Goal: Task Accomplishment & Management: Manage account settings

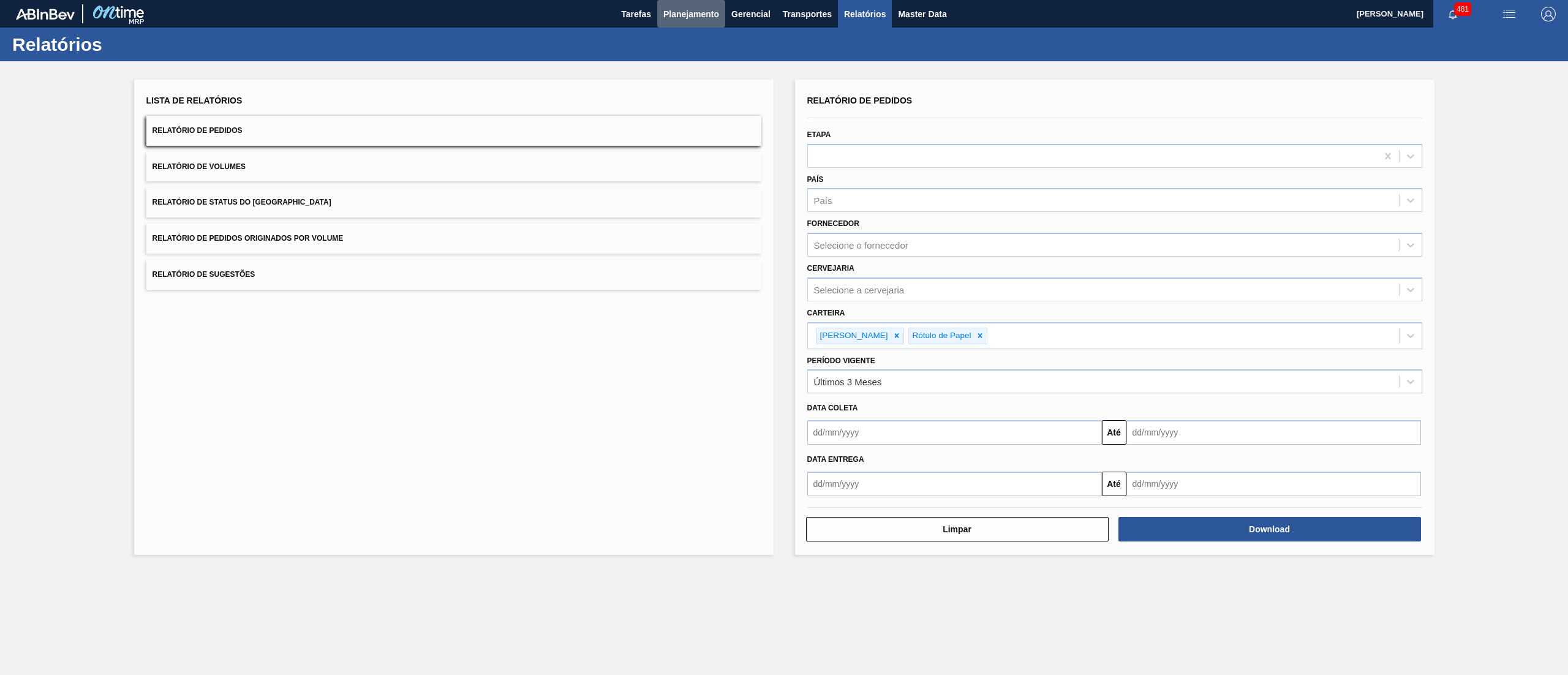
click at [674, 7] on span "Planejamento" at bounding box center [691, 14] width 56 height 15
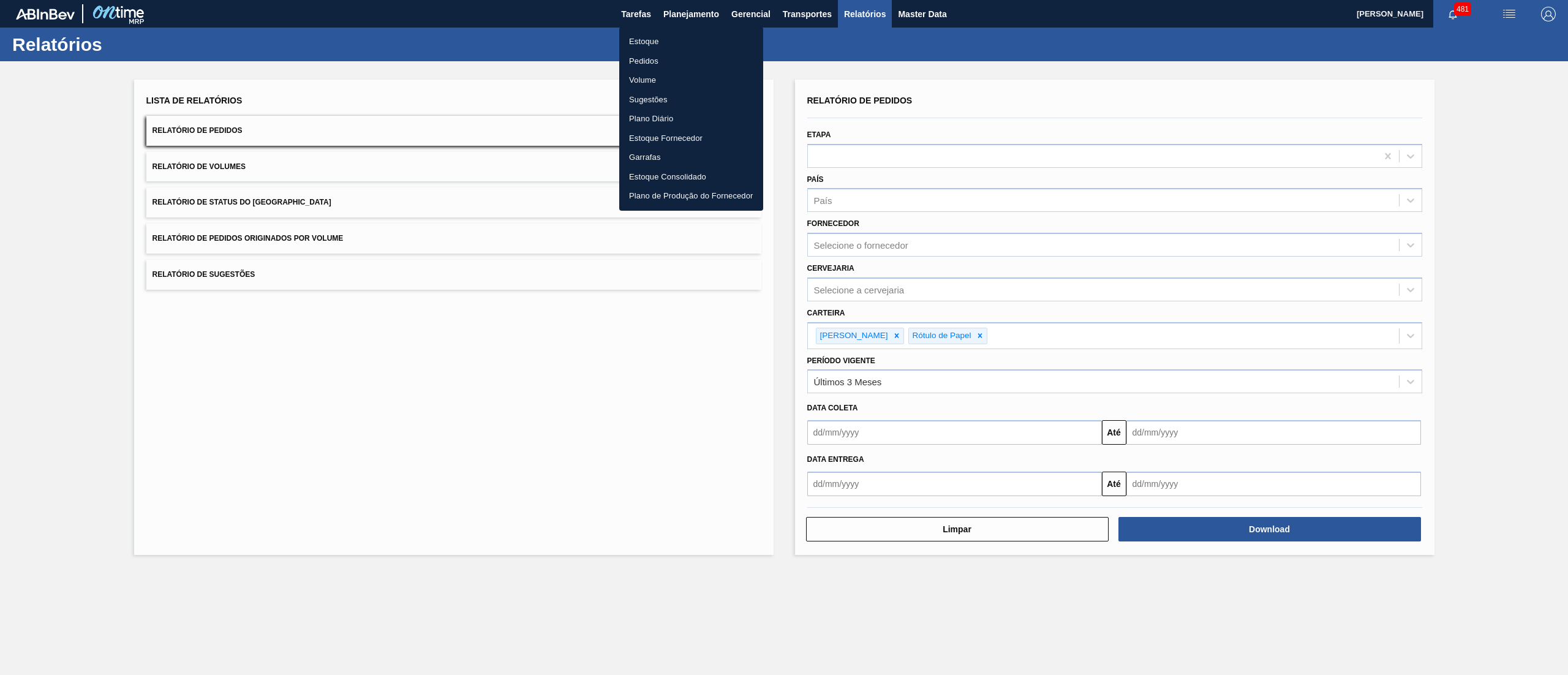
click at [637, 33] on li "Estoque" at bounding box center [691, 41] width 144 height 19
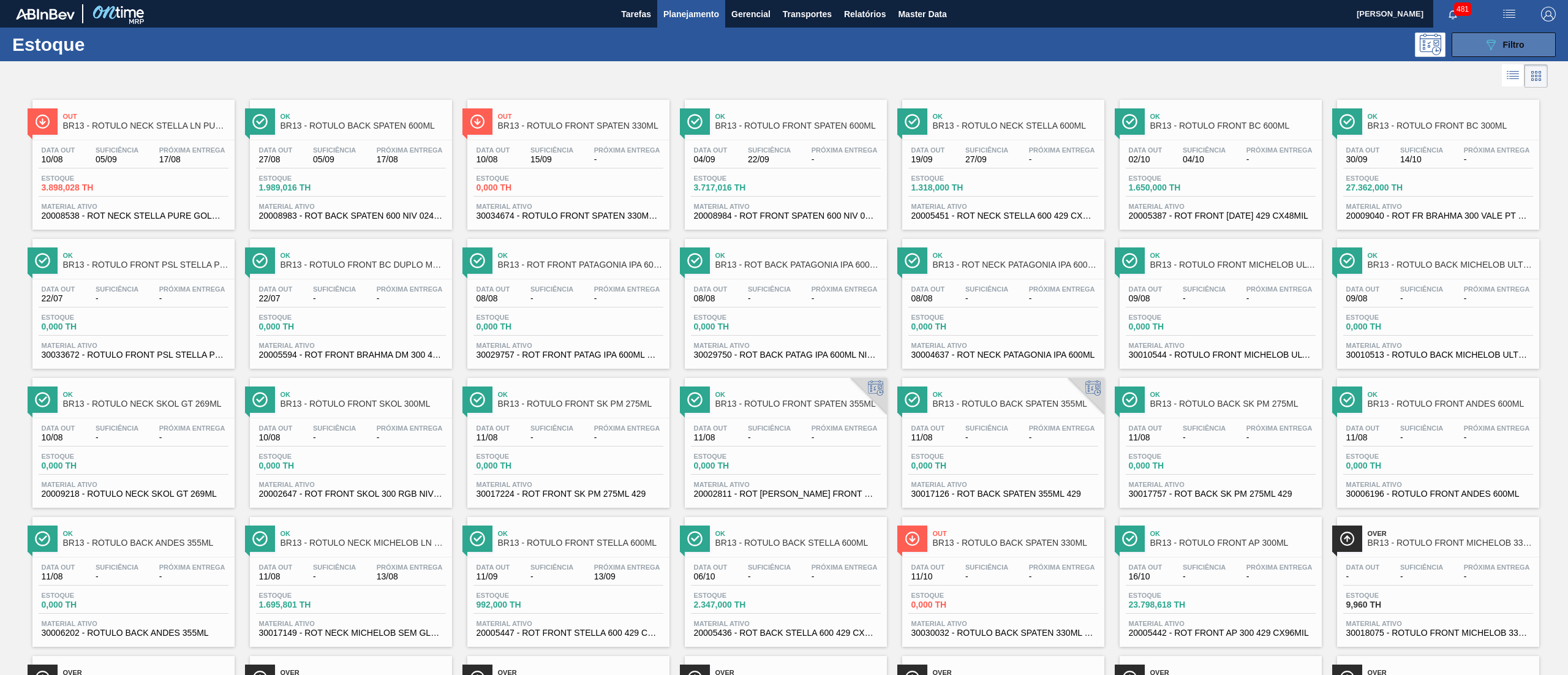
click at [1542, 51] on button "089F7B8B-B2A5-4AFE-B5C0-19BA573D28AC Filtro" at bounding box center [1503, 45] width 104 height 25
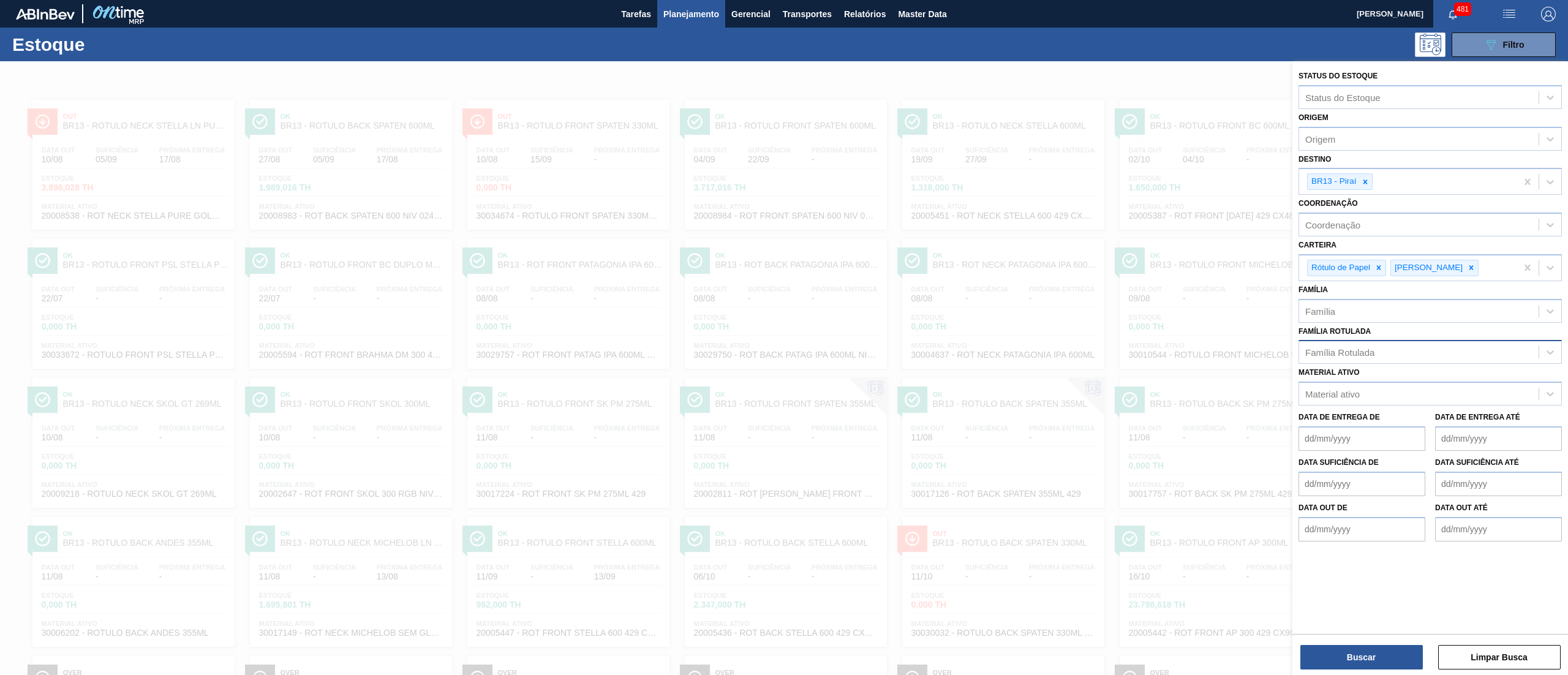
click at [1317, 343] on div "Família Rotulada" at bounding box center [1430, 351] width 263 height 24
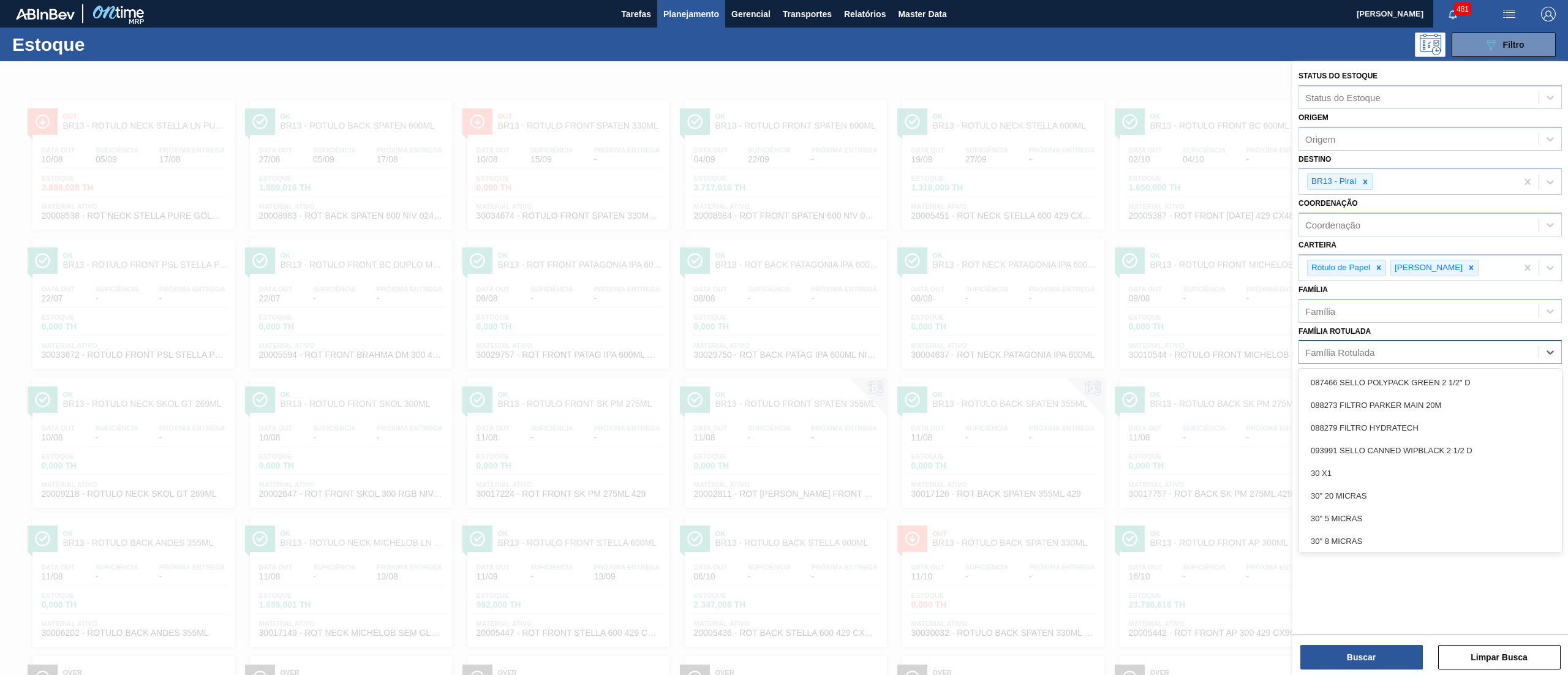
click at [1312, 362] on div "Família Rotulada" at bounding box center [1430, 351] width 263 height 24
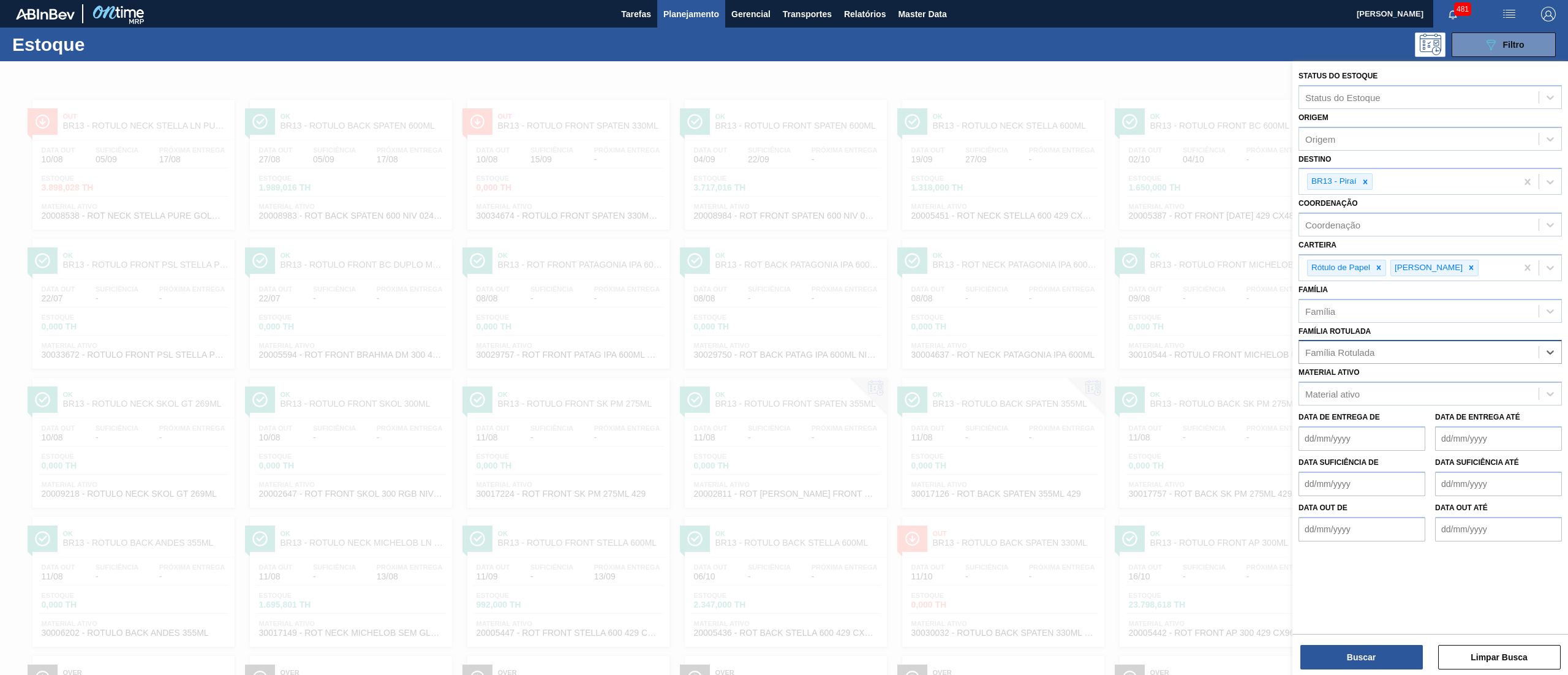
paste Rotulada "RÓTULO FRONT AP 1000ML"
type Rotulada "RÓTULO FRONT AP 1000ML"
click at [1330, 377] on div "RÓTULO FRONT AP 1000ML" at bounding box center [1430, 382] width 263 height 23
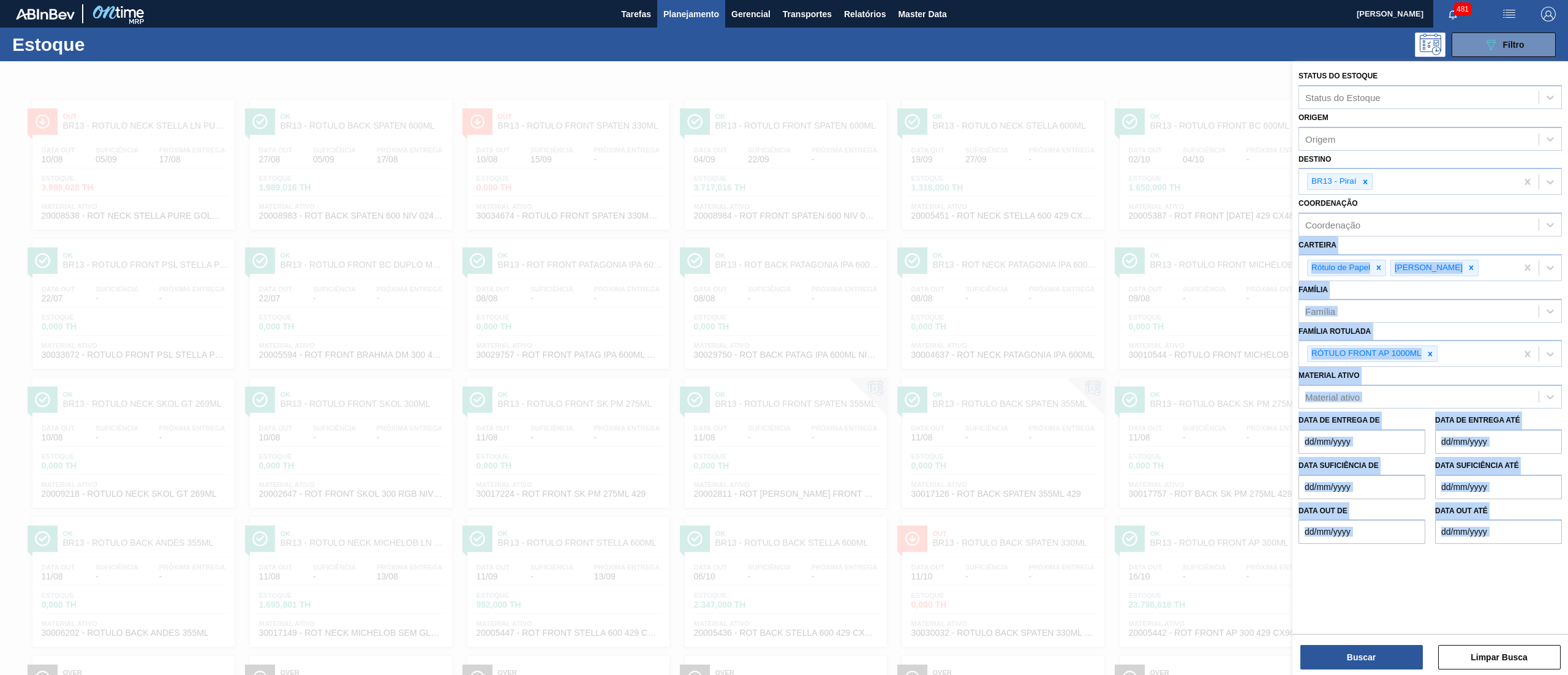
drag, startPoint x: 1341, startPoint y: 670, endPoint x: 1379, endPoint y: 207, distance: 464.6
click at [1379, 207] on div "Status do Estoque Status do Estoque Origem Origem Destino BR13 - Piraí Coordena…" at bounding box center [1430, 369] width 276 height 616
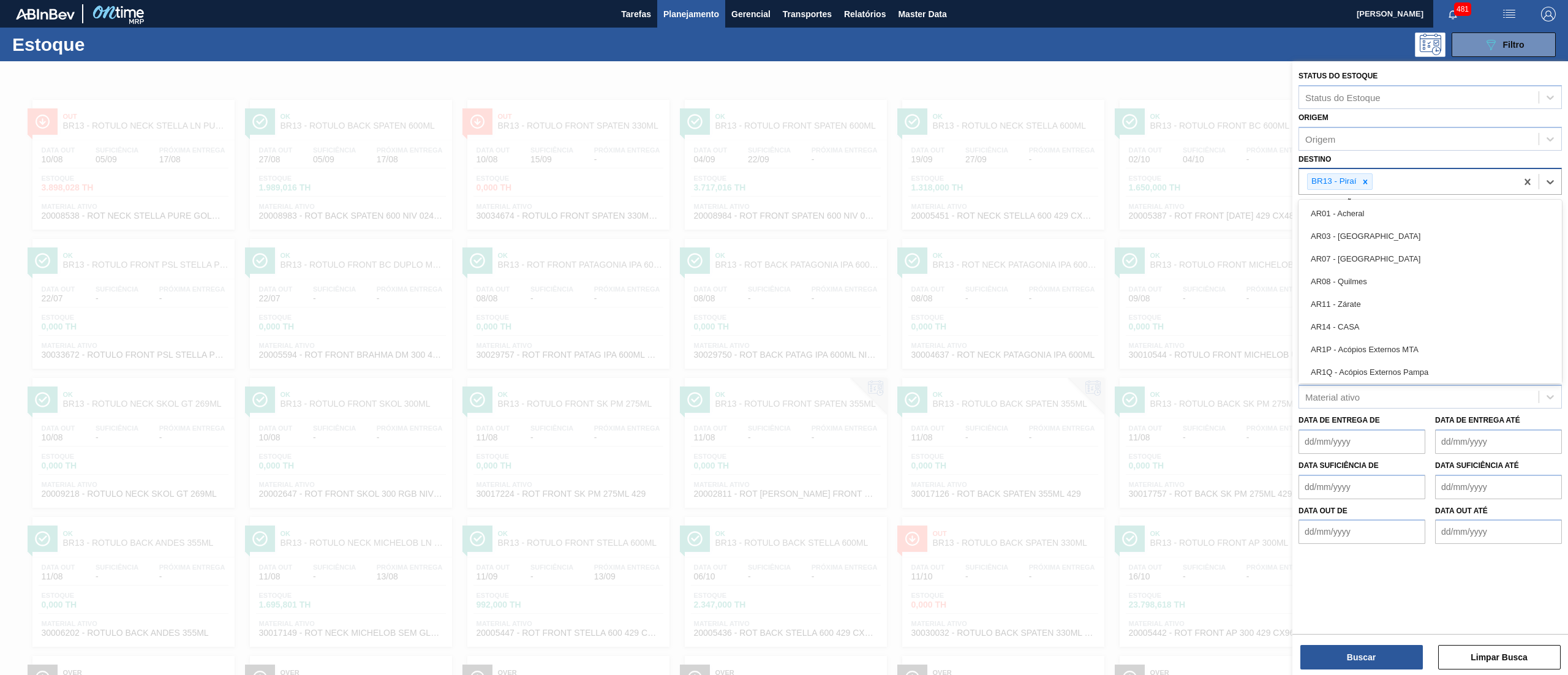
click at [1373, 185] on div "BR13 - Piraí" at bounding box center [1339, 182] width 65 height 17
click at [1368, 183] on icon at bounding box center [1365, 182] width 8 height 8
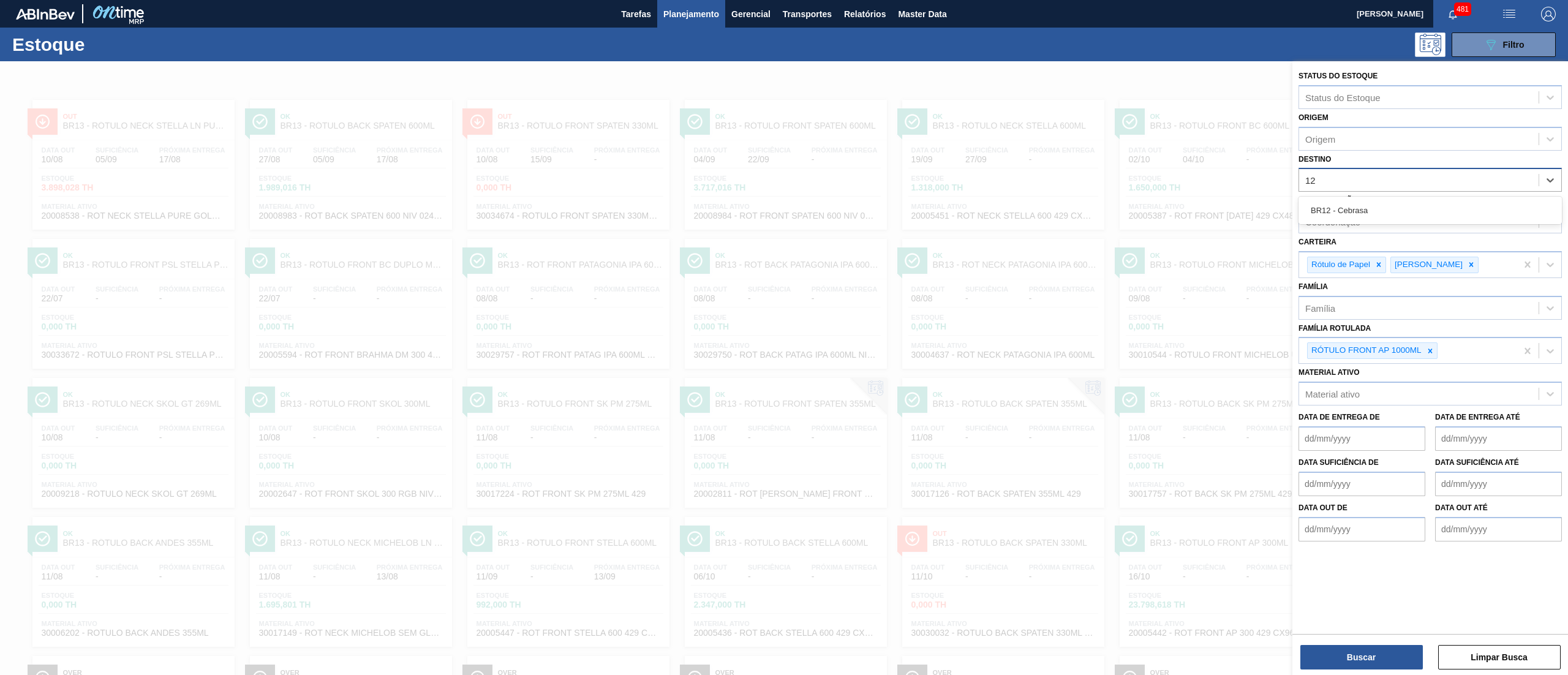
type input "12"
click at [1333, 193] on div "Coordenação Coordenação" at bounding box center [1430, 213] width 263 height 41
click at [1333, 196] on label "Coordenação" at bounding box center [1328, 200] width 60 height 8
click at [1307, 217] on input "Coordenação" at bounding box center [1306, 222] width 1 height 10
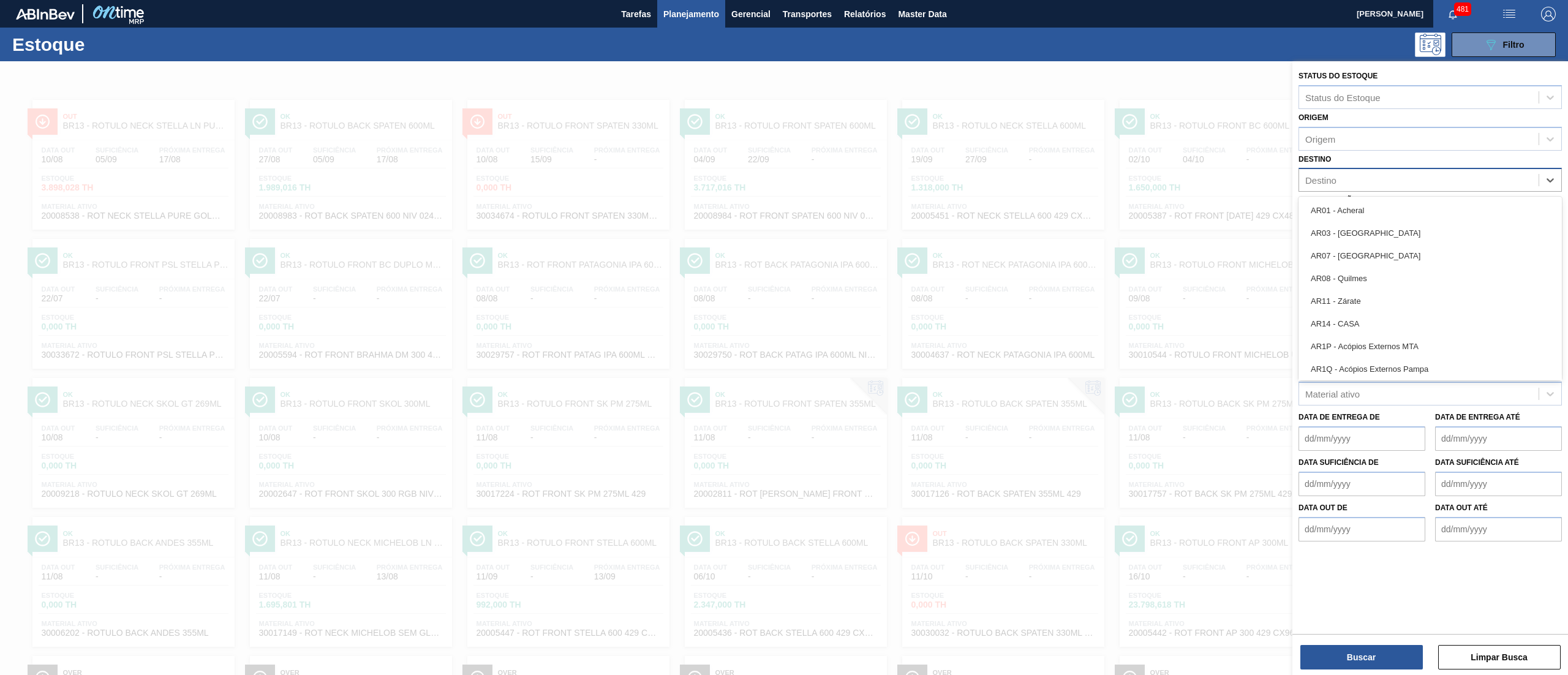
click at [1338, 180] on div "Destino" at bounding box center [1418, 180] width 239 height 18
type input "12"
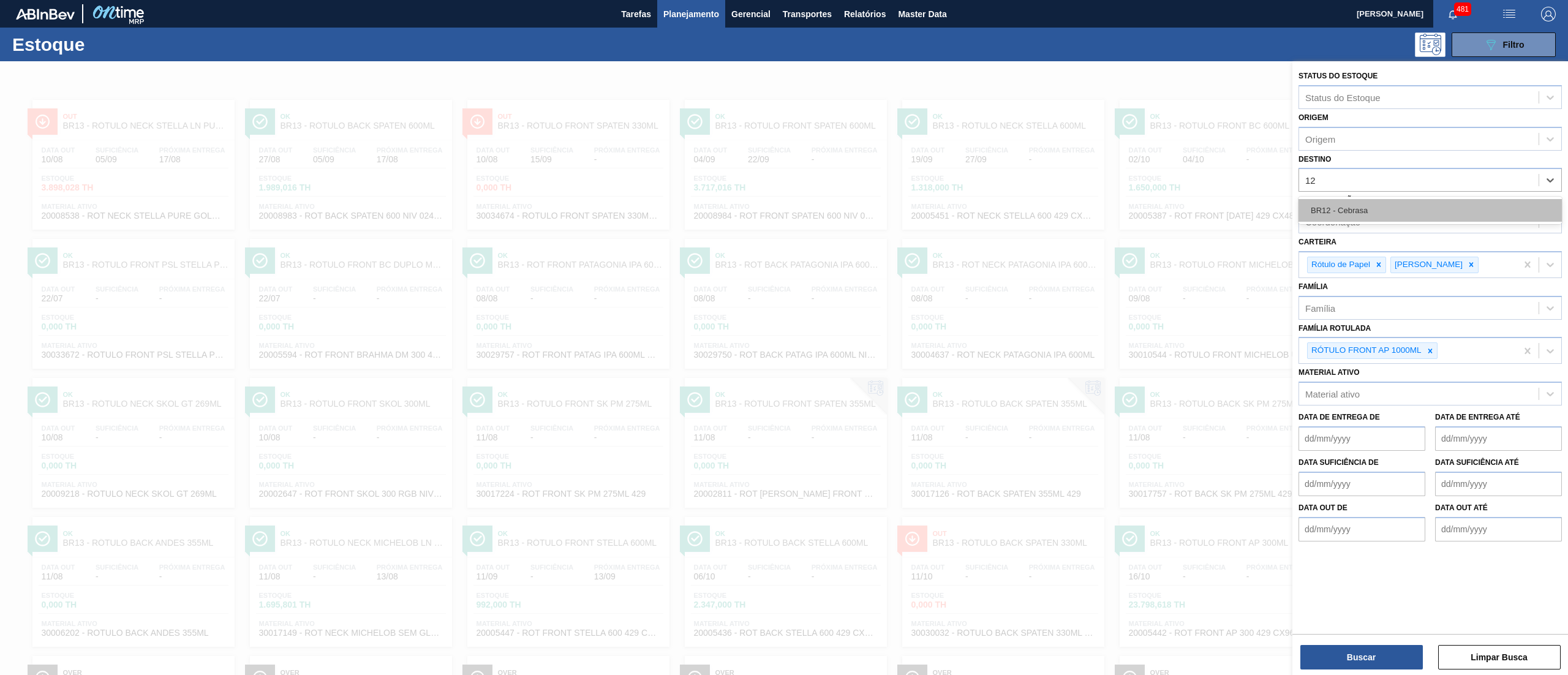
click at [1339, 210] on div "BR12 - Cebrasa" at bounding box center [1430, 210] width 263 height 23
click at [1380, 266] on icon at bounding box center [1379, 268] width 5 height 5
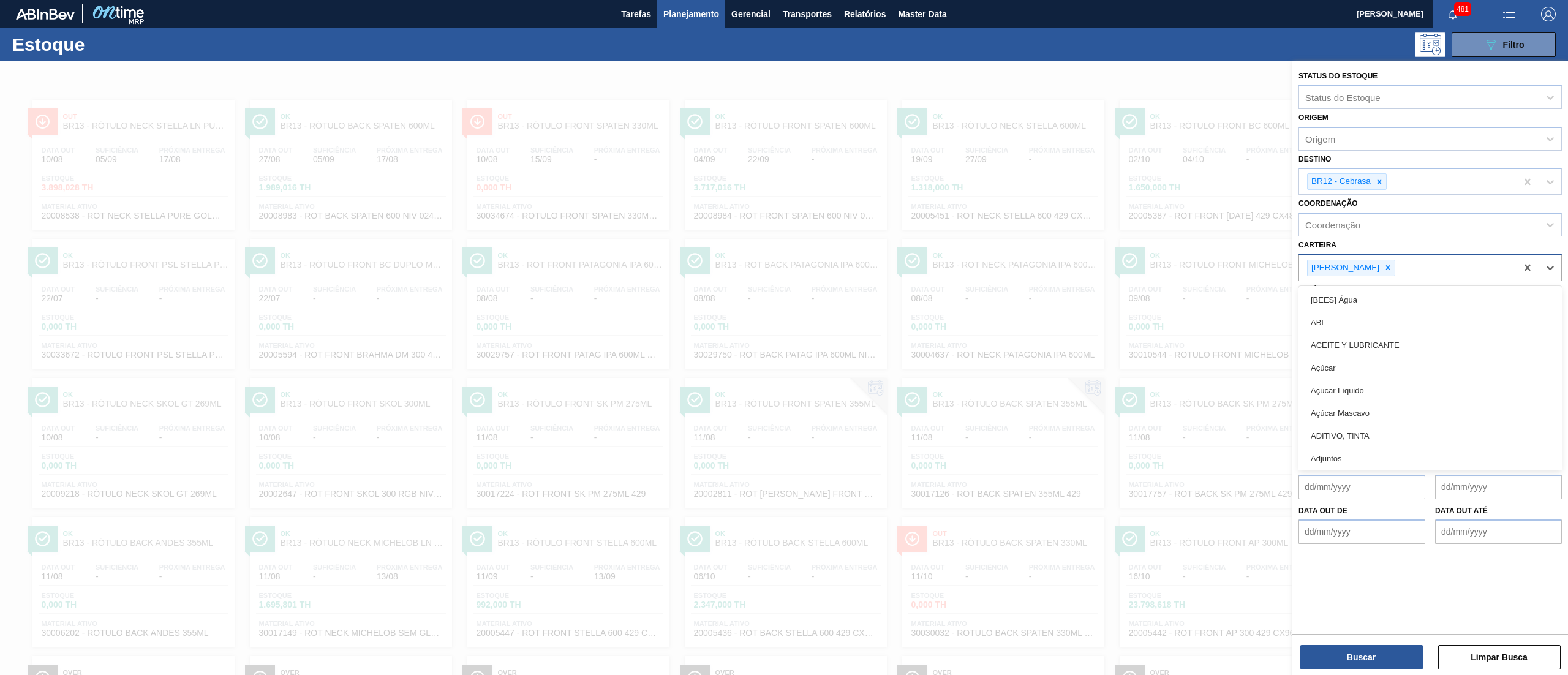
click at [1380, 266] on div "Rótulo Papel" at bounding box center [1407, 268] width 217 height 25
click at [1384, 269] on icon at bounding box center [1388, 267] width 8 height 8
click at [1331, 651] on button "Buscar" at bounding box center [1361, 657] width 123 height 25
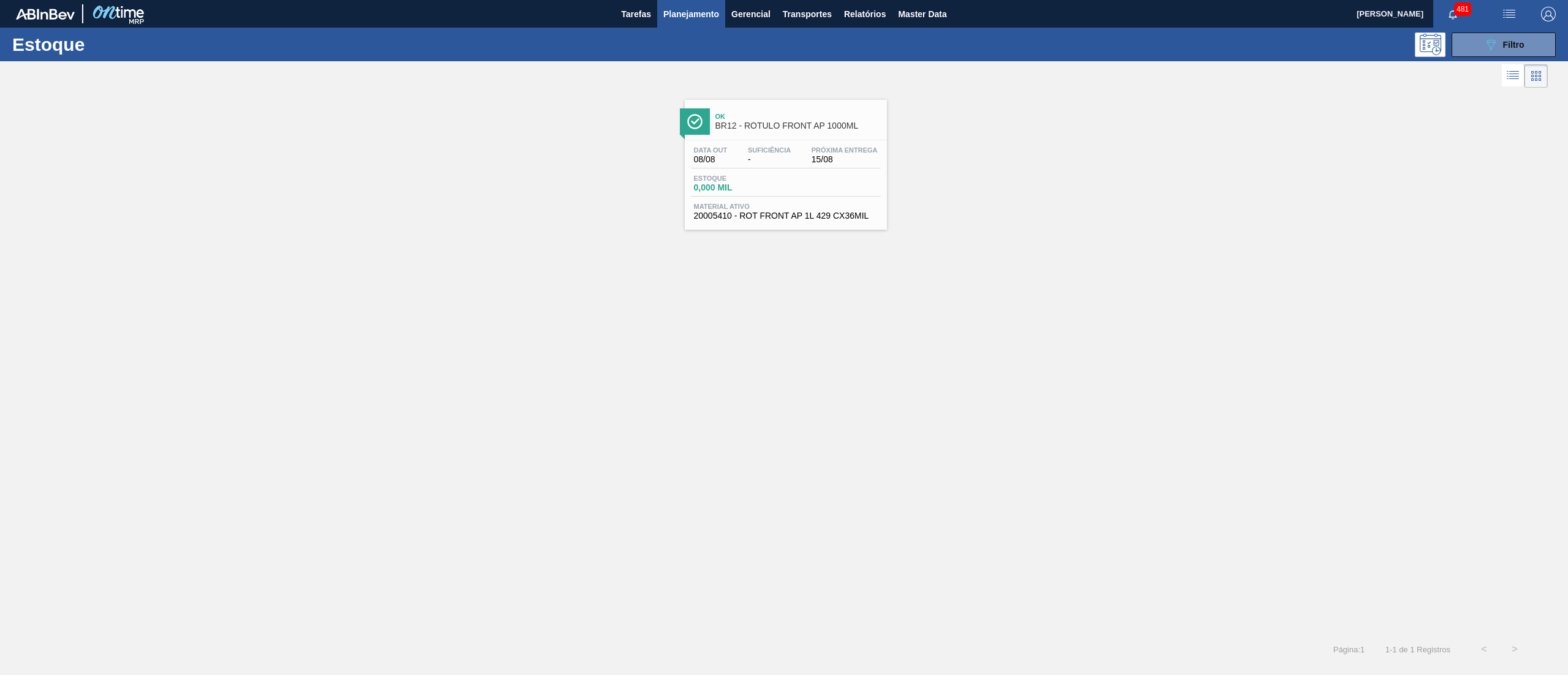
click at [770, 181] on span "Estoque" at bounding box center [737, 178] width 86 height 7
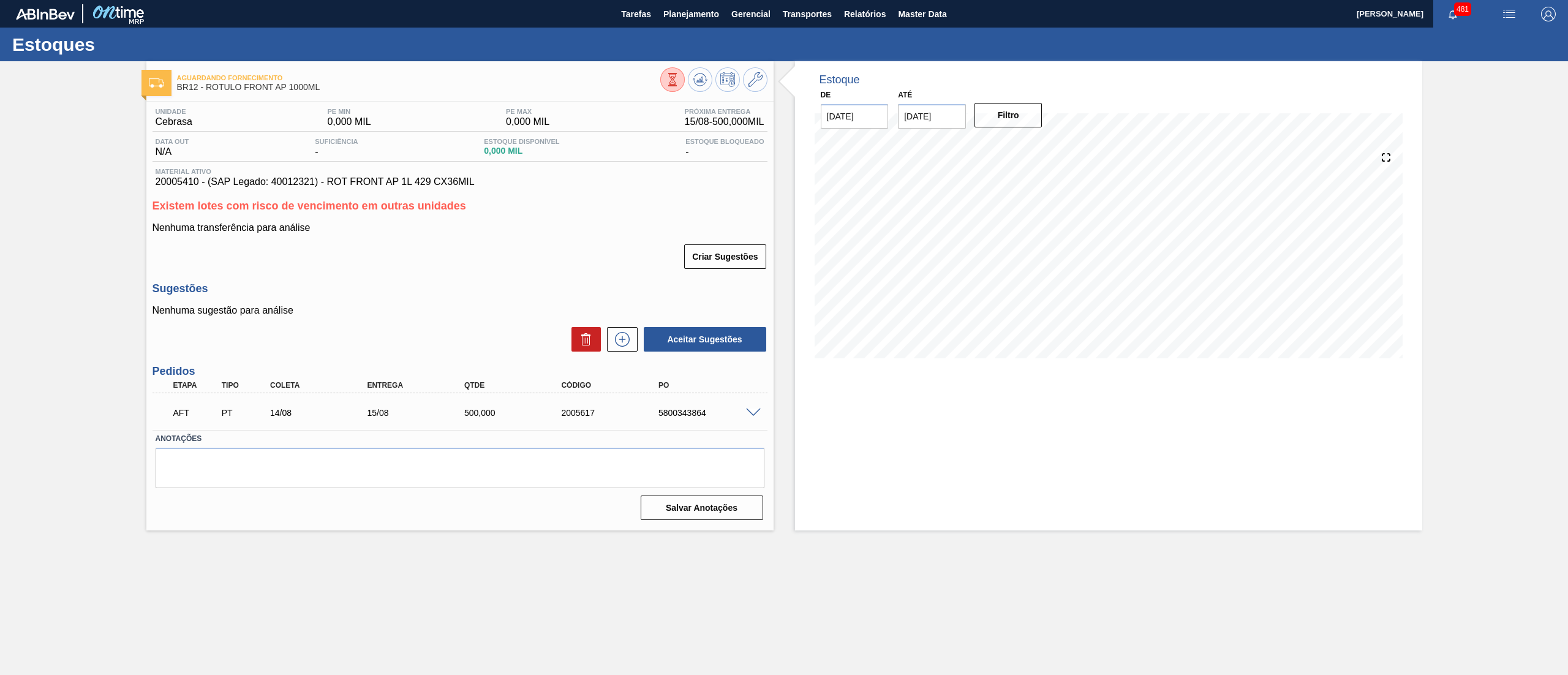
click at [751, 411] on span at bounding box center [753, 413] width 15 height 9
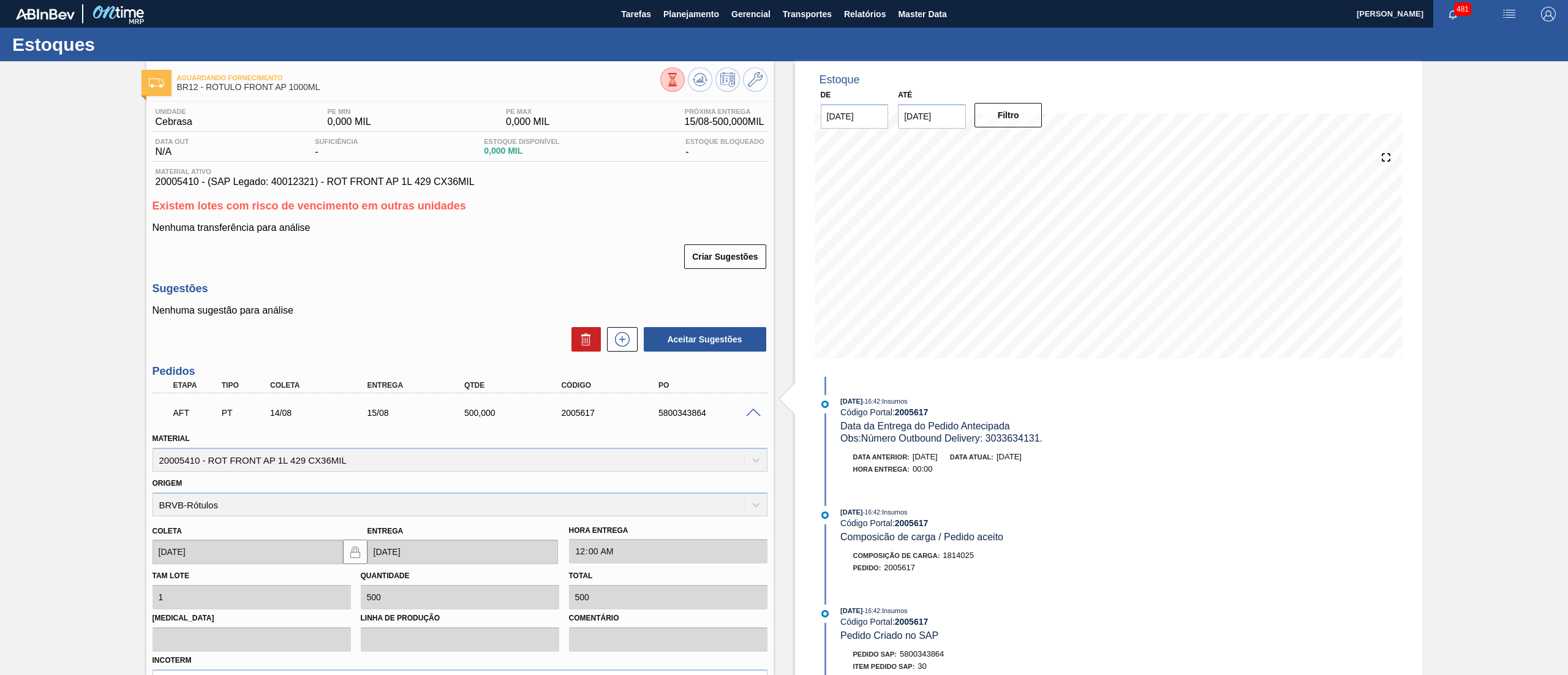
scroll to position [218, 0]
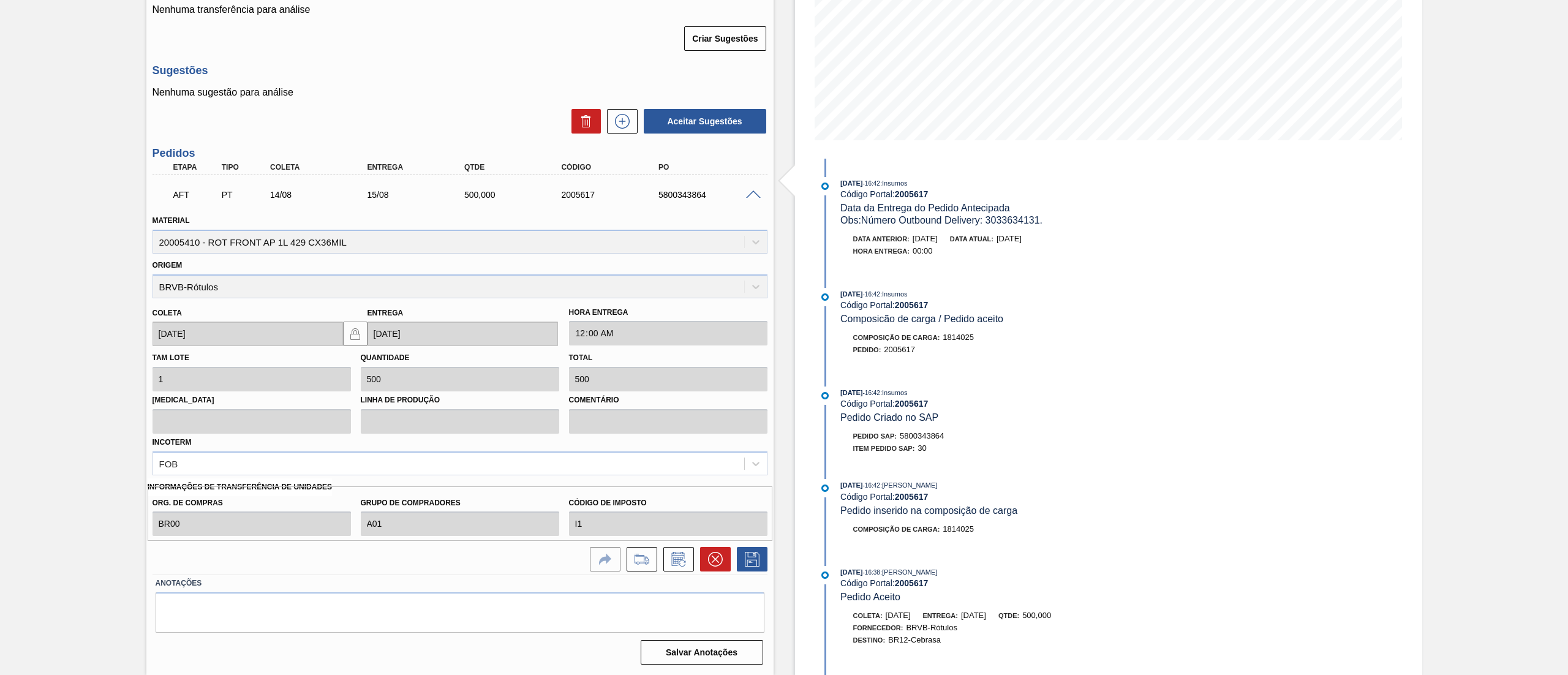
click at [497, 386] on div "Tam lote 1 Quantidade 500 Total 500 Doca Linha de Produção Comentário Incoterm …" at bounding box center [460, 410] width 624 height 128
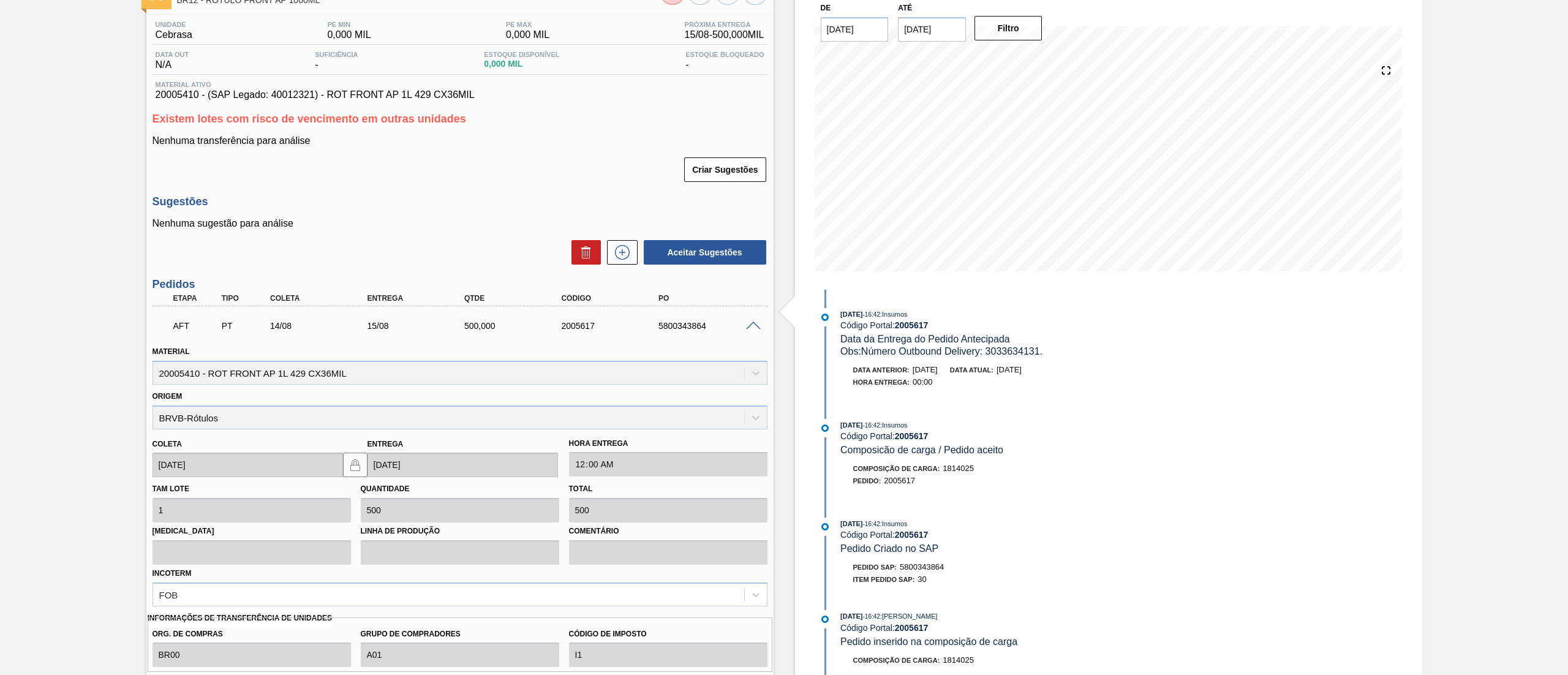
scroll to position [0, 0]
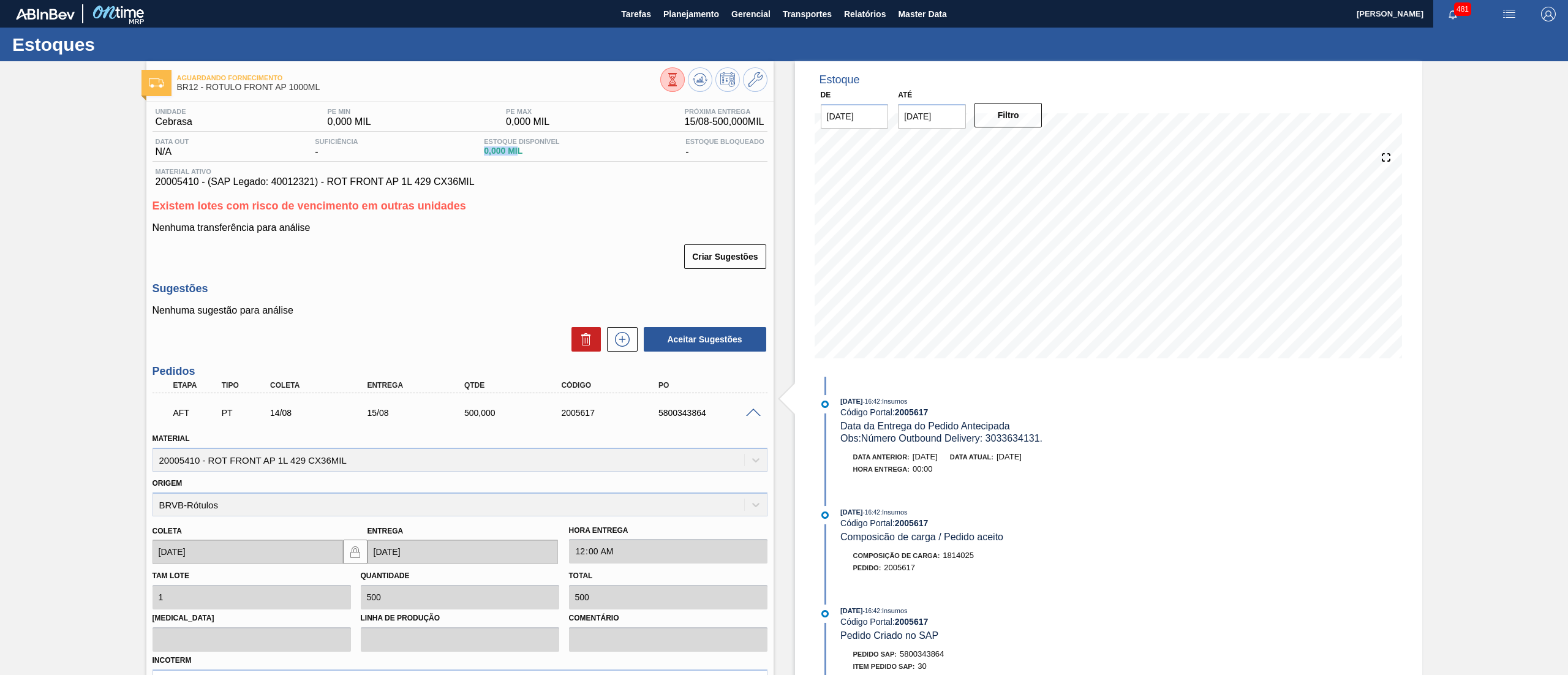
drag, startPoint x: 471, startPoint y: 154, endPoint x: 516, endPoint y: 154, distance: 45.0
click at [516, 154] on div "Data out N/A Suficiência - Estoque Disponível 0,000 MIL Estoque Bloqueado -" at bounding box center [460, 150] width 615 height 24
click at [757, 80] on icon at bounding box center [755, 79] width 15 height 15
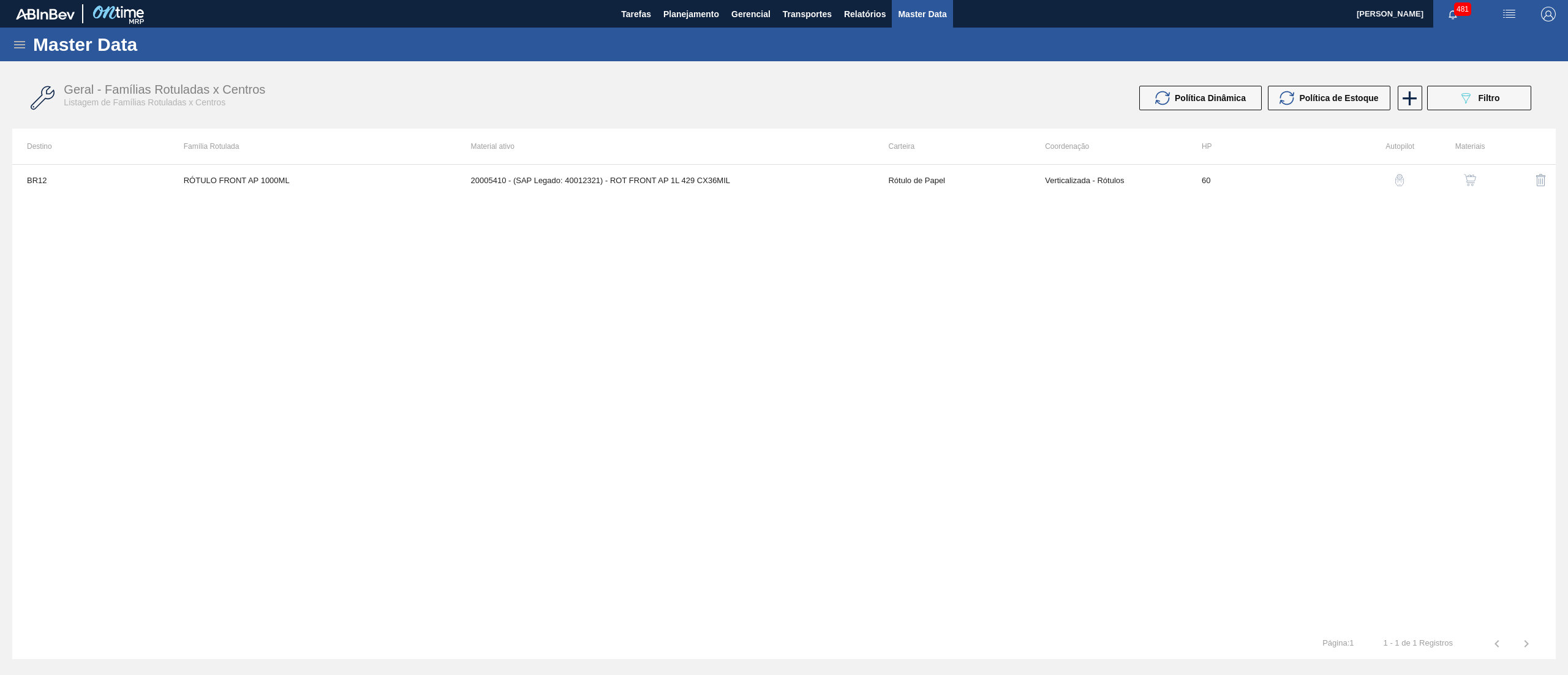
drag, startPoint x: 660, startPoint y: 38, endPoint x: 672, endPoint y: 30, distance: 14.4
click at [661, 38] on div "Master Data" at bounding box center [784, 45] width 1568 height 34
click at [674, 29] on div "Master Data" at bounding box center [784, 45] width 1568 height 34
click at [691, 16] on span "Planejamento" at bounding box center [691, 14] width 56 height 15
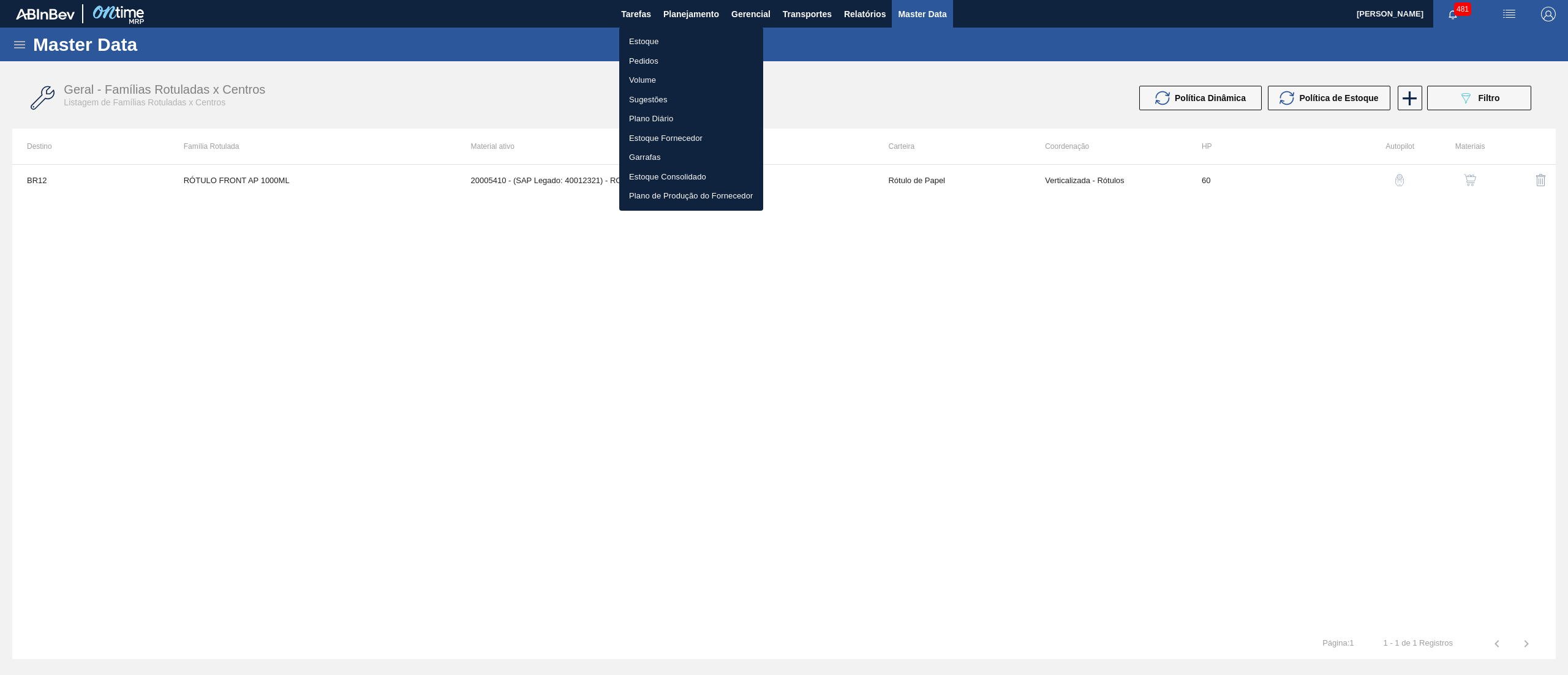
click at [660, 40] on li "Estoque" at bounding box center [691, 41] width 144 height 19
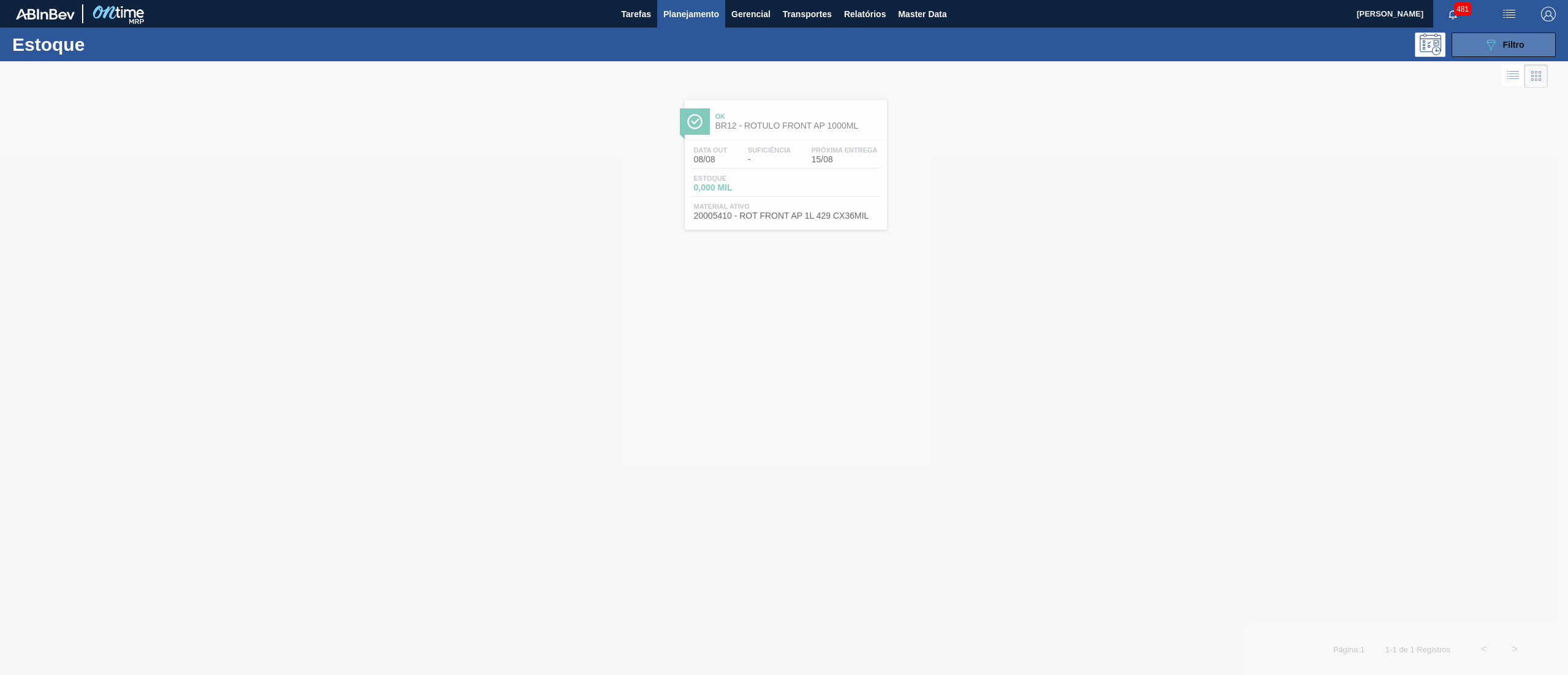
click at [1532, 39] on button "089F7B8B-B2A5-4AFE-B5C0-19BA573D28AC Filtro" at bounding box center [1503, 45] width 104 height 25
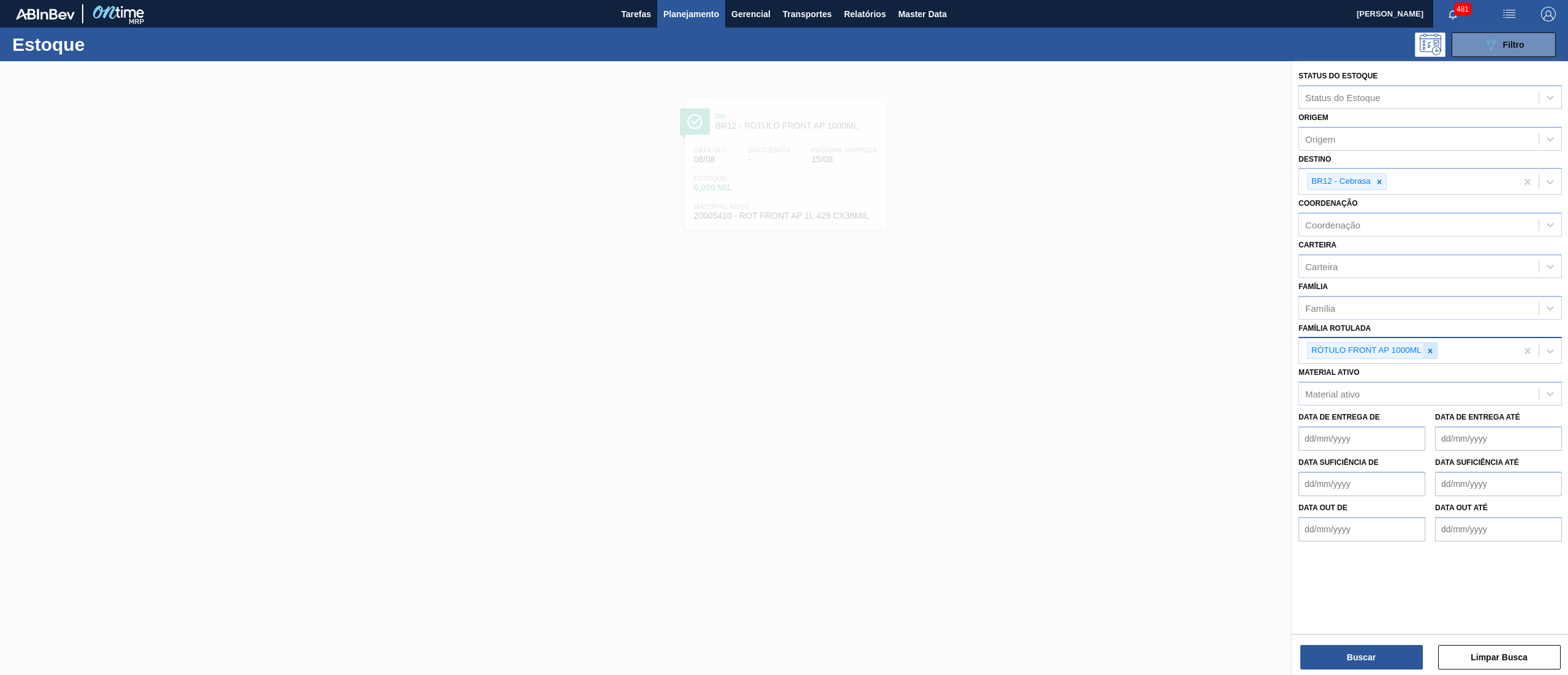
click at [1434, 343] on div at bounding box center [1430, 351] width 14 height 16
click at [1346, 670] on div "Status do Estoque Status do Estoque Origem Origem Destino BR12 - Cebrasa Coorde…" at bounding box center [1430, 369] width 276 height 616
click at [1331, 654] on button "Buscar" at bounding box center [1361, 657] width 123 height 25
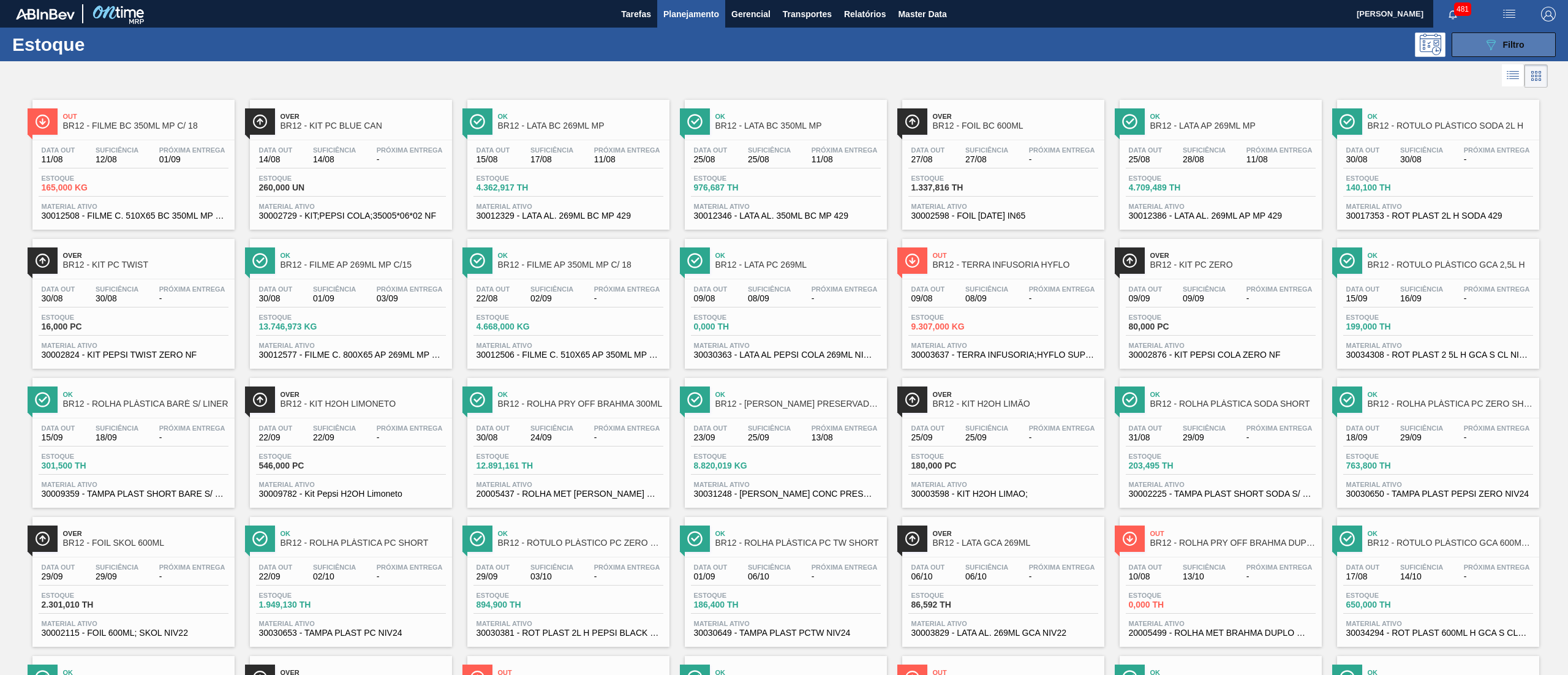
click at [1479, 49] on button "089F7B8B-B2A5-4AFE-B5C0-19BA573D28AC Filtro" at bounding box center [1503, 45] width 104 height 25
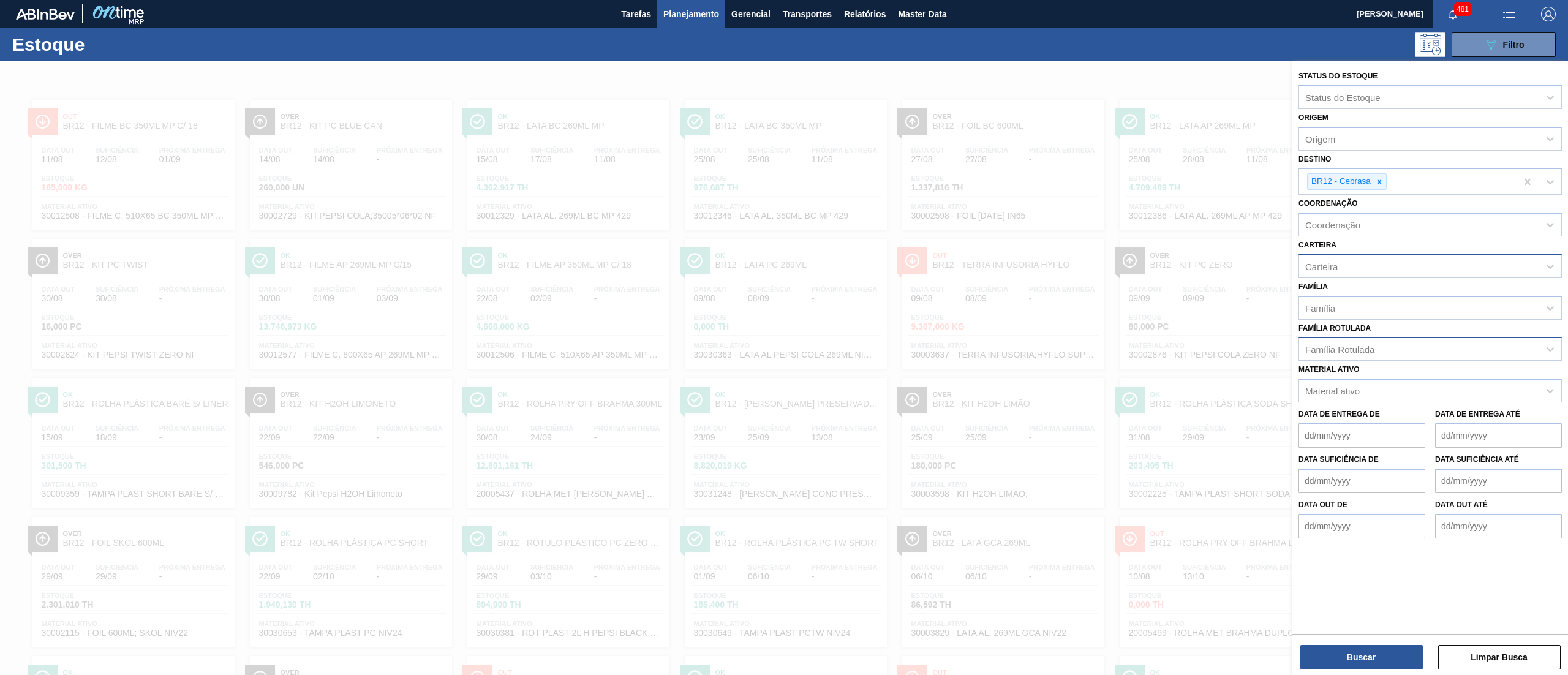
click at [1320, 272] on div "Carteira" at bounding box center [1418, 266] width 239 height 18
type input "rótulo"
click at [1353, 406] on div "Rótulo Papel" at bounding box center [1430, 410] width 263 height 23
type input "rótulo"
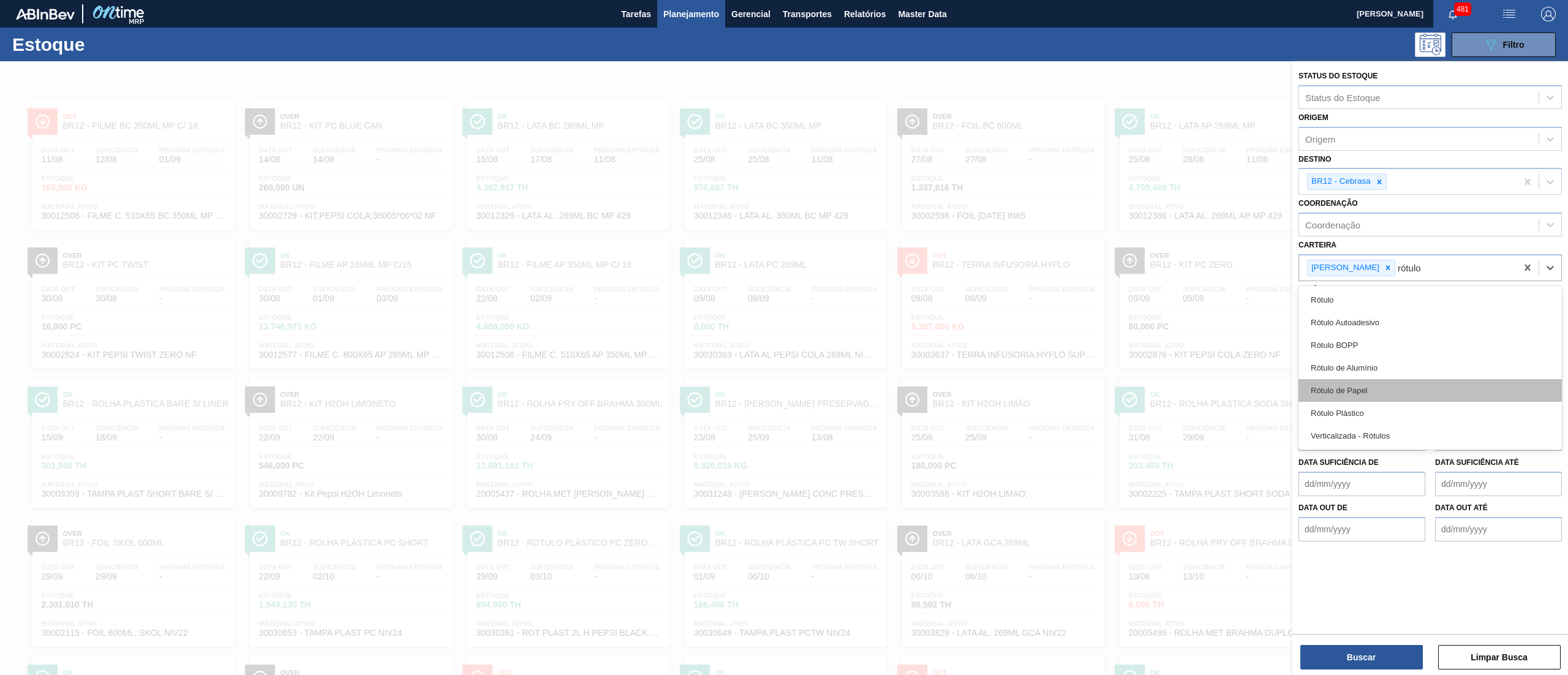
click at [1340, 393] on div "Rótulo de Papel" at bounding box center [1430, 390] width 263 height 23
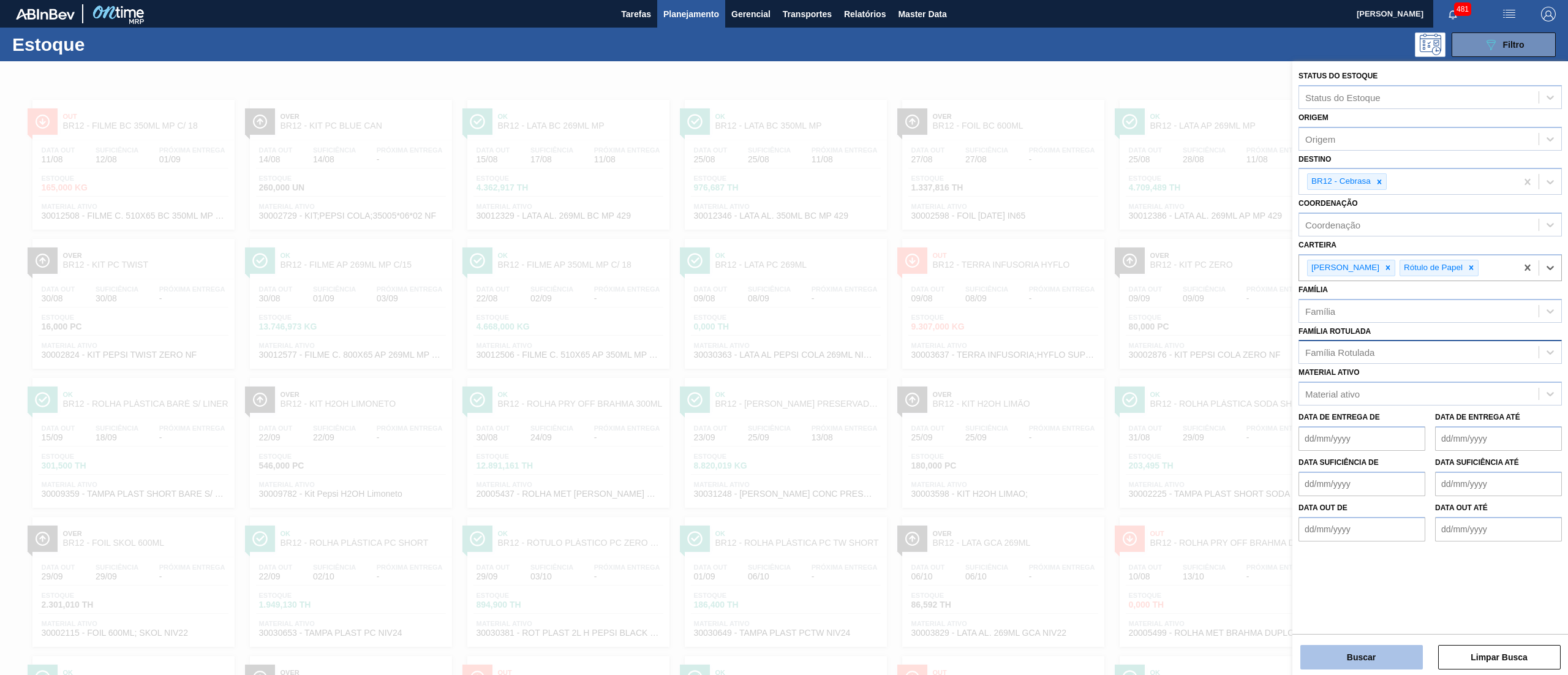
click at [1345, 663] on button "Buscar" at bounding box center [1361, 657] width 123 height 25
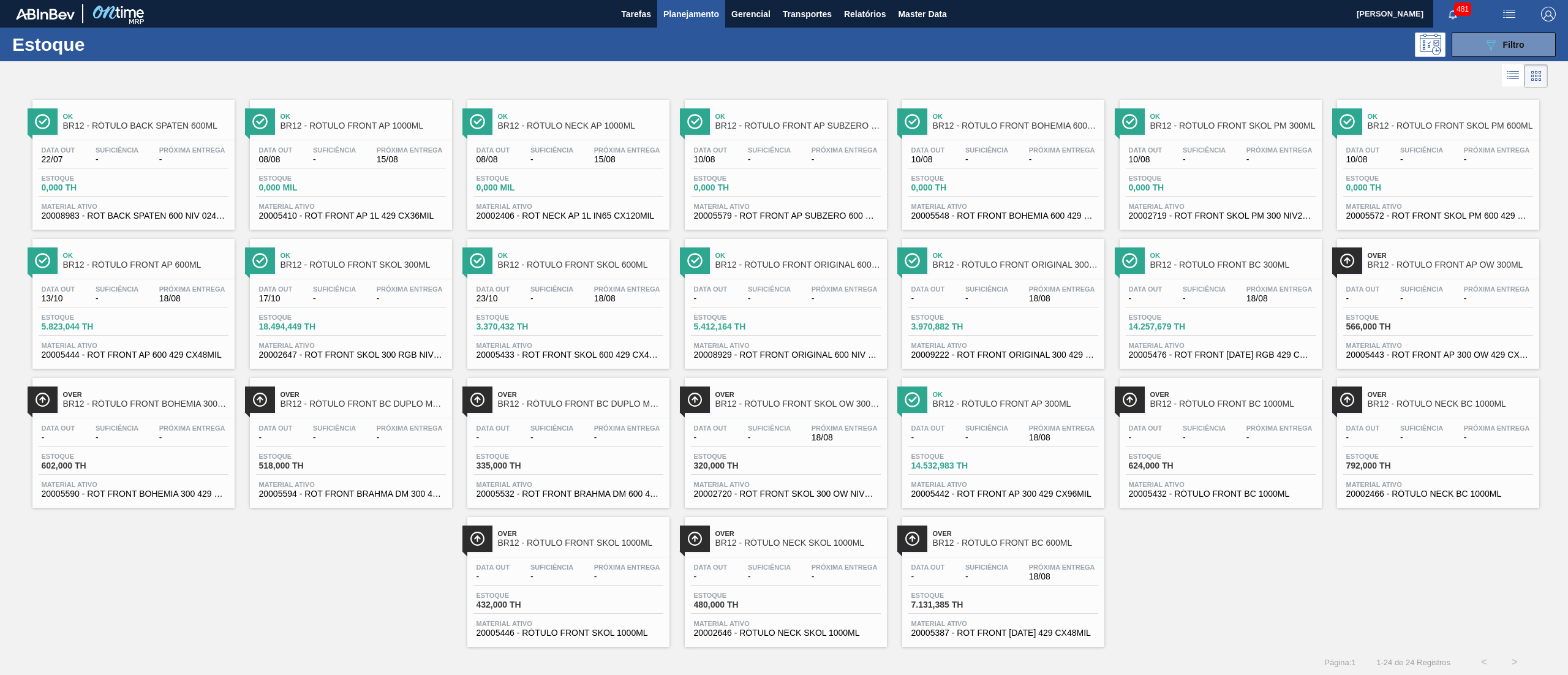
click at [615, 179] on div "Estoque 0,000 MIL" at bounding box center [568, 185] width 190 height 22
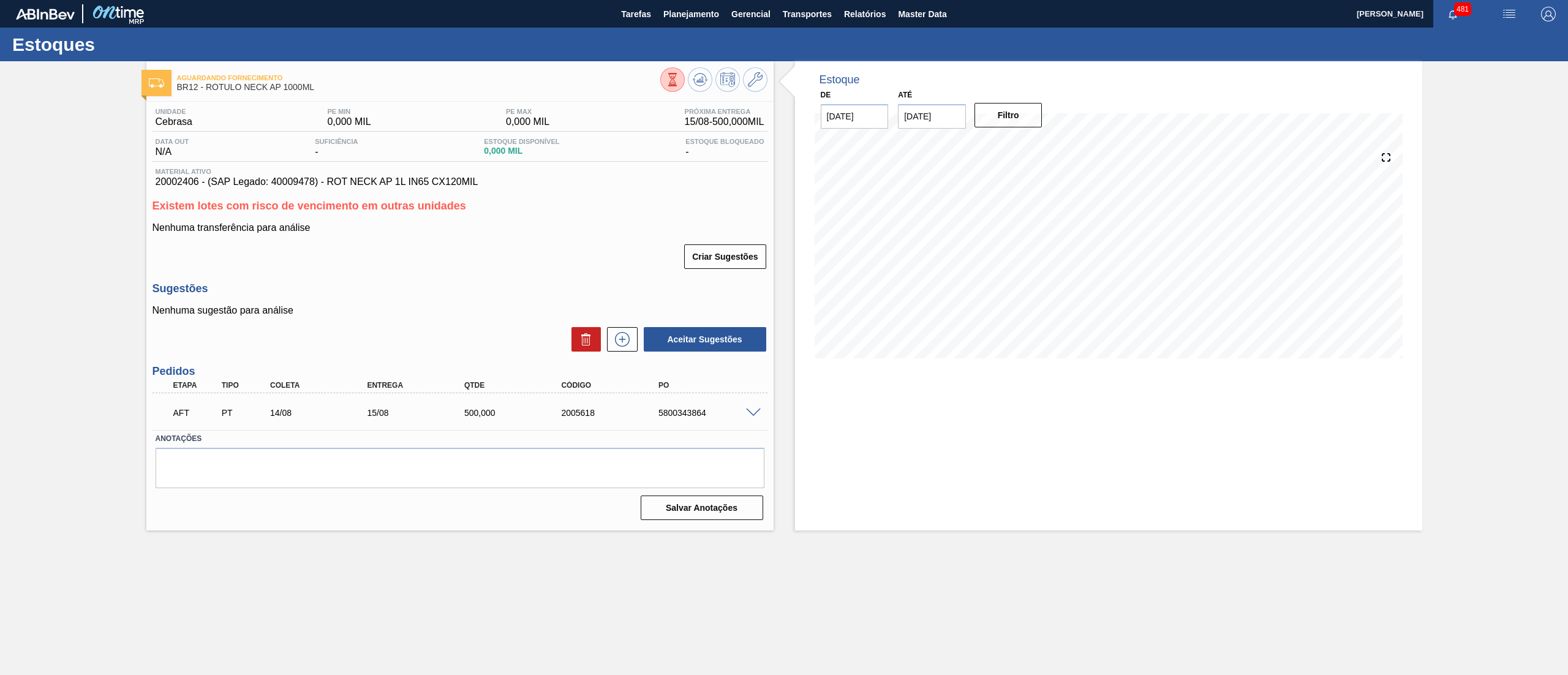
click at [746, 411] on span at bounding box center [753, 413] width 15 height 9
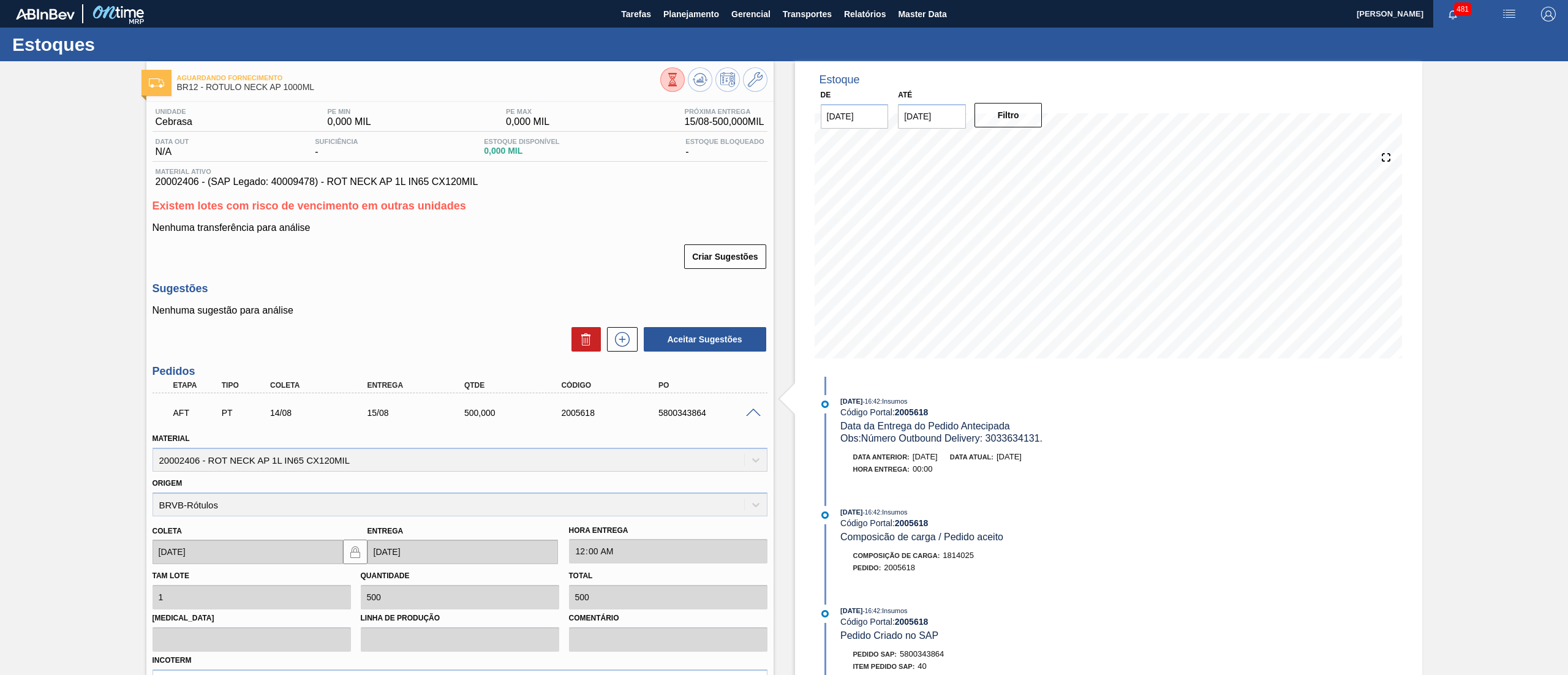
click at [755, 413] on span at bounding box center [753, 413] width 15 height 9
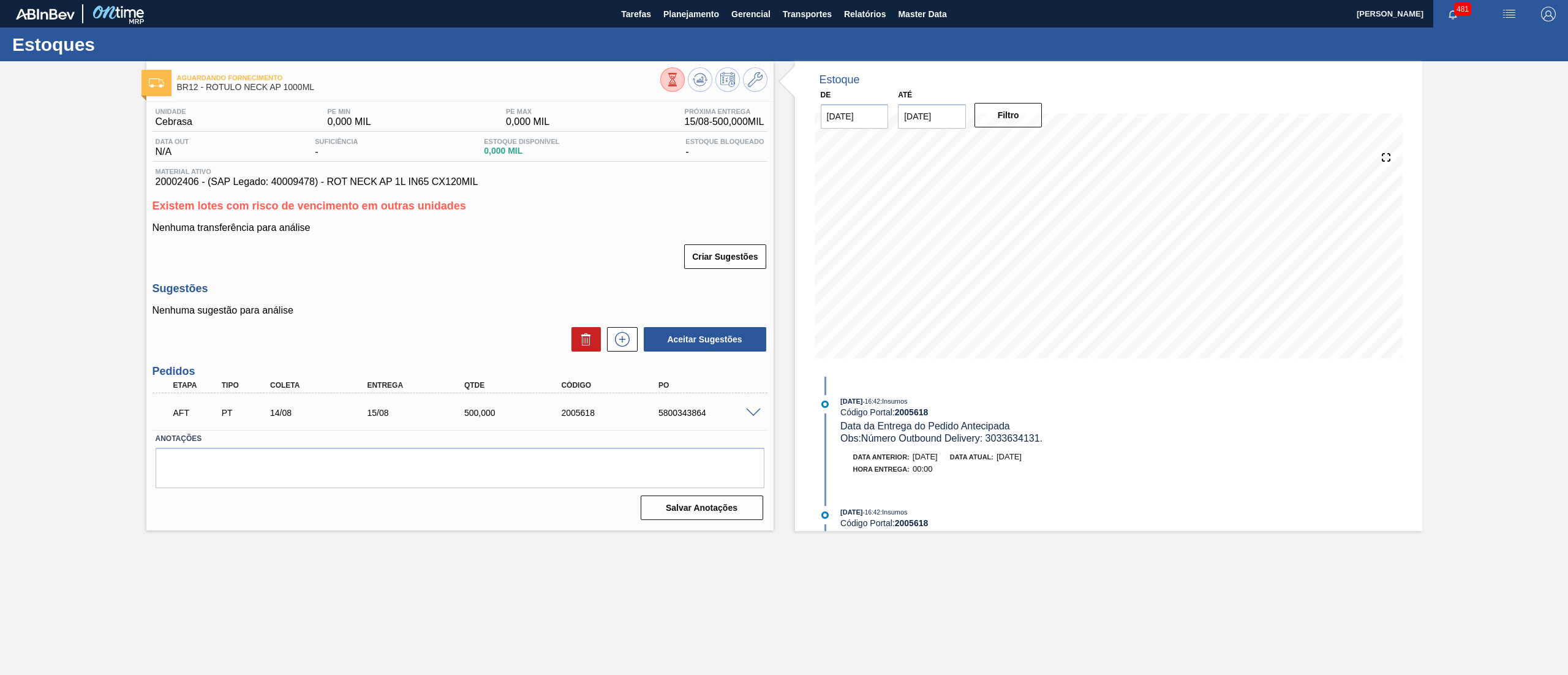
click at [682, 31] on div "Estoques" at bounding box center [784, 45] width 1568 height 34
click at [681, 24] on button "Planejamento" at bounding box center [691, 14] width 68 height 28
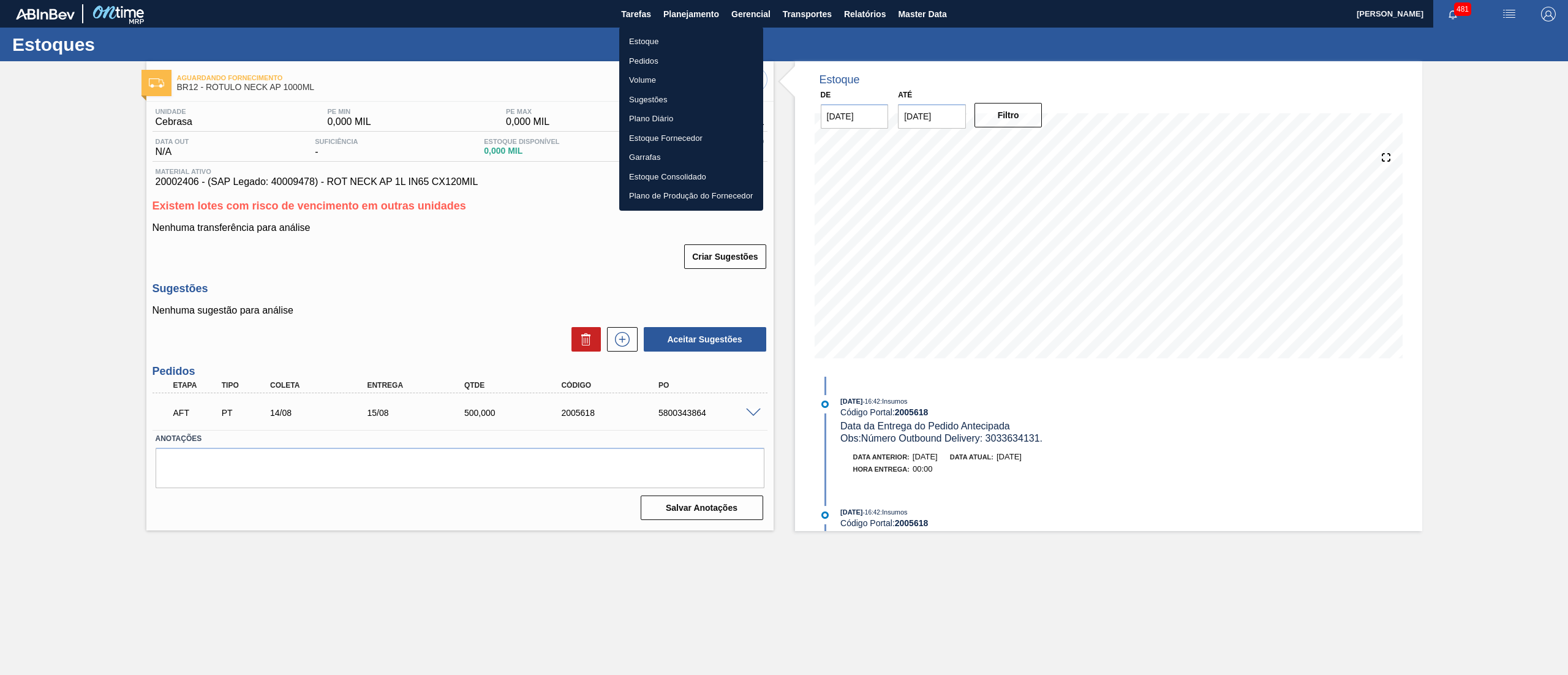
click at [656, 41] on li "Estoque" at bounding box center [691, 41] width 144 height 19
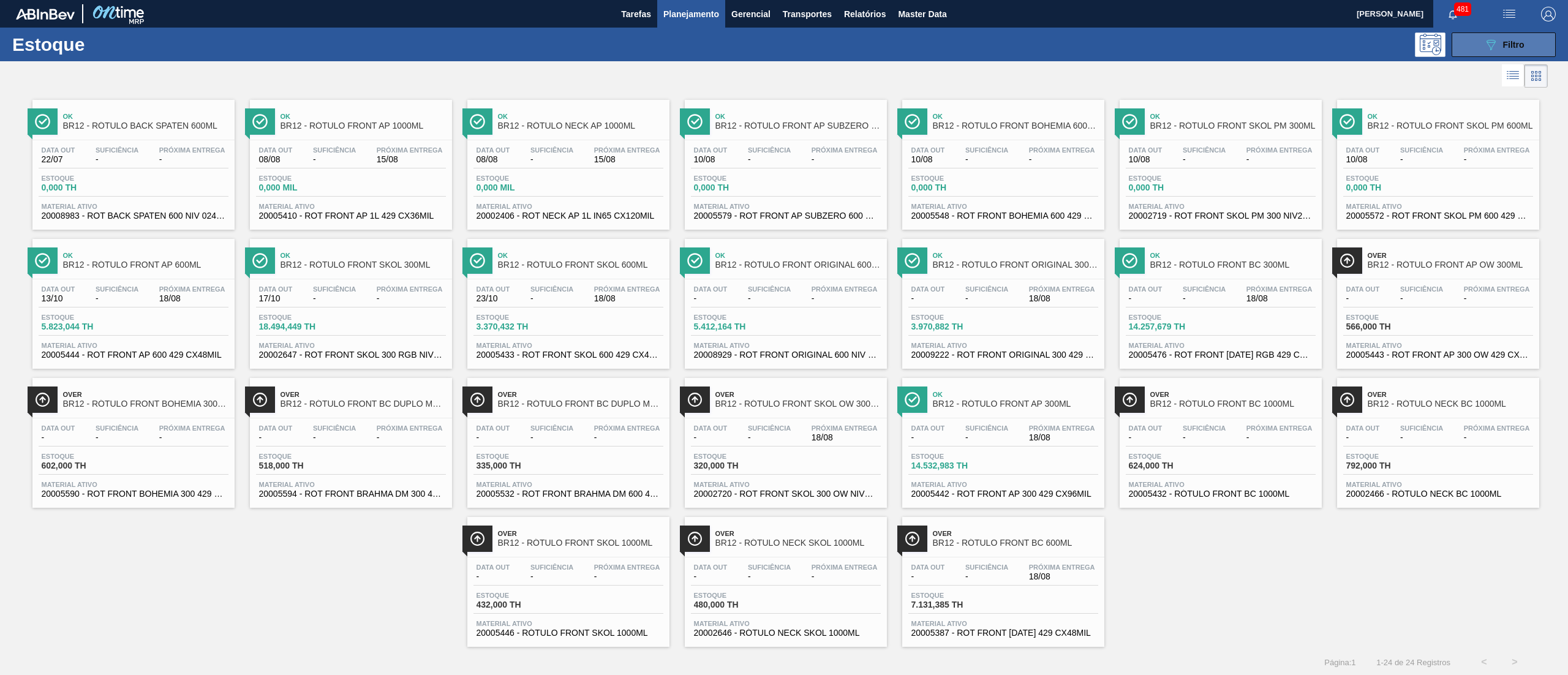
click at [1483, 48] on icon "089F7B8B-B2A5-4AFE-B5C0-19BA573D28AC" at bounding box center [1490, 45] width 15 height 15
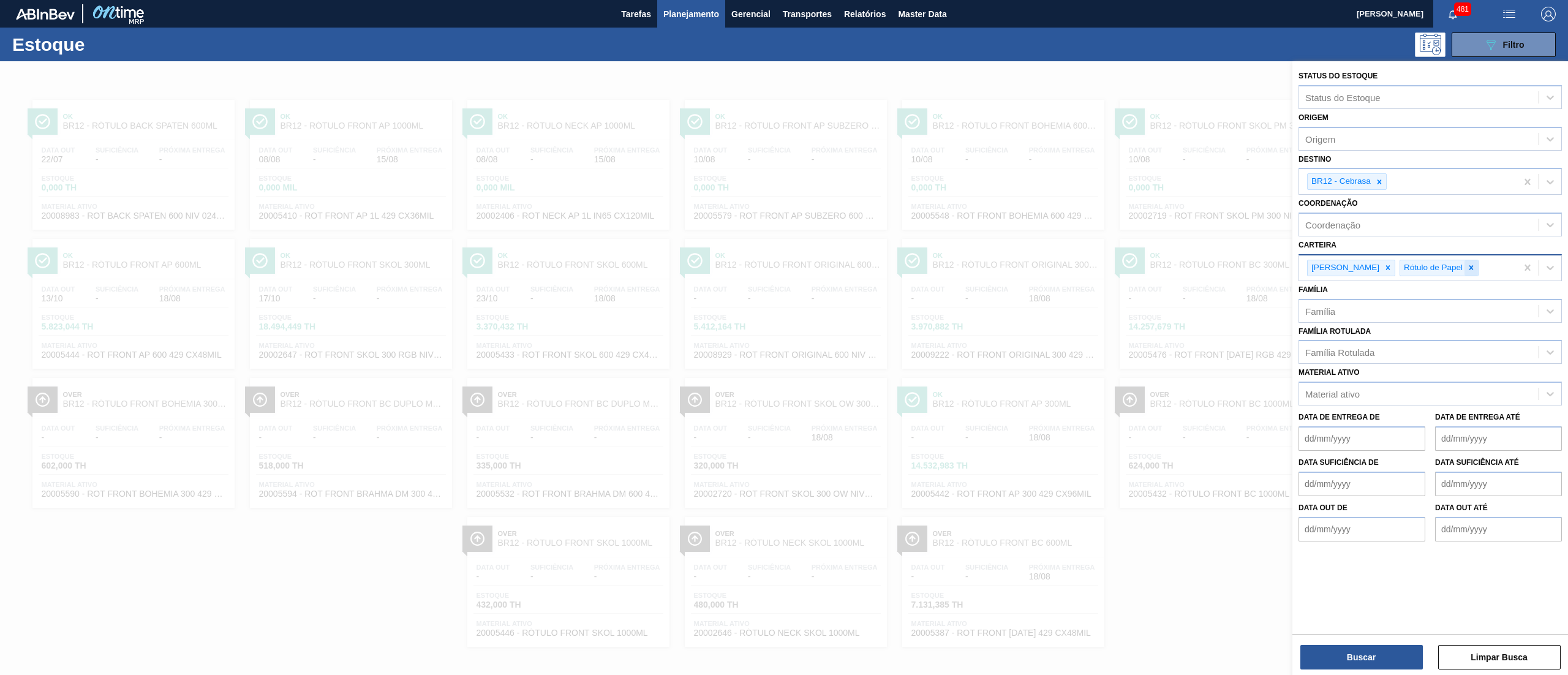
drag, startPoint x: 1467, startPoint y: 264, endPoint x: 1449, endPoint y: 266, distance: 18.1
click at [1462, 264] on div "Rótulo Papel Rótulo de Papel" at bounding box center [1407, 268] width 217 height 25
click at [1467, 266] on icon at bounding box center [1471, 267] width 8 height 8
click at [1384, 268] on icon at bounding box center [1388, 267] width 8 height 8
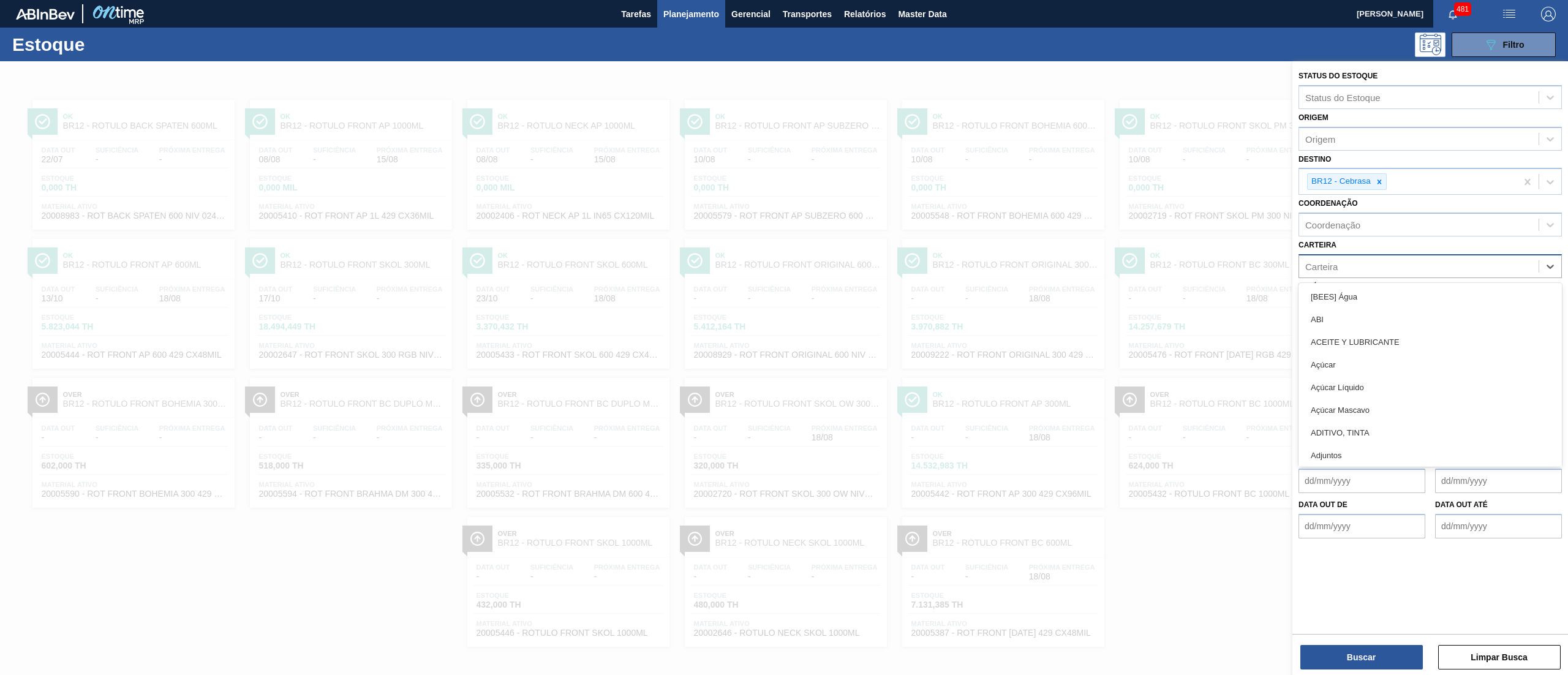
click at [1318, 263] on div "Carteira" at bounding box center [1322, 266] width 32 height 10
type input "rótulo"
drag, startPoint x: 1344, startPoint y: 384, endPoint x: 1348, endPoint y: 374, distance: 10.8
click at [1343, 384] on div "Rótulo de Papel" at bounding box center [1430, 387] width 263 height 23
type input "rótulo"
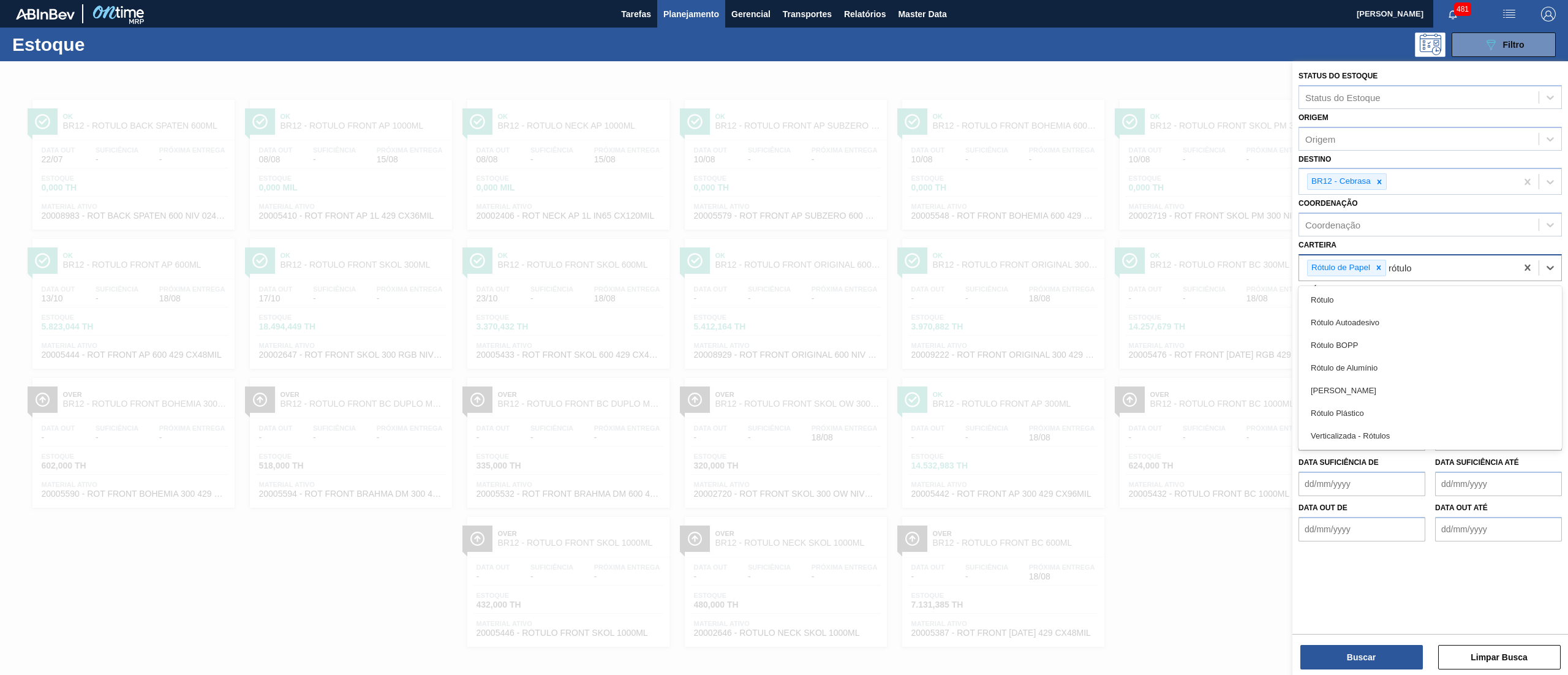
click at [1377, 385] on div "Rótulo Papel" at bounding box center [1430, 390] width 263 height 23
click at [1377, 181] on icon at bounding box center [1379, 182] width 8 height 8
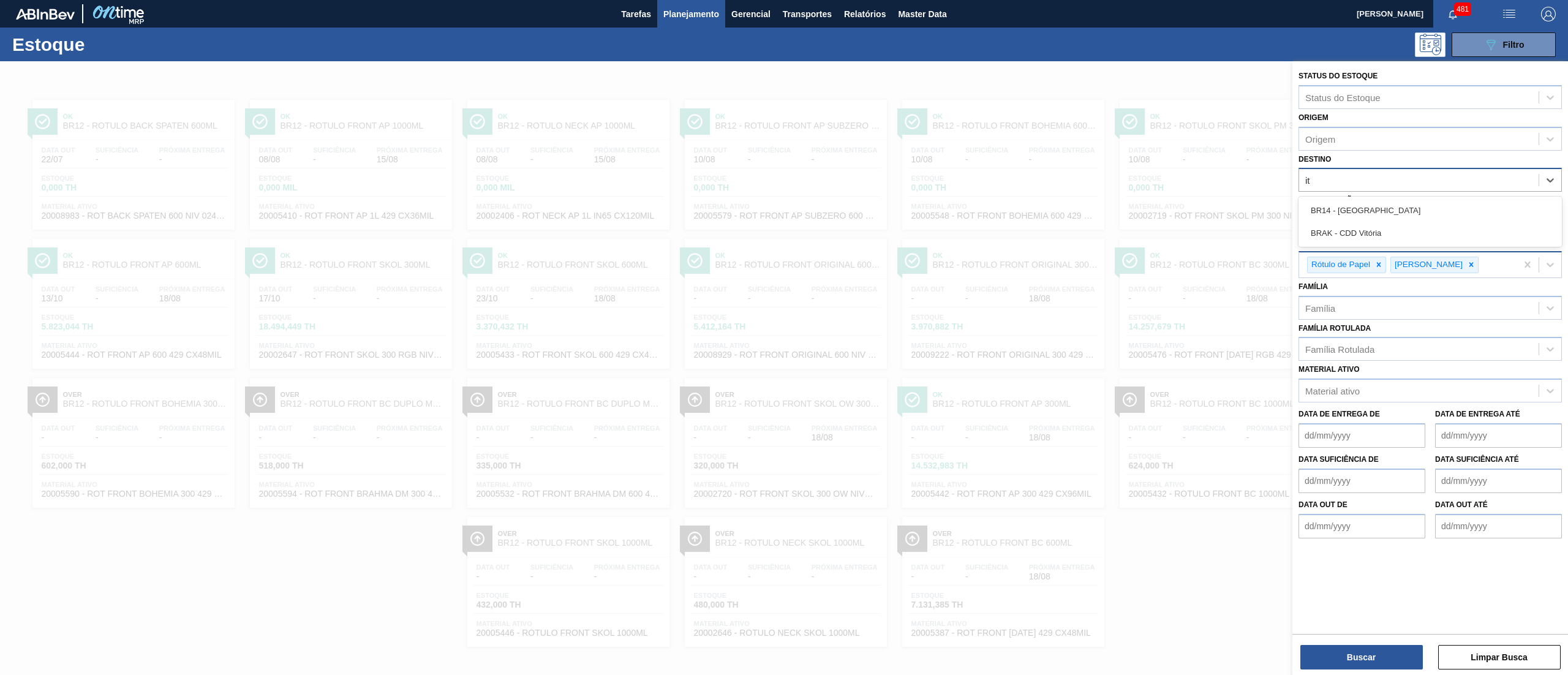
type input "i"
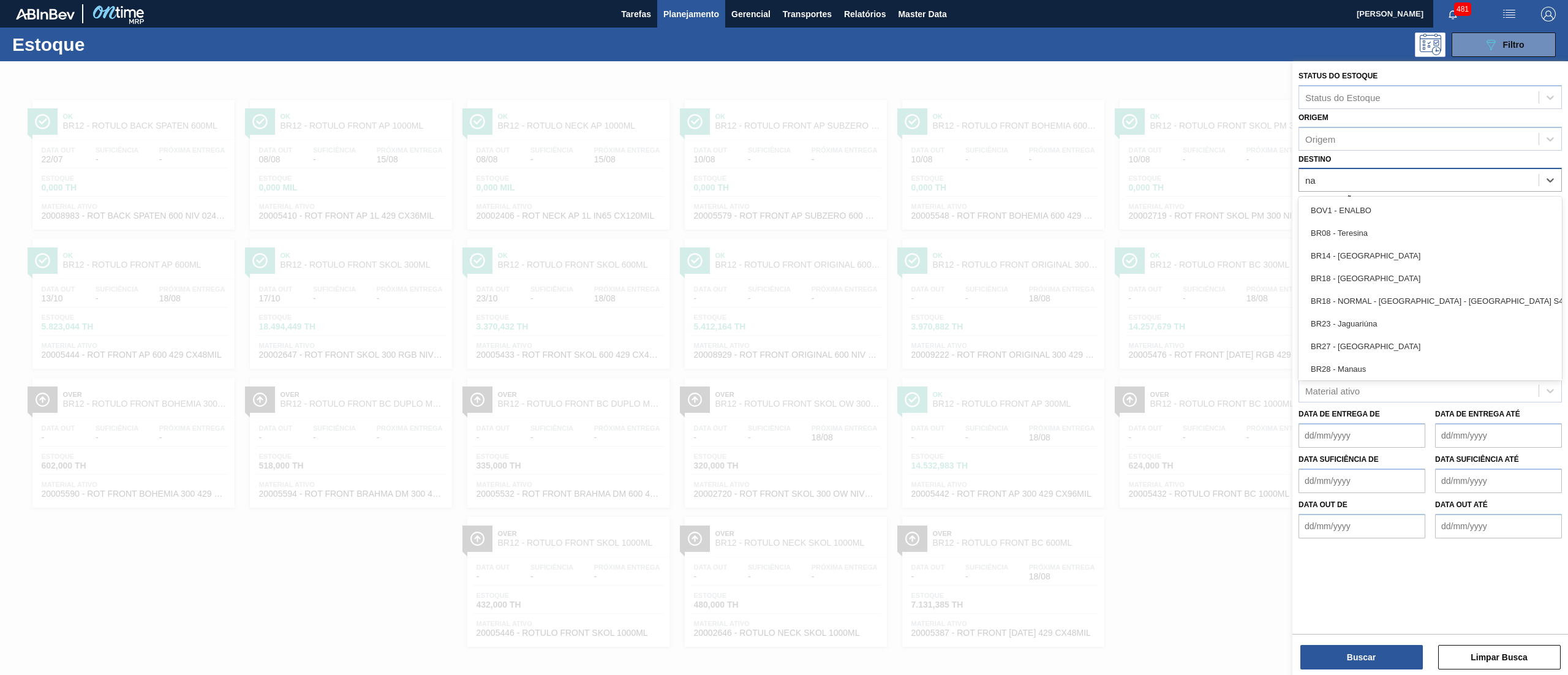
type input "n"
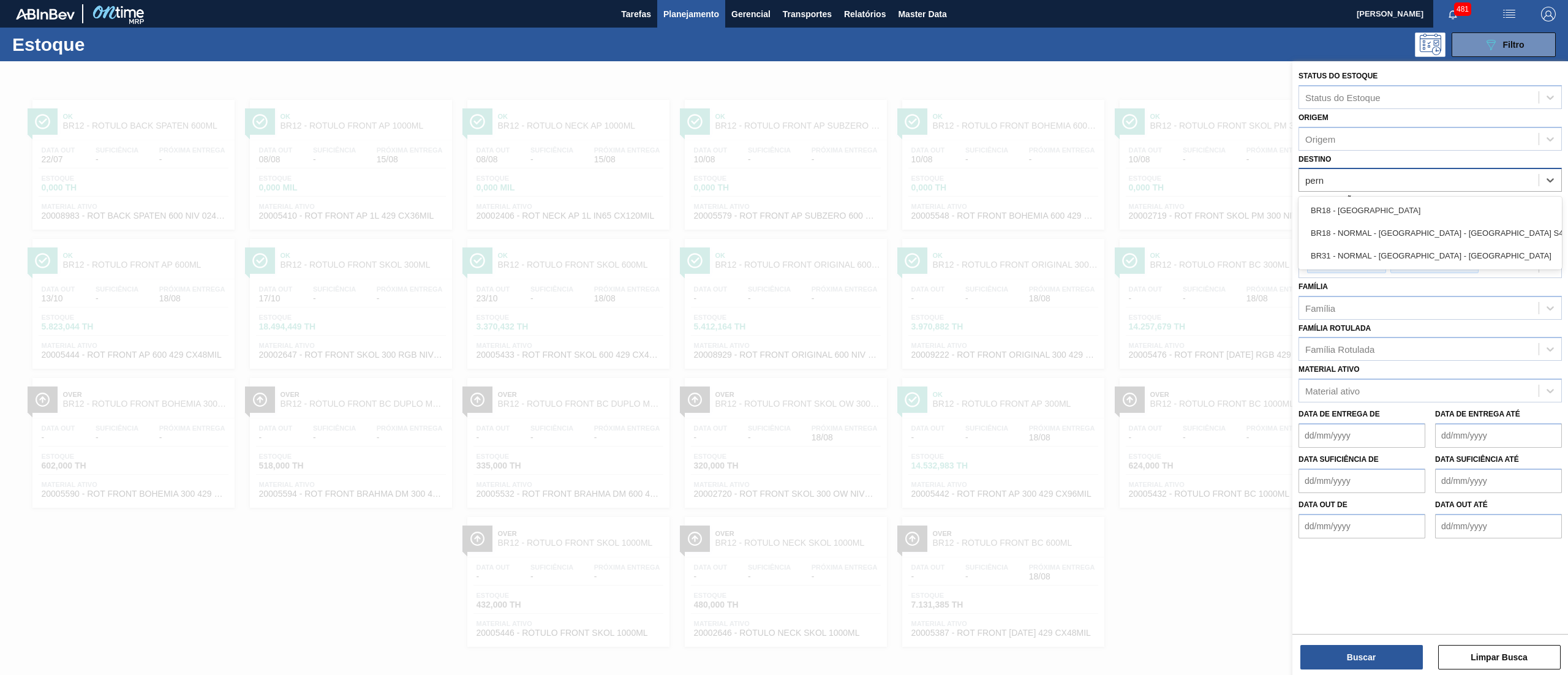
type input "perna"
click at [1462, 206] on div "BR18 - Pernambuco" at bounding box center [1430, 210] width 263 height 23
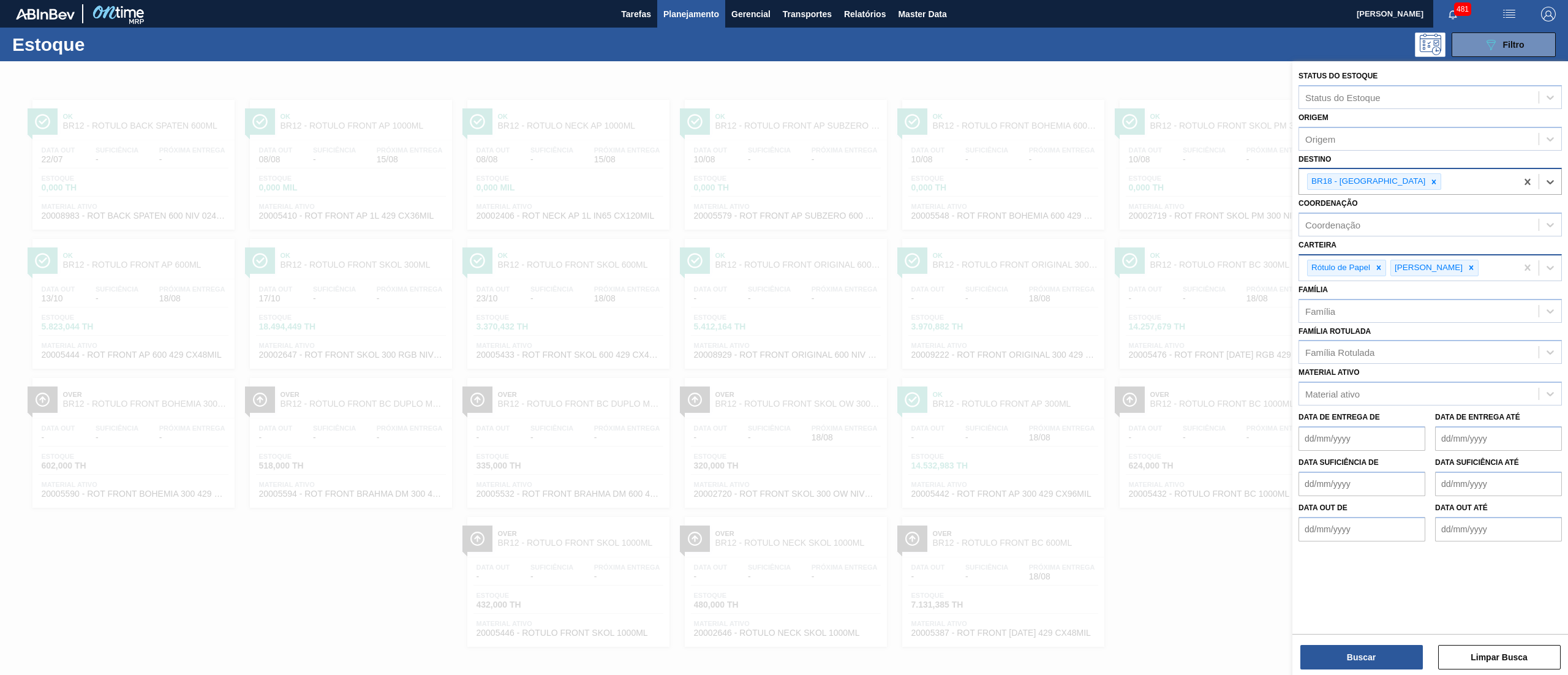
click at [1381, 276] on div "Rótulo de Papel" at bounding box center [1346, 268] width 79 height 17
click at [1382, 272] on div at bounding box center [1379, 268] width 14 height 16
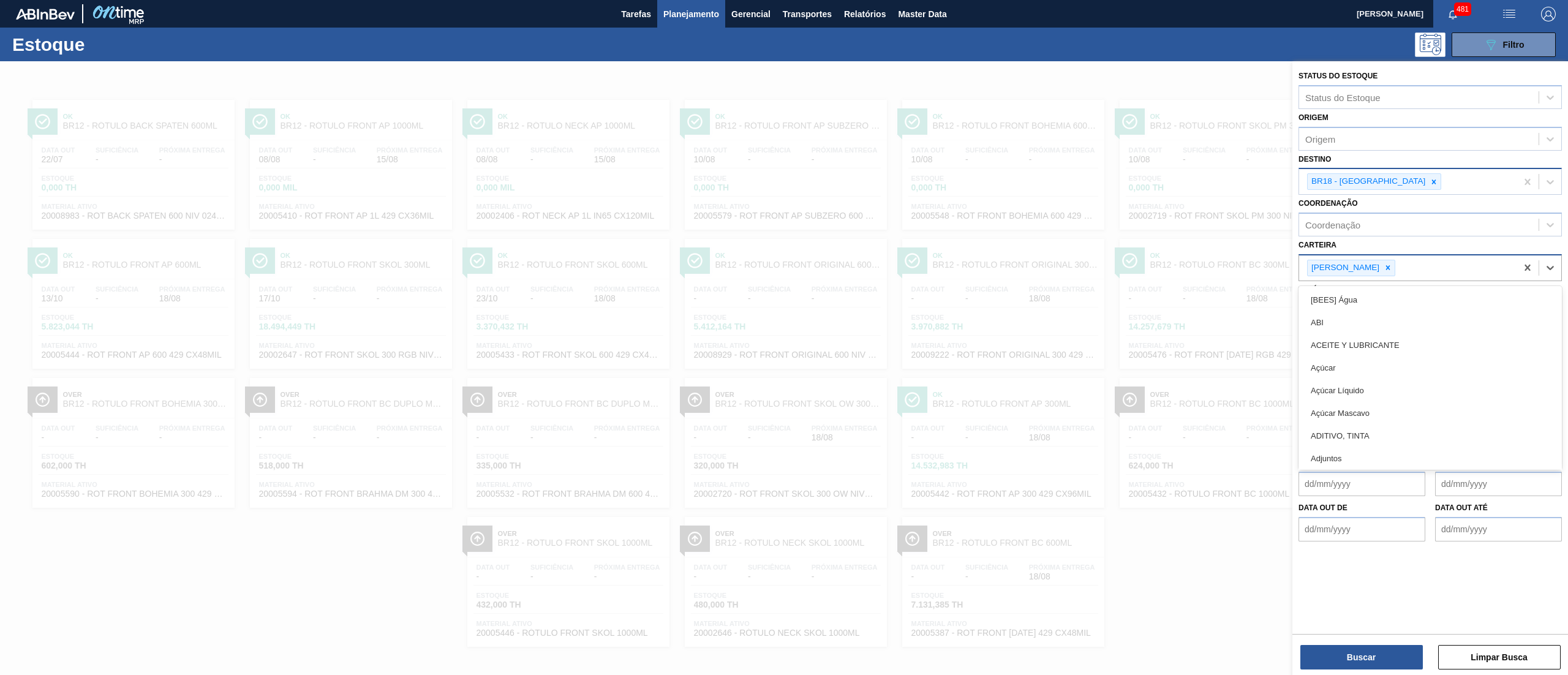
click at [1382, 272] on div "Rótulo Papel" at bounding box center [1407, 268] width 217 height 25
click at [1384, 270] on icon at bounding box center [1388, 267] width 8 height 8
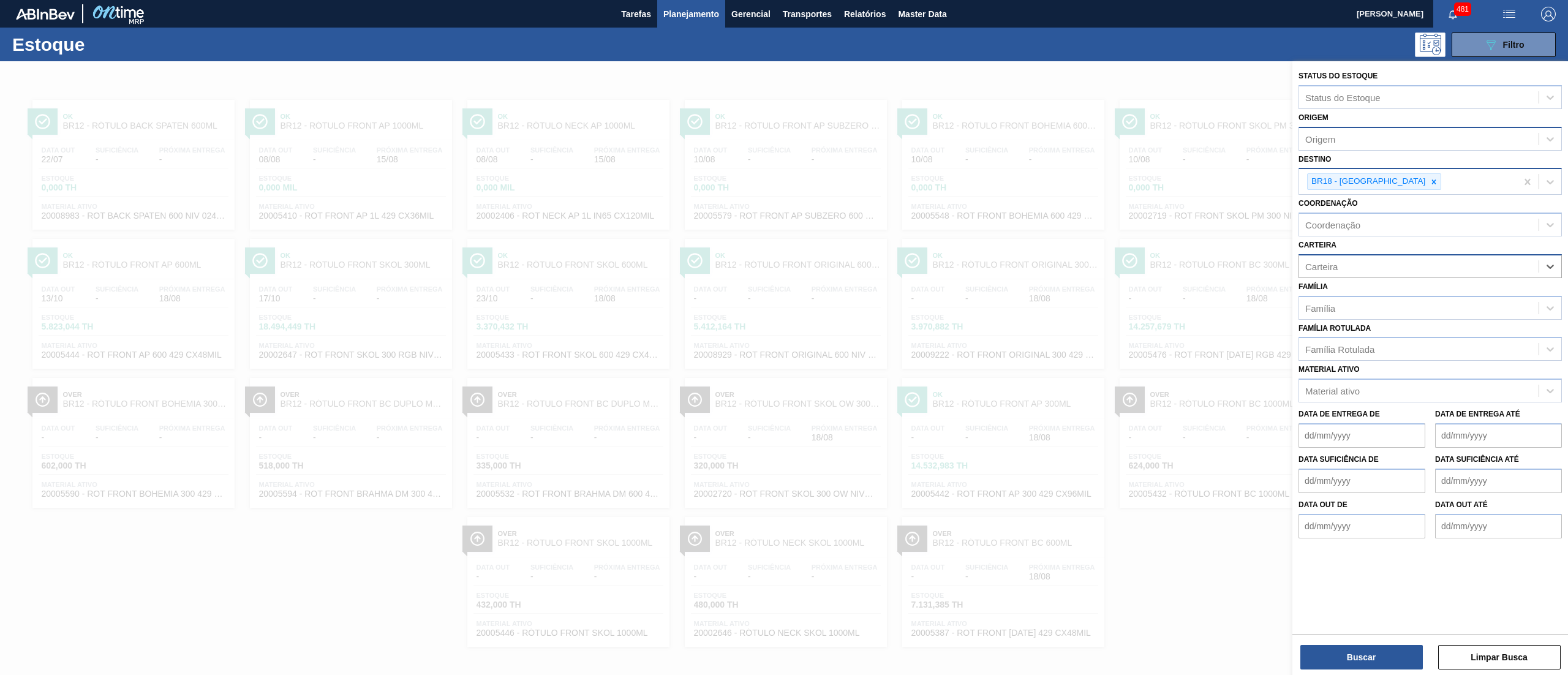
click at [1314, 135] on div "Origem" at bounding box center [1320, 139] width 30 height 10
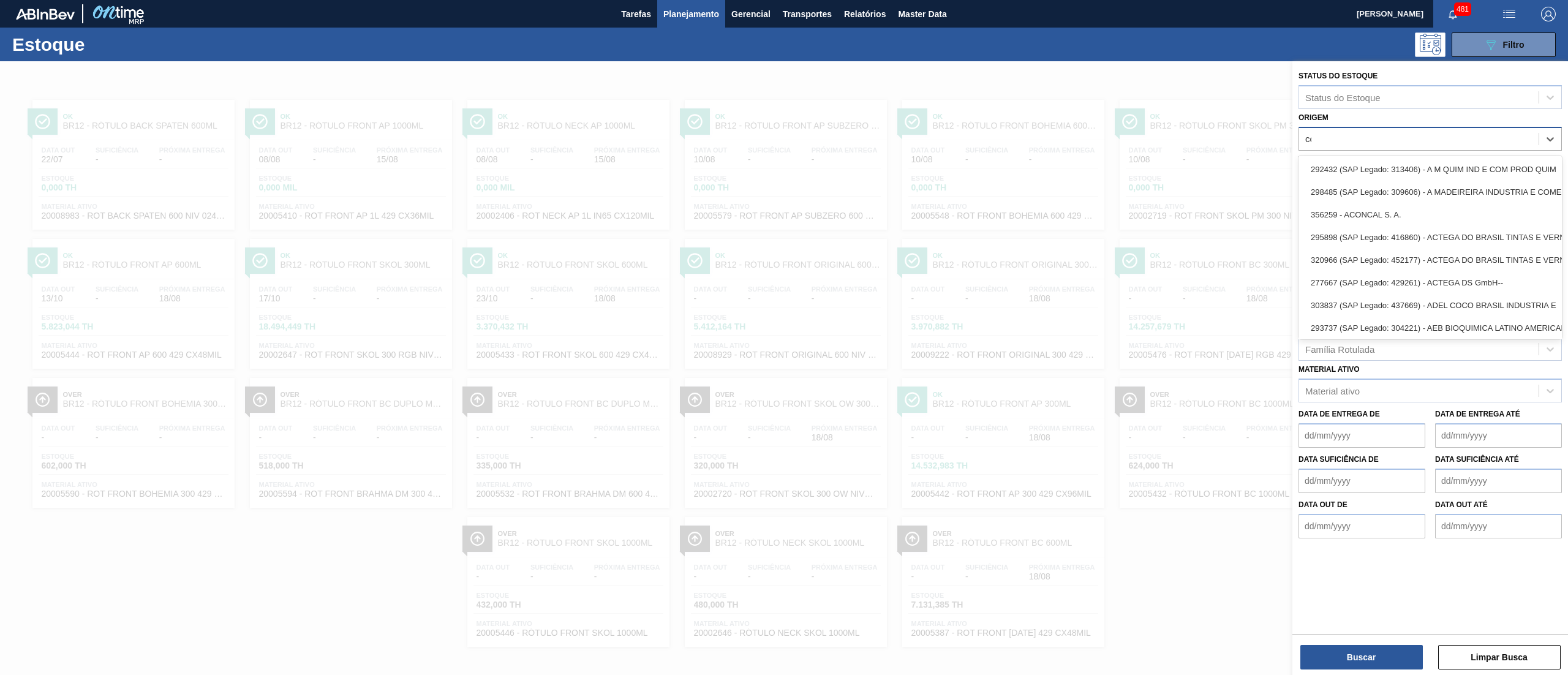
type input "ccl"
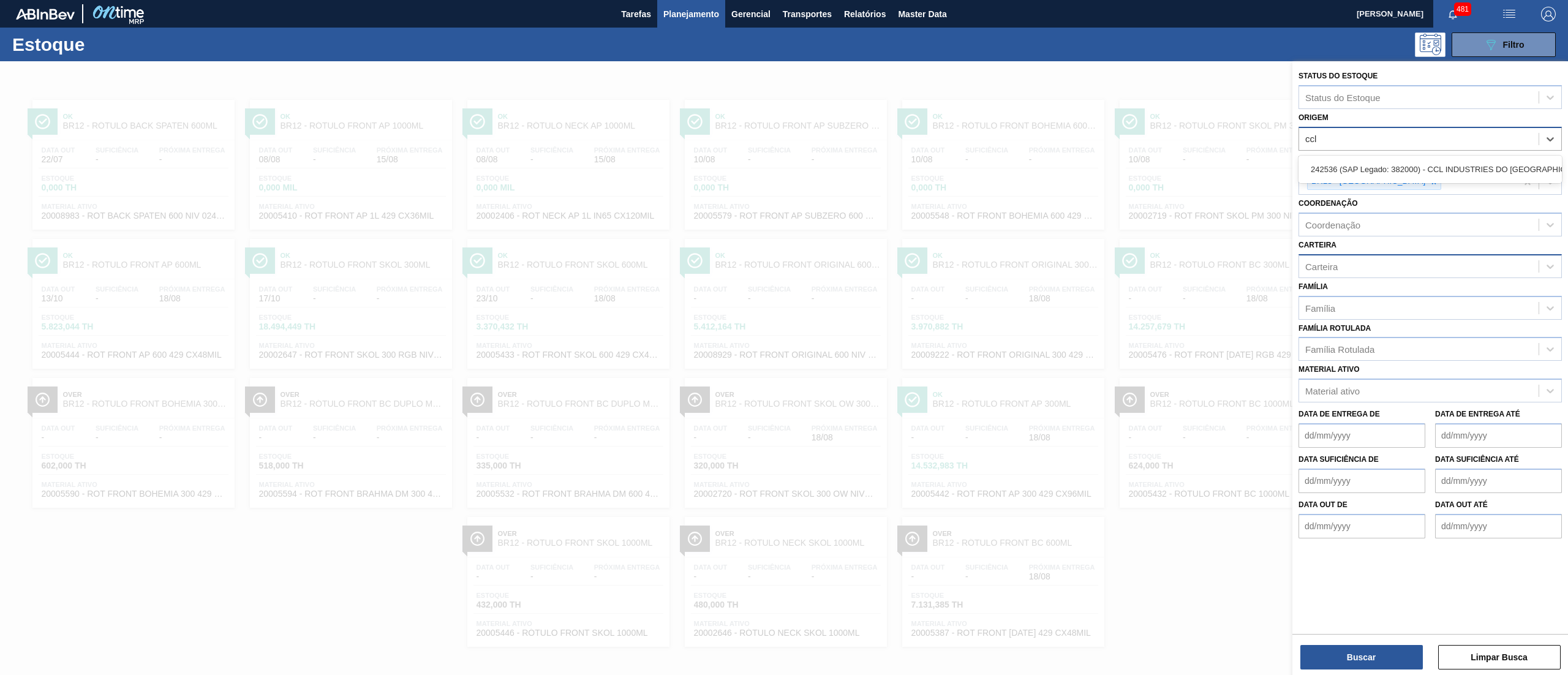
click at [1377, 169] on div "242536 (SAP Legado: 382000) - CCL INDUSTRIES DO BRASIL SA" at bounding box center [1430, 169] width 263 height 23
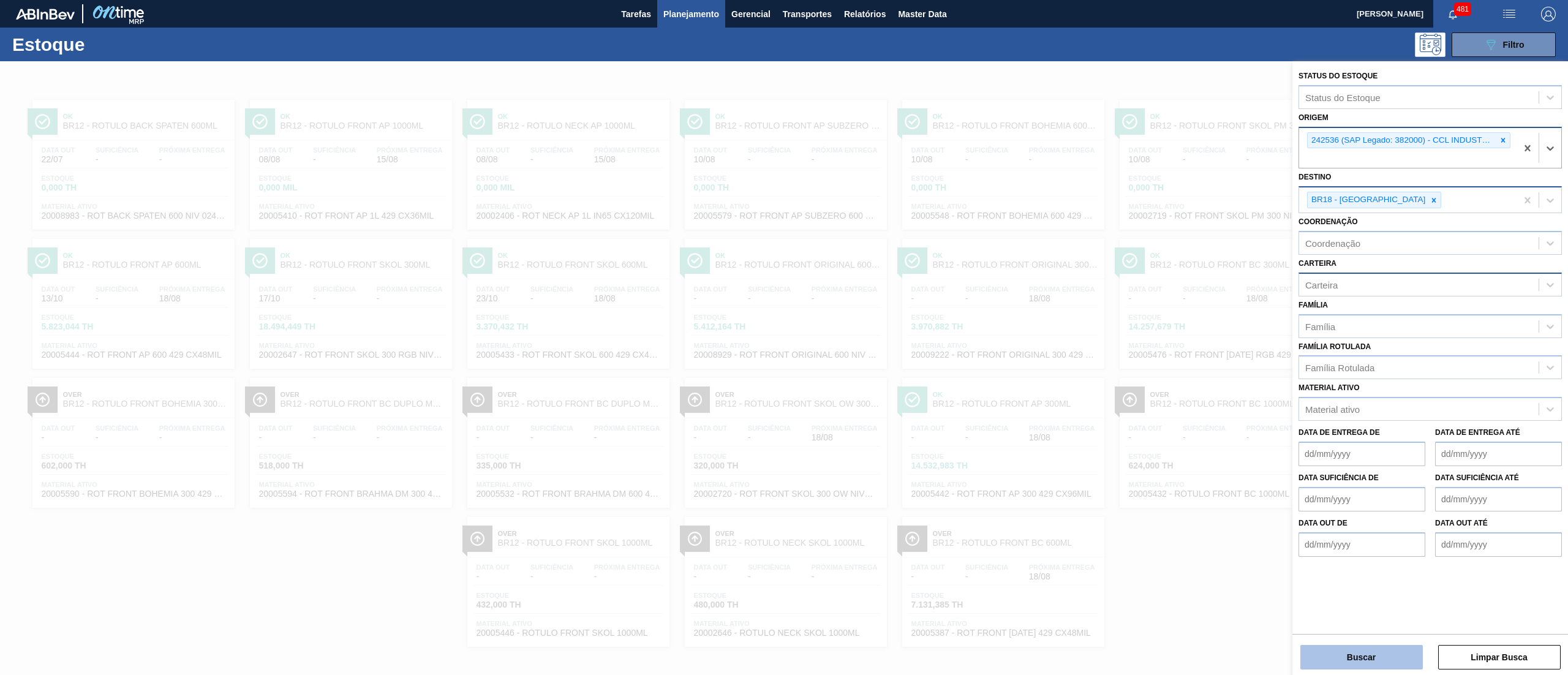
click at [1359, 669] on div "Status do Estoque Status do Estoque Origem option 242536 (SAP Legado: 382000) -…" at bounding box center [1430, 369] width 276 height 616
click at [1356, 661] on button "Buscar" at bounding box center [1361, 657] width 123 height 25
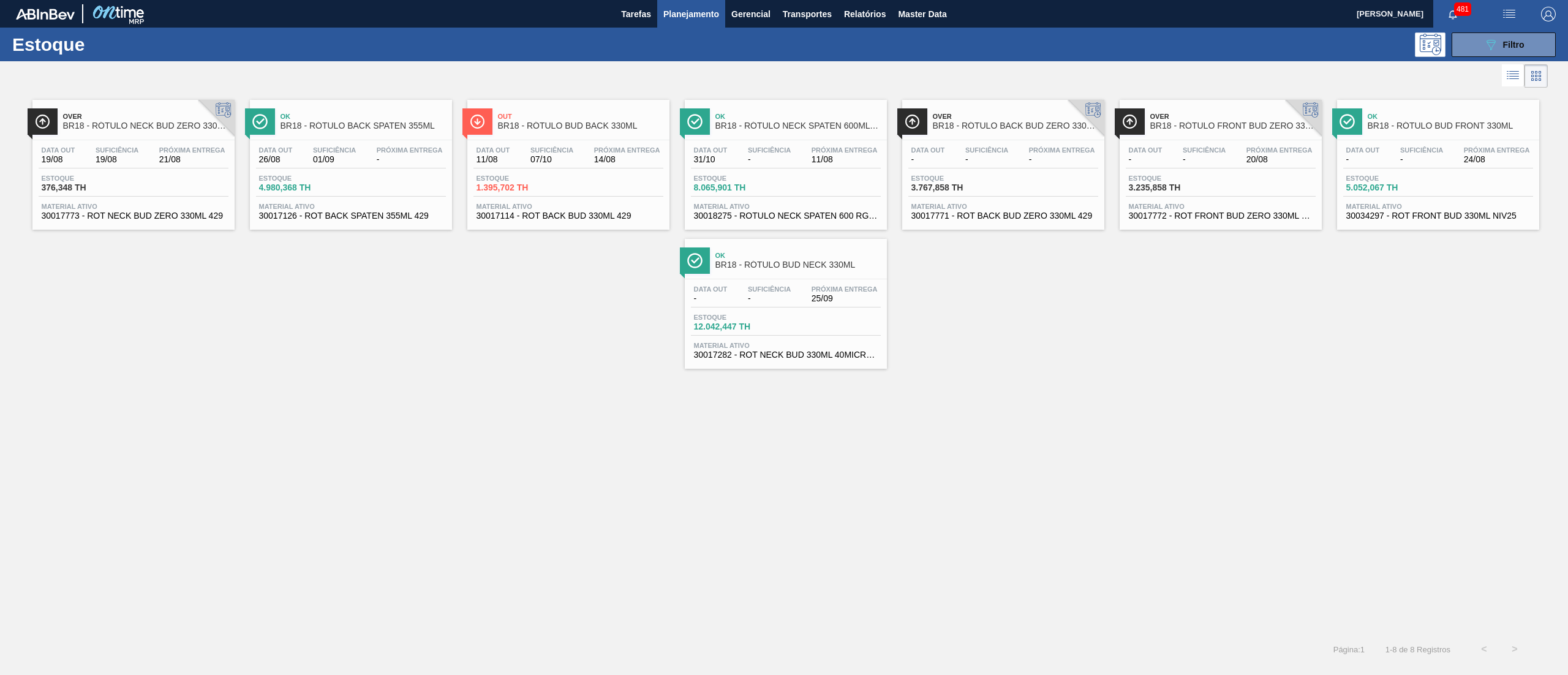
drag, startPoint x: 540, startPoint y: 200, endPoint x: 557, endPoint y: 208, distance: 18.8
click at [22, 401] on div "Over BR18 - RÓTULO NECK BUD ZERO 330ML Data out 19/08 Suficiência 19/08 Próxima…" at bounding box center [784, 362] width 1568 height 543
click at [1483, 44] on icon "089F7B8B-B2A5-4AFE-B5C0-19BA573D28AC" at bounding box center [1490, 45] width 15 height 15
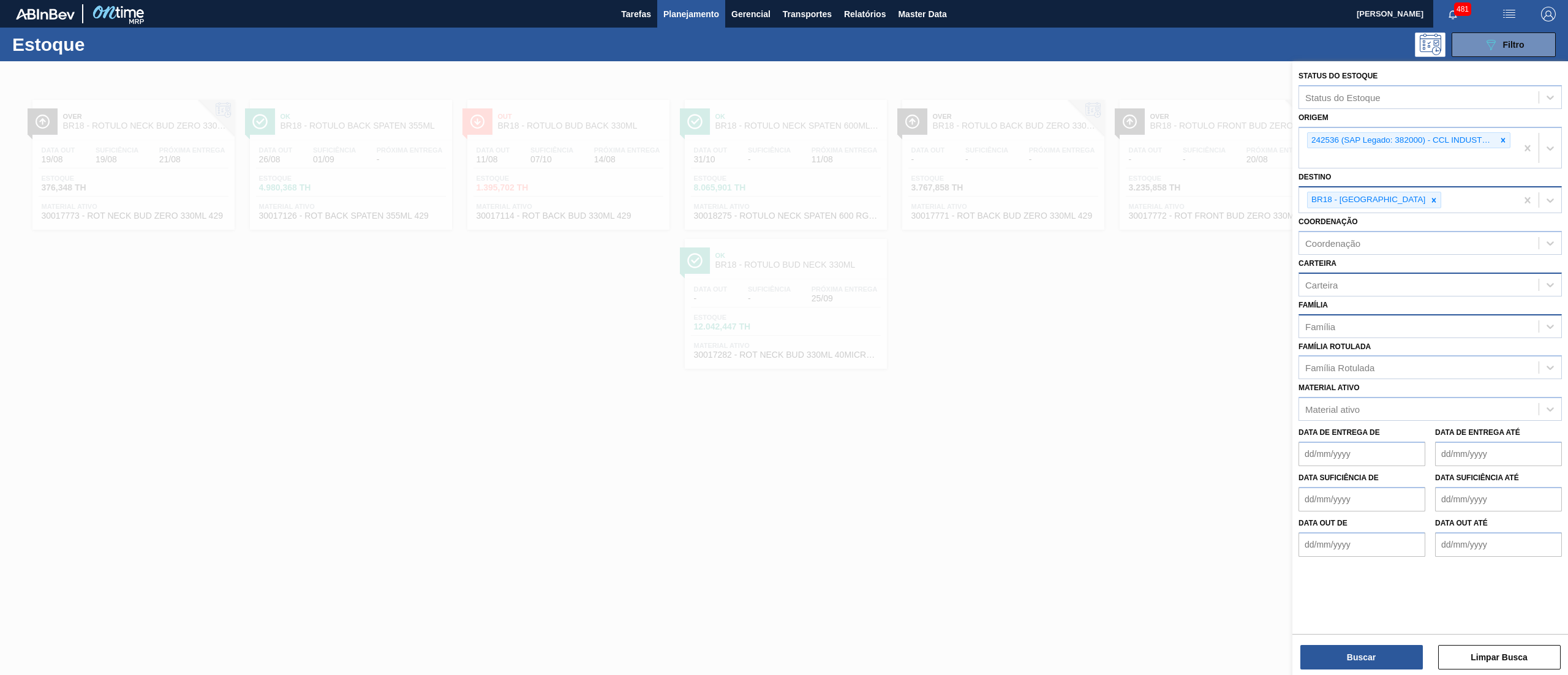
drag, startPoint x: 1504, startPoint y: 139, endPoint x: 1355, endPoint y: 300, distance: 219.4
click at [1501, 141] on icon at bounding box center [1503, 140] width 8 height 8
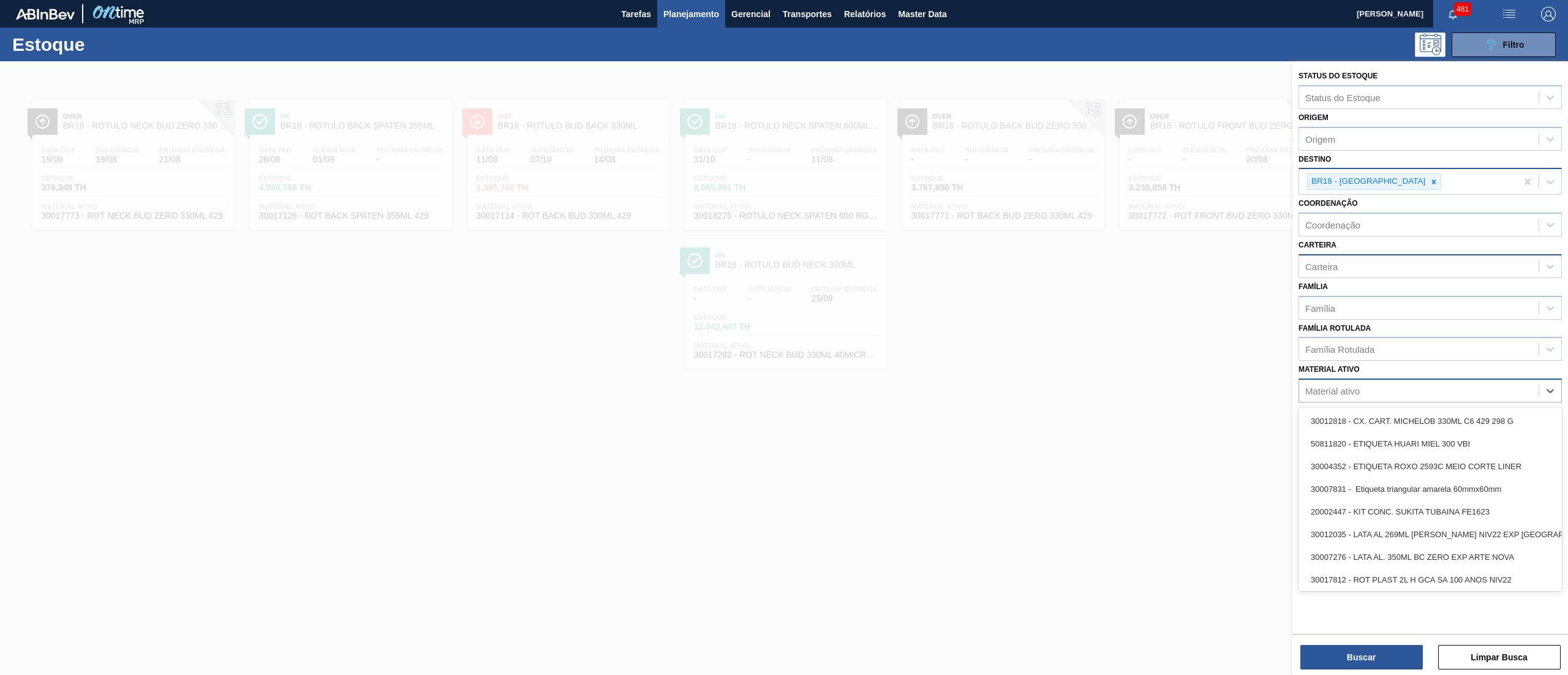
click at [1336, 386] on div "Material ativo" at bounding box center [1333, 391] width 54 height 10
paste ativo "30017282"
type ativo "30017282"
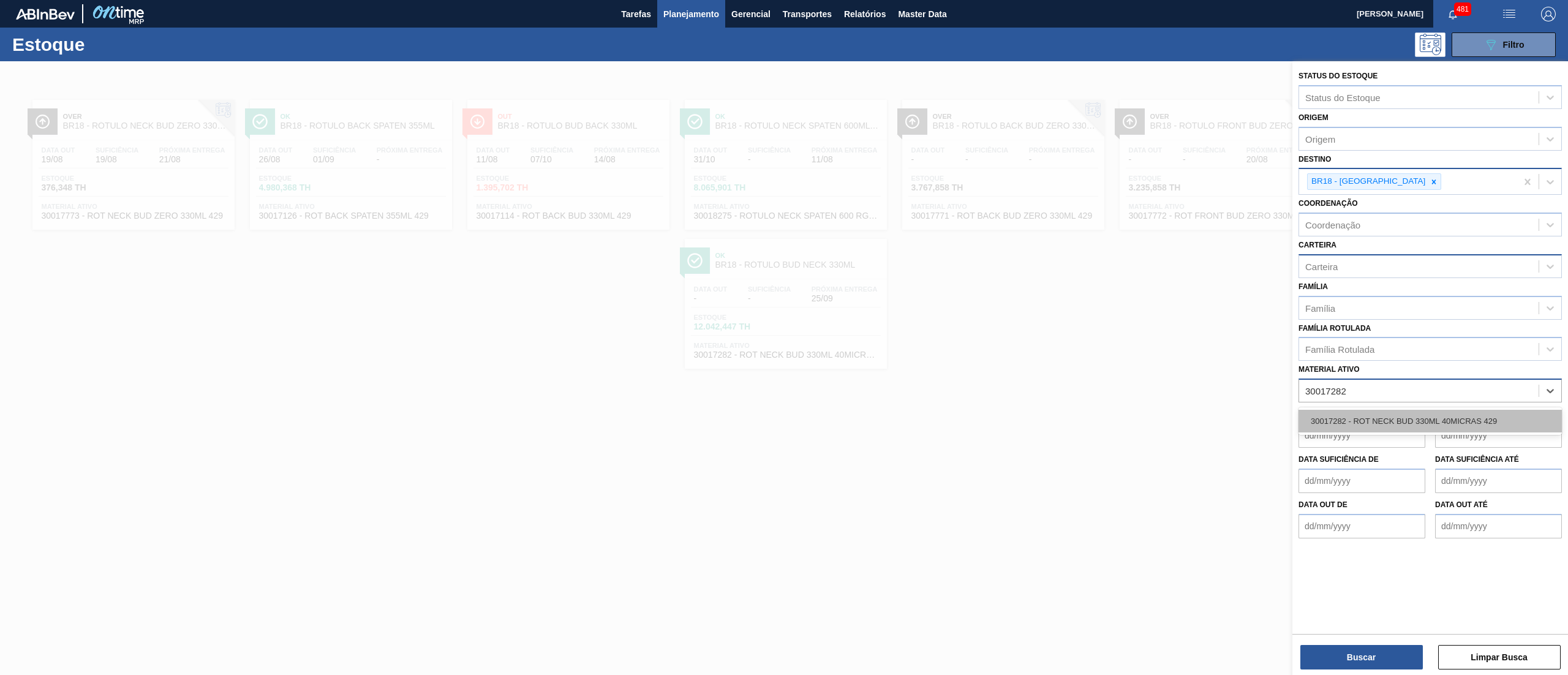
click at [1340, 423] on div "30017282 - ROT NECK BUD 330ML 40MICRAS 429" at bounding box center [1430, 421] width 263 height 23
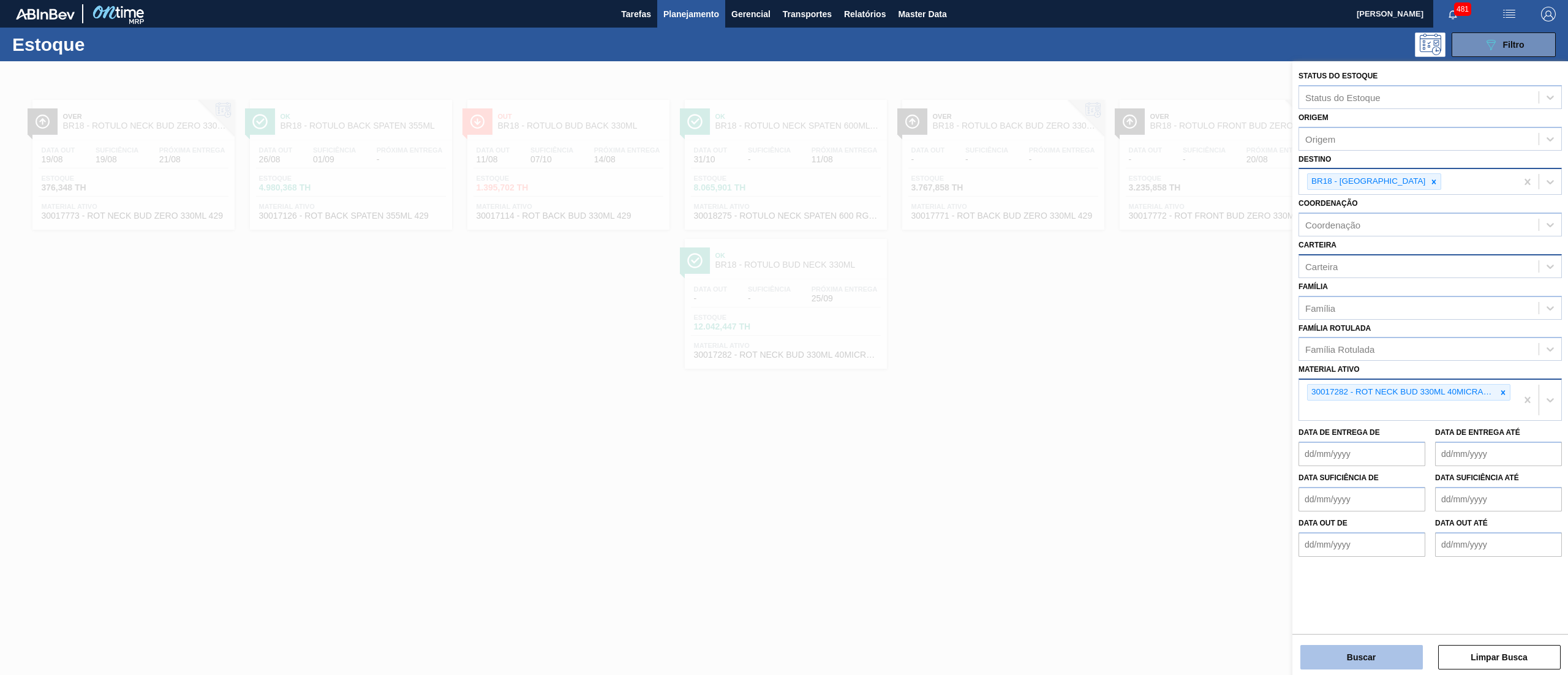
click at [1372, 656] on button "Buscar" at bounding box center [1361, 657] width 123 height 25
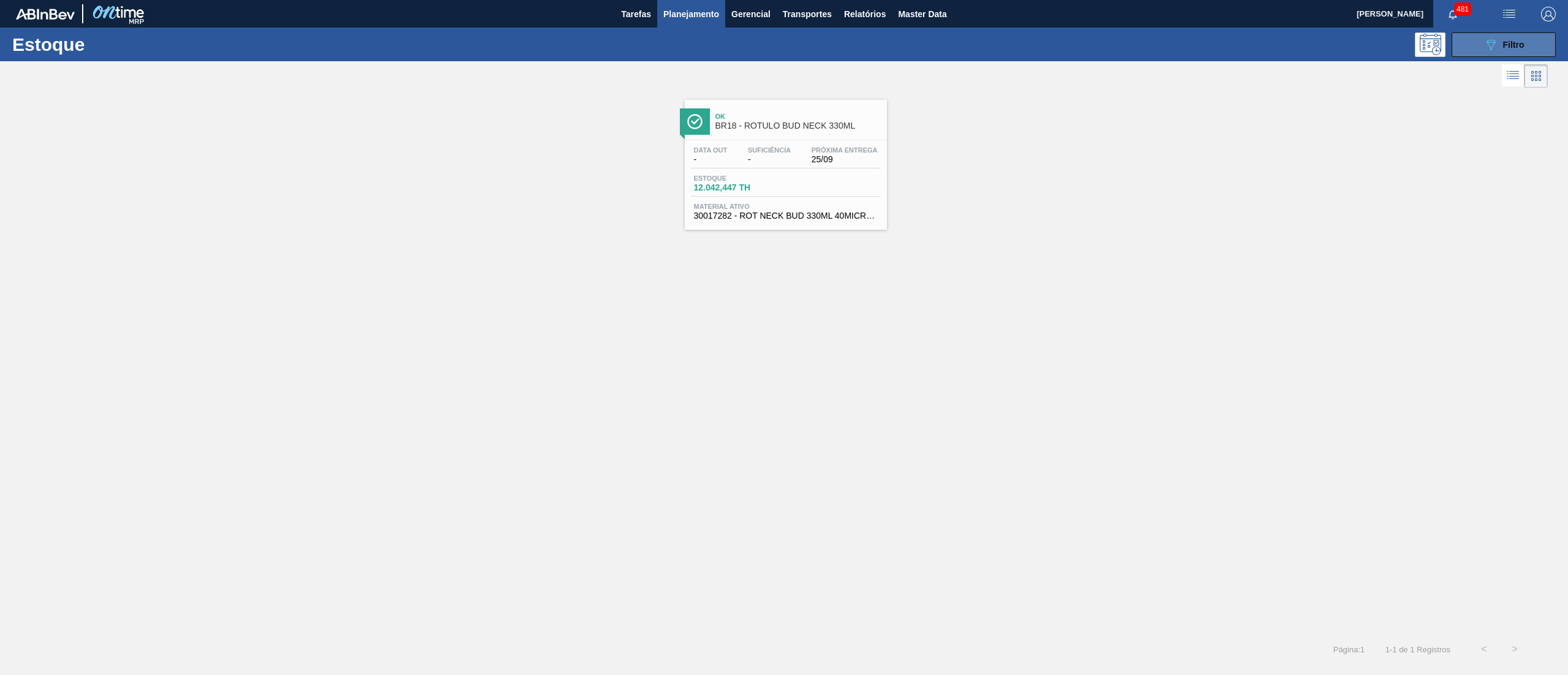
click at [1464, 31] on div "Estoque 089F7B8B-B2A5-4AFE-B5C0-19BA573D28AC Filtro" at bounding box center [784, 45] width 1568 height 34
click at [1469, 39] on button "089F7B8B-B2A5-4AFE-B5C0-19BA573D28AC Filtro" at bounding box center [1503, 45] width 104 height 25
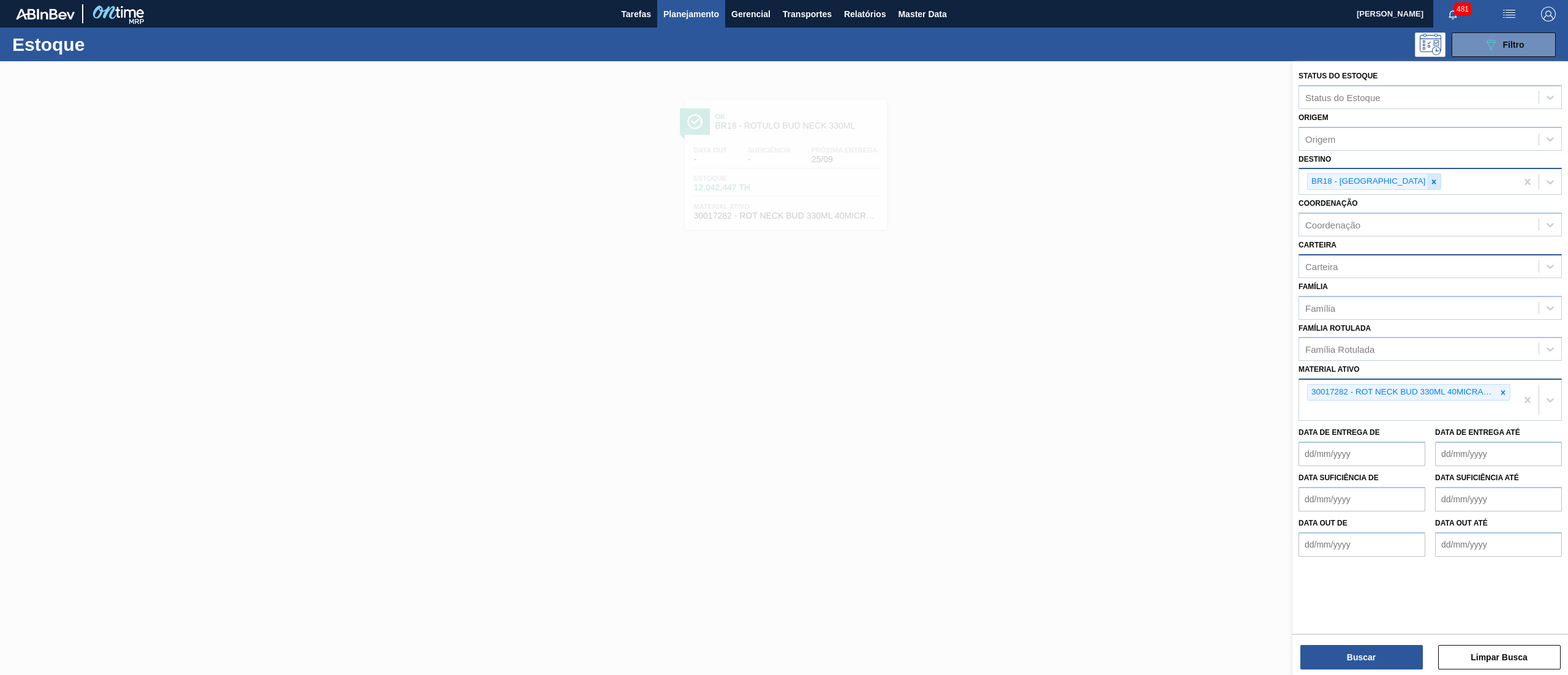
click at [1427, 178] on div at bounding box center [1434, 182] width 14 height 16
click at [1390, 650] on button "Buscar" at bounding box center [1361, 657] width 123 height 25
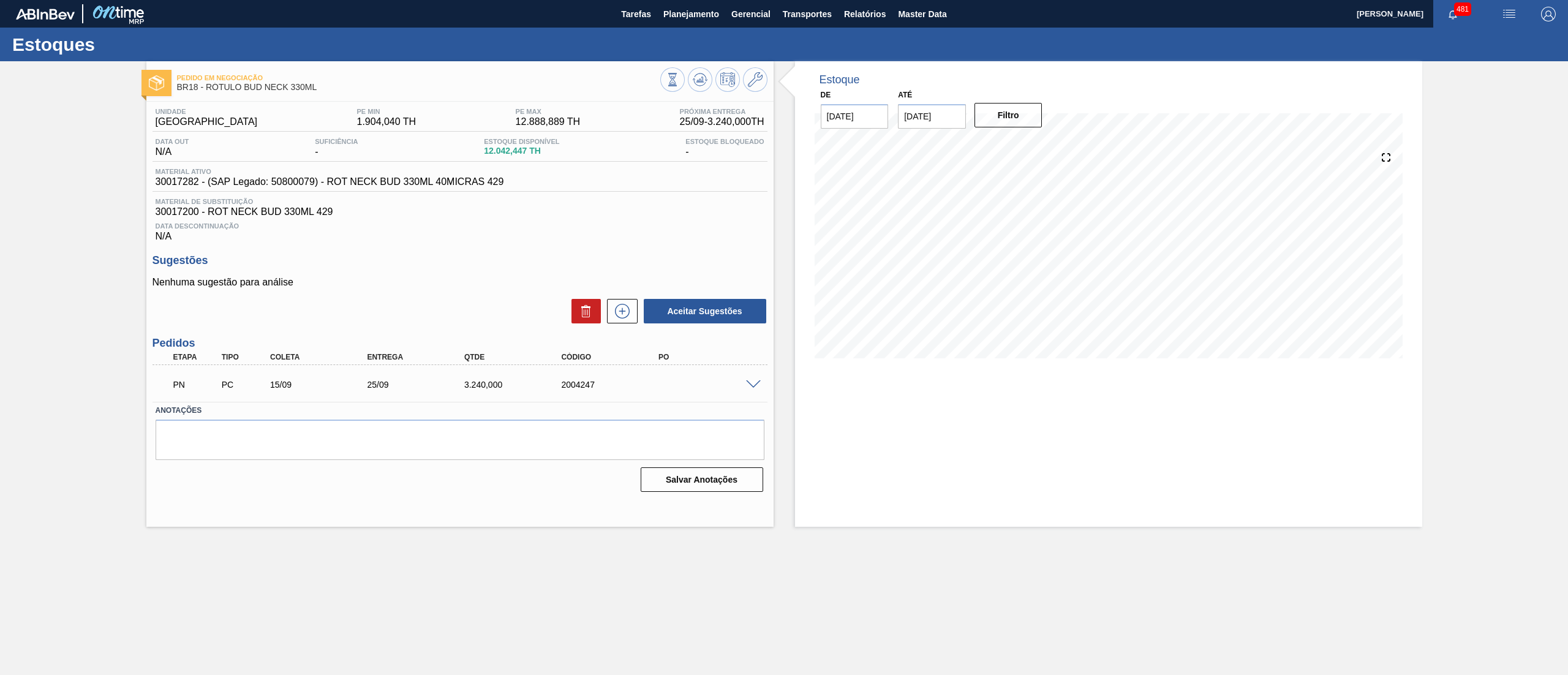
click at [754, 381] on span at bounding box center [753, 385] width 15 height 9
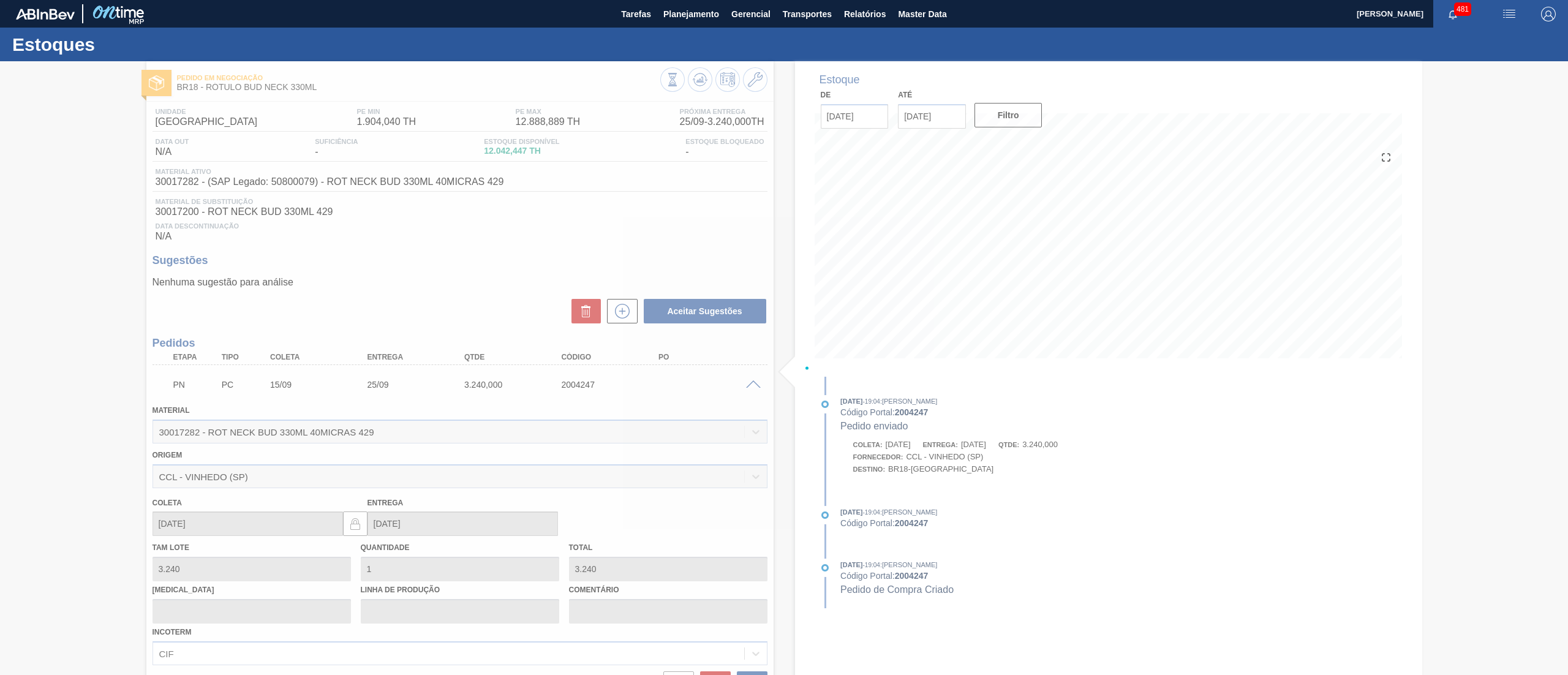
click at [754, 389] on span at bounding box center [753, 385] width 15 height 9
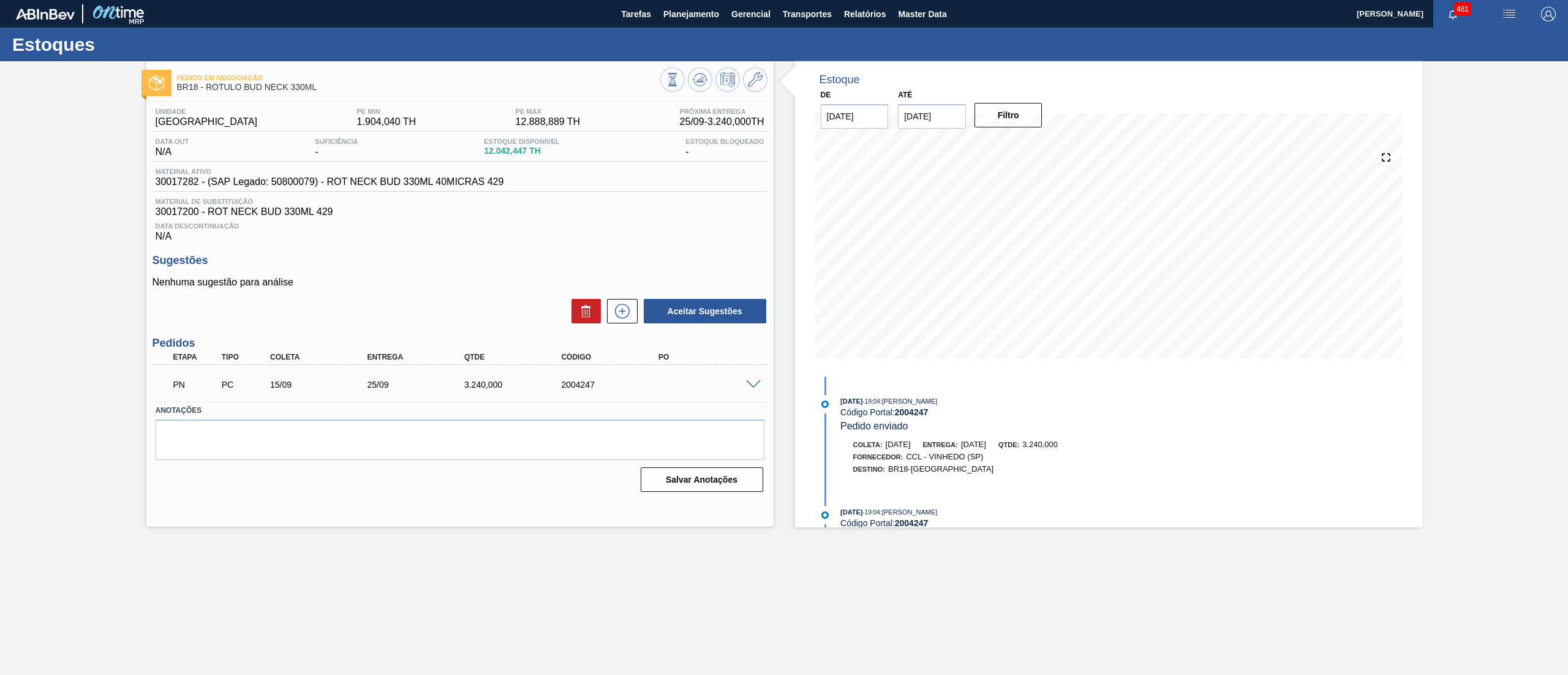
click at [754, 389] on span at bounding box center [753, 385] width 15 height 9
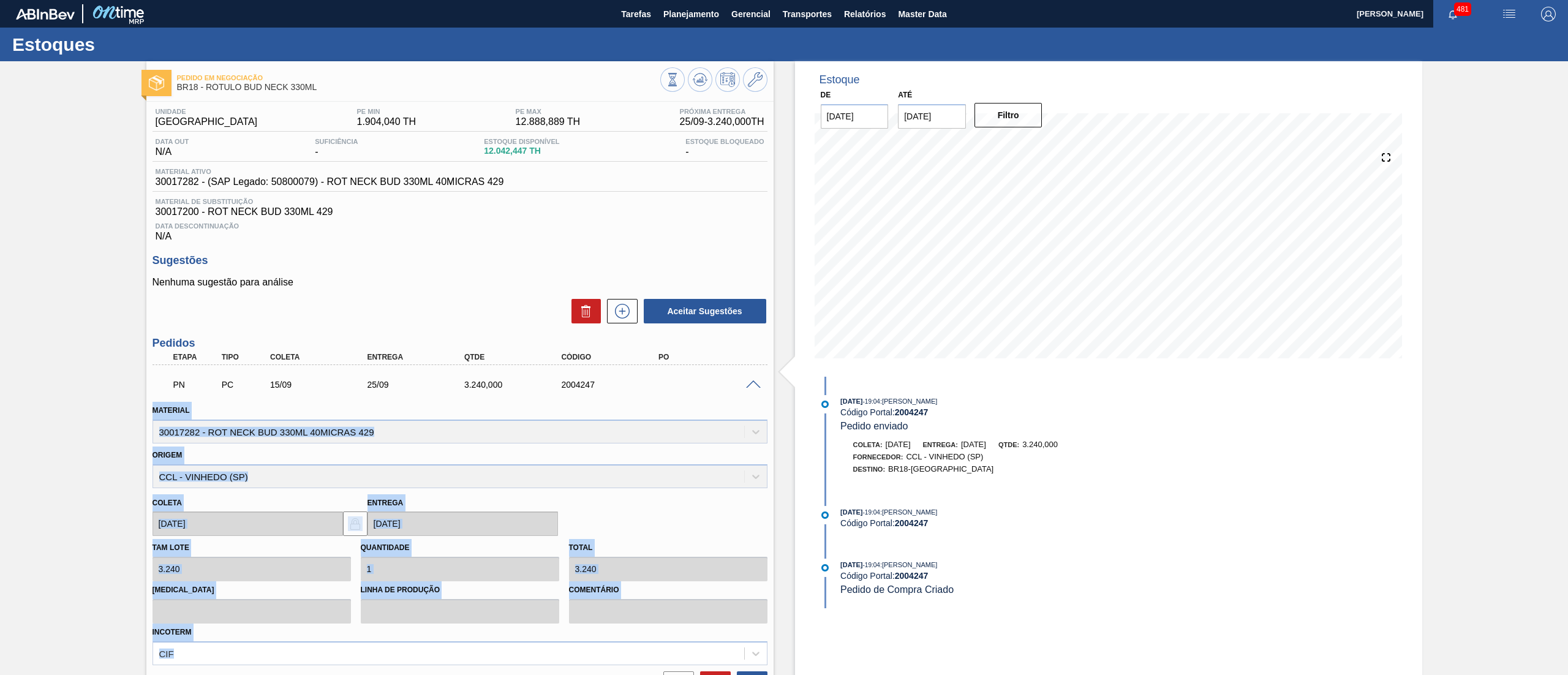
click at [0, 414] on div "Pedido em Negociação BR18 - RÓTULO BUD NECK 330ML Unidade Pernambuco PE MIN 1.9…" at bounding box center [784, 430] width 1568 height 738
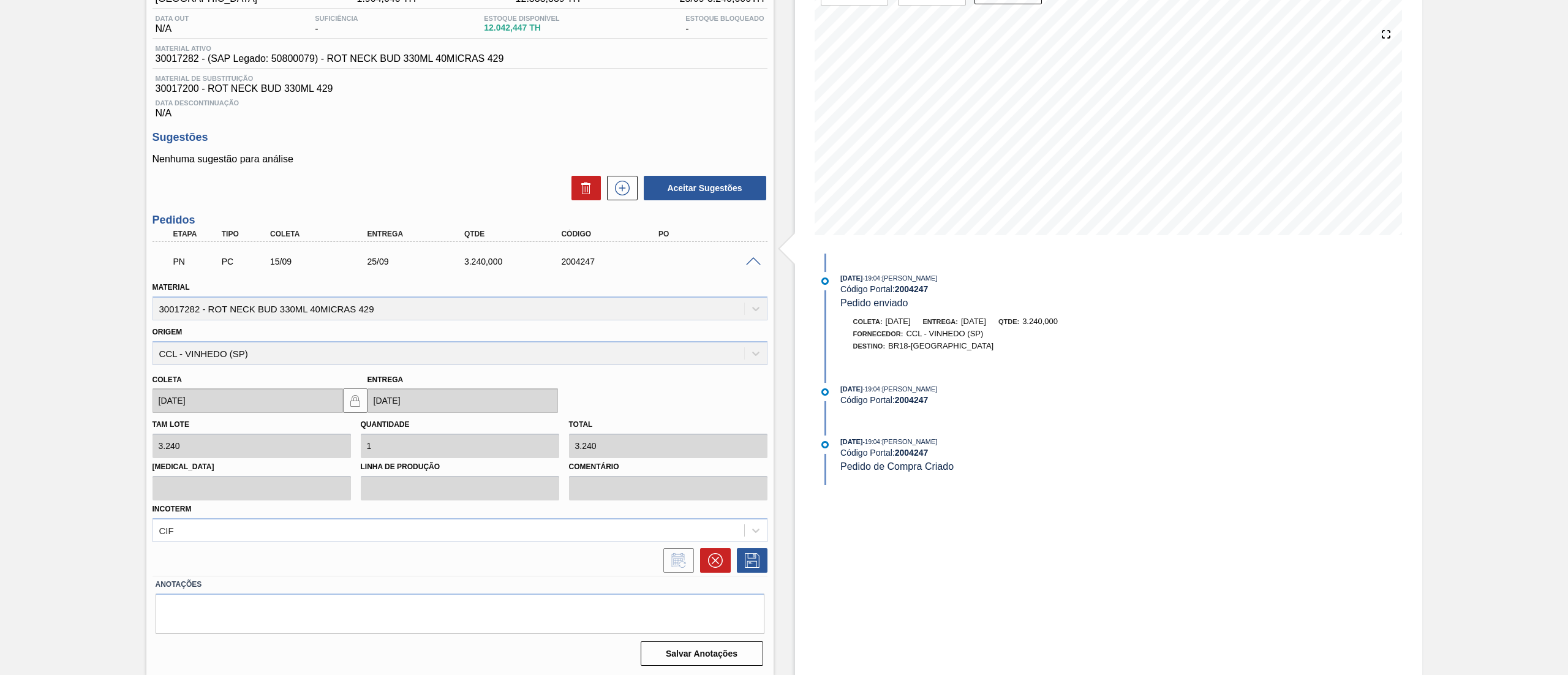
scroll to position [125, 0]
drag, startPoint x: 590, startPoint y: 262, endPoint x: 709, endPoint y: 263, distance: 119.0
click at [713, 262] on div "PN PC 15/09 25/09 3.240,000 2004247" at bounding box center [457, 259] width 582 height 25
click at [175, 539] on div "CIF" at bounding box center [460, 528] width 615 height 24
drag, startPoint x: 197, startPoint y: 306, endPoint x: 101, endPoint y: 308, distance: 96.0
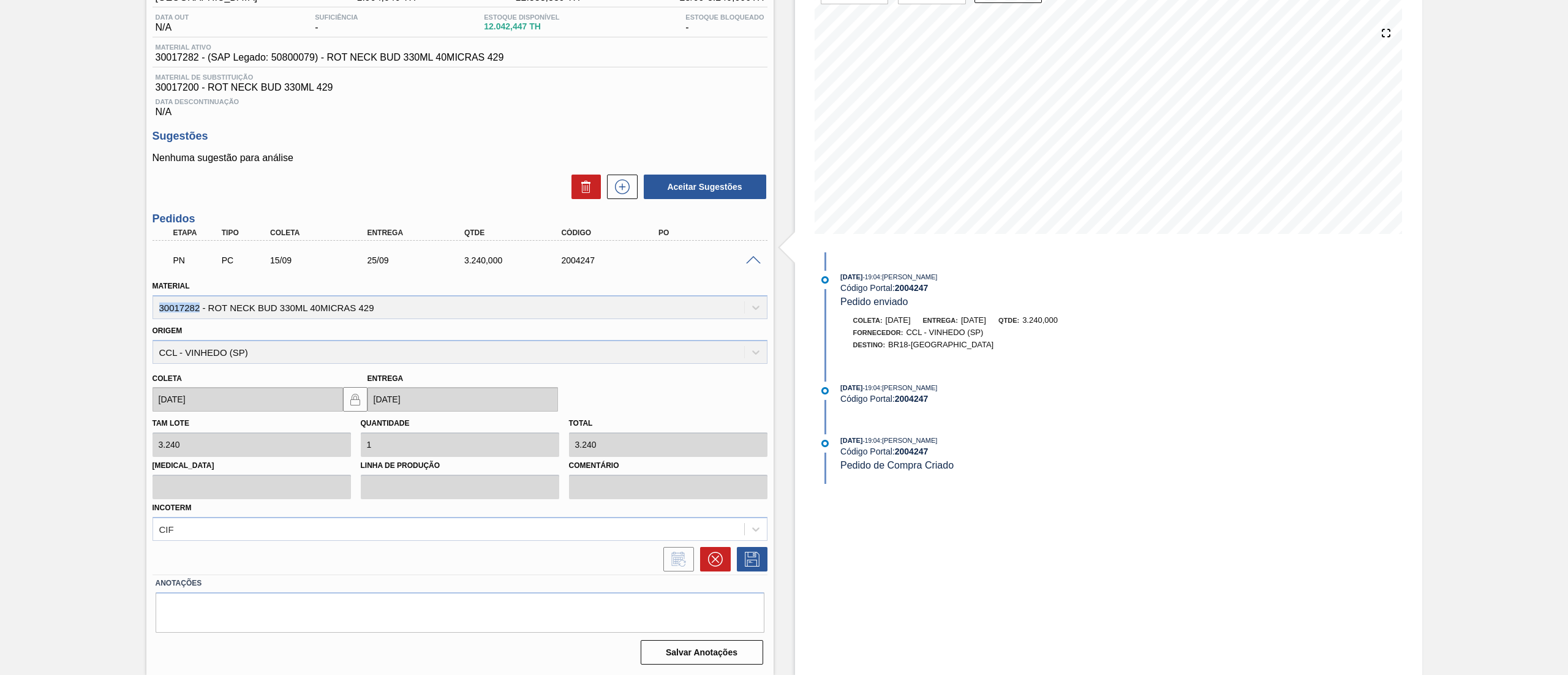
click at [101, 308] on div "Pedido em Negociação BR18 - RÓTULO BUD NECK 330ML Unidade Pernambuco PE MIN 1.9…" at bounding box center [784, 306] width 1568 height 738
copy div "30017282"
click at [6, 235] on div "Pedido em Negociação BR18 - RÓTULO BUD NECK 330ML Unidade Pernambuco PE MIN 1.9…" at bounding box center [784, 306] width 1568 height 738
click at [0, 229] on div "Pedido em Negociação BR18 - RÓTULO BUD NECK 330ML Unidade Pernambuco PE MIN 1.9…" at bounding box center [784, 306] width 1568 height 738
drag, startPoint x: 221, startPoint y: 259, endPoint x: 700, endPoint y: 259, distance: 479.0
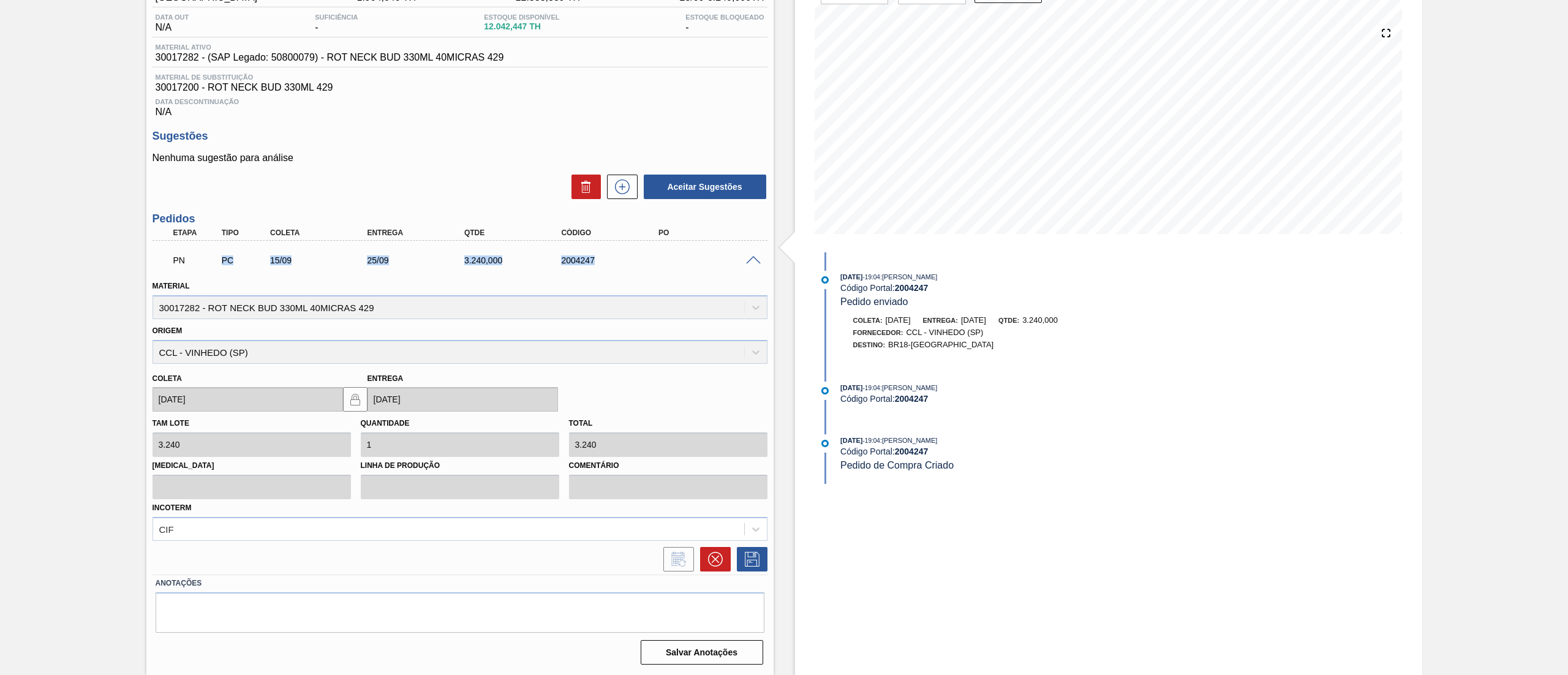
click at [700, 259] on div "PN PC 15/09 25/09 3.240,000 2004247" at bounding box center [457, 259] width 582 height 25
drag, startPoint x: 145, startPoint y: 59, endPoint x: 199, endPoint y: 59, distance: 54.0
click at [199, 59] on div "Unidade Pernambuco PE MIN 1.904,040 TH PE MAX 12.888,889 TH Próxima Entrega 25/…" at bounding box center [460, 323] width 627 height 691
copy span "30017282"
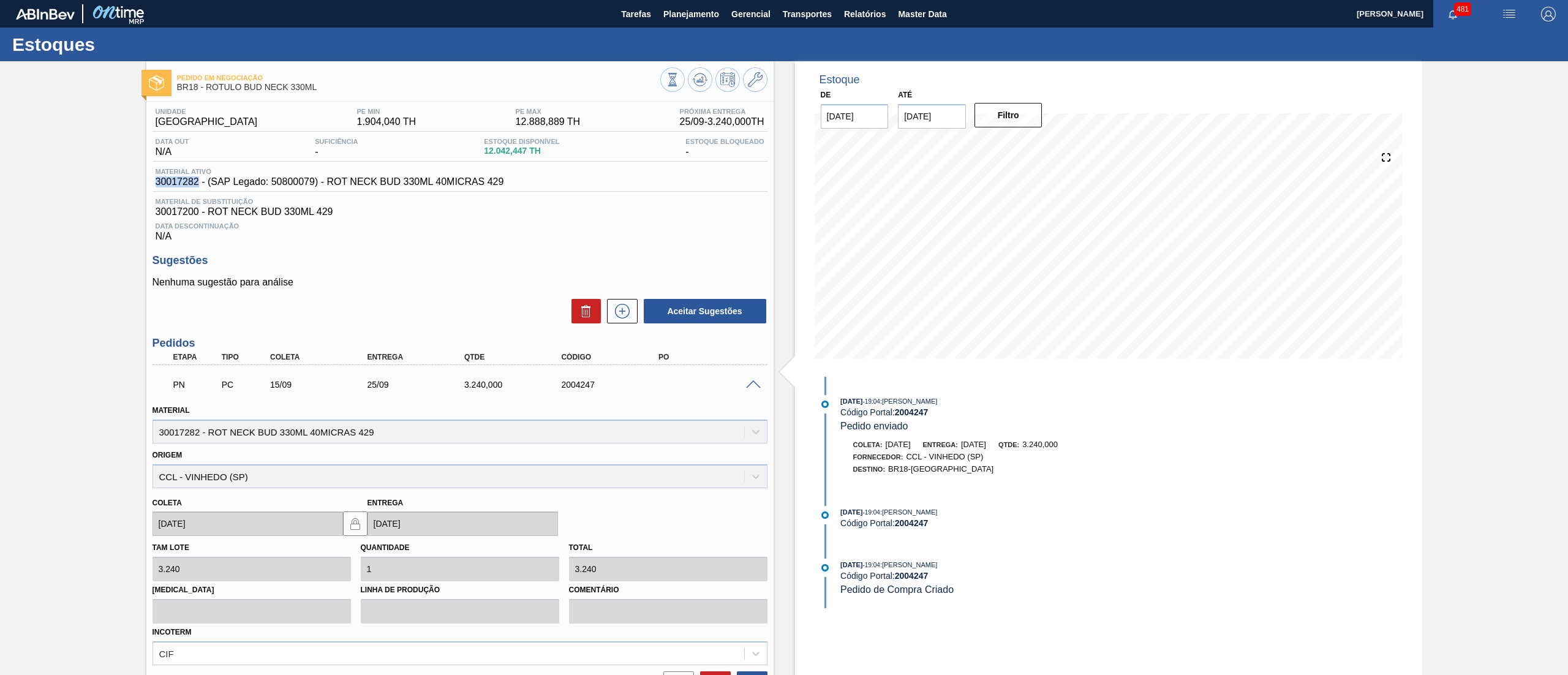
copy span "30017282"
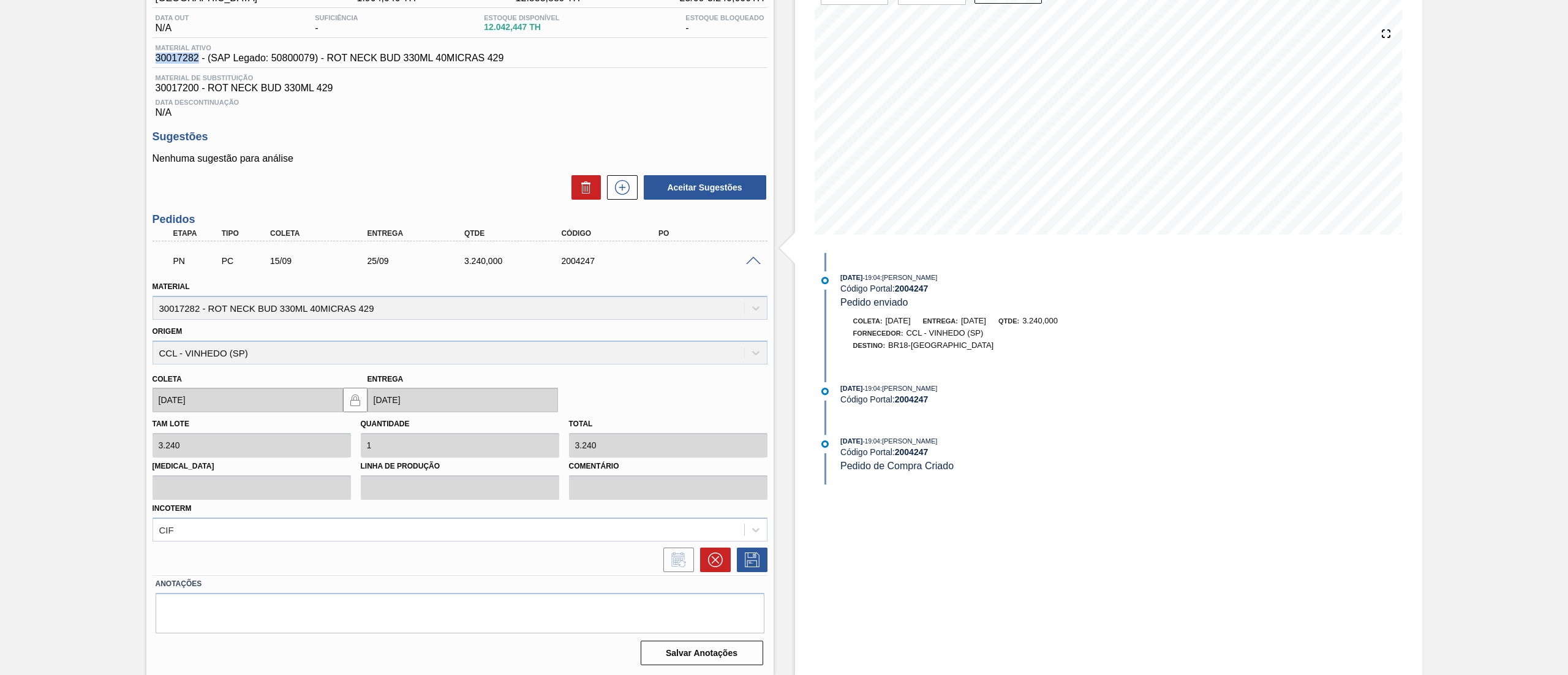
scroll to position [125, 0]
drag, startPoint x: 168, startPoint y: 266, endPoint x: 728, endPoint y: 265, distance: 560.0
click at [728, 265] on div "PN PC 15/09 25/09 3.240,000 2004247" at bounding box center [457, 259] width 582 height 25
click at [708, 558] on icon at bounding box center [715, 559] width 15 height 15
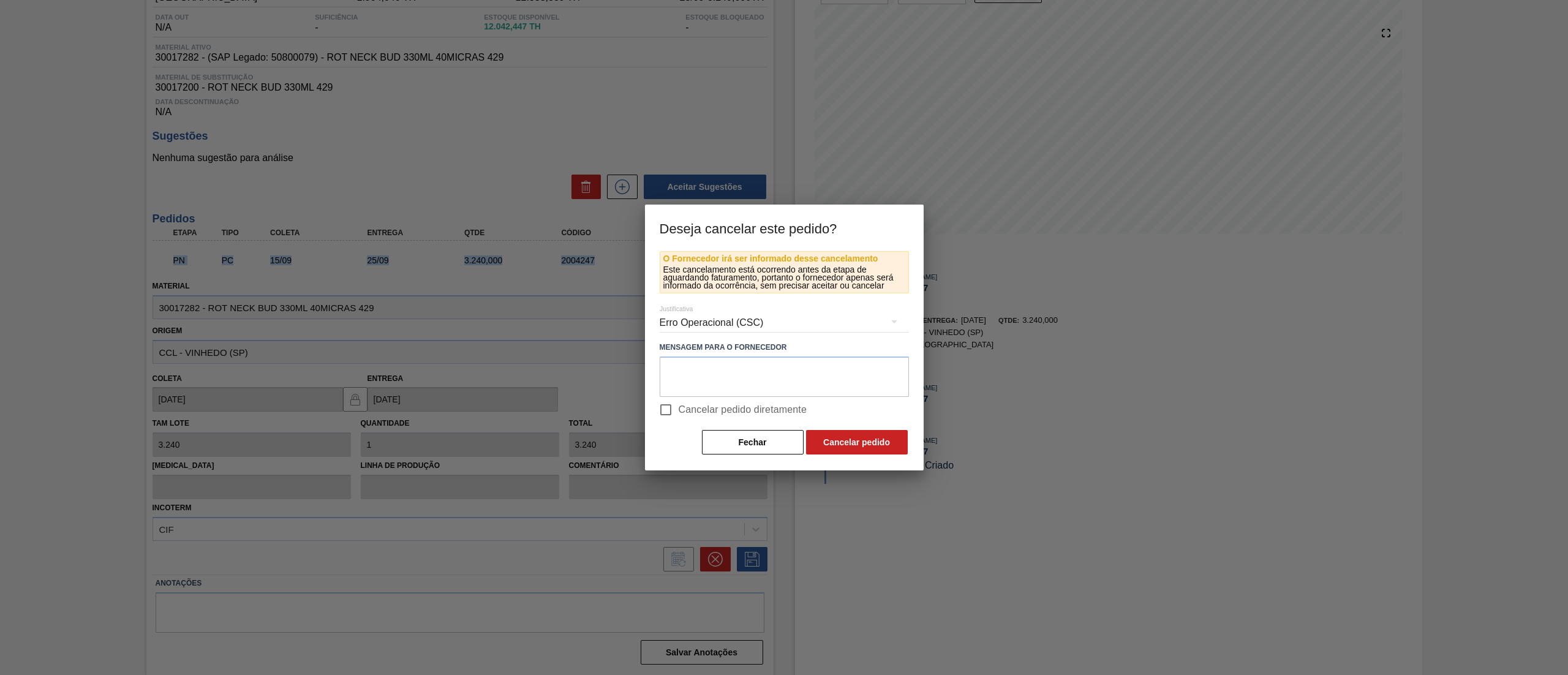
click at [675, 409] on input "Cancelar pedido diretamente" at bounding box center [666, 410] width 26 height 26
checkbox input "true"
drag, startPoint x: 853, startPoint y: 436, endPoint x: 170, endPoint y: 362, distance: 687.0
click at [170, 362] on div "Deseja cancelar este pedido? O Fornecedor irá ser informado desse cancelamento …" at bounding box center [784, 337] width 1568 height 675
click at [859, 453] on button "Cancelar pedido" at bounding box center [857, 442] width 102 height 25
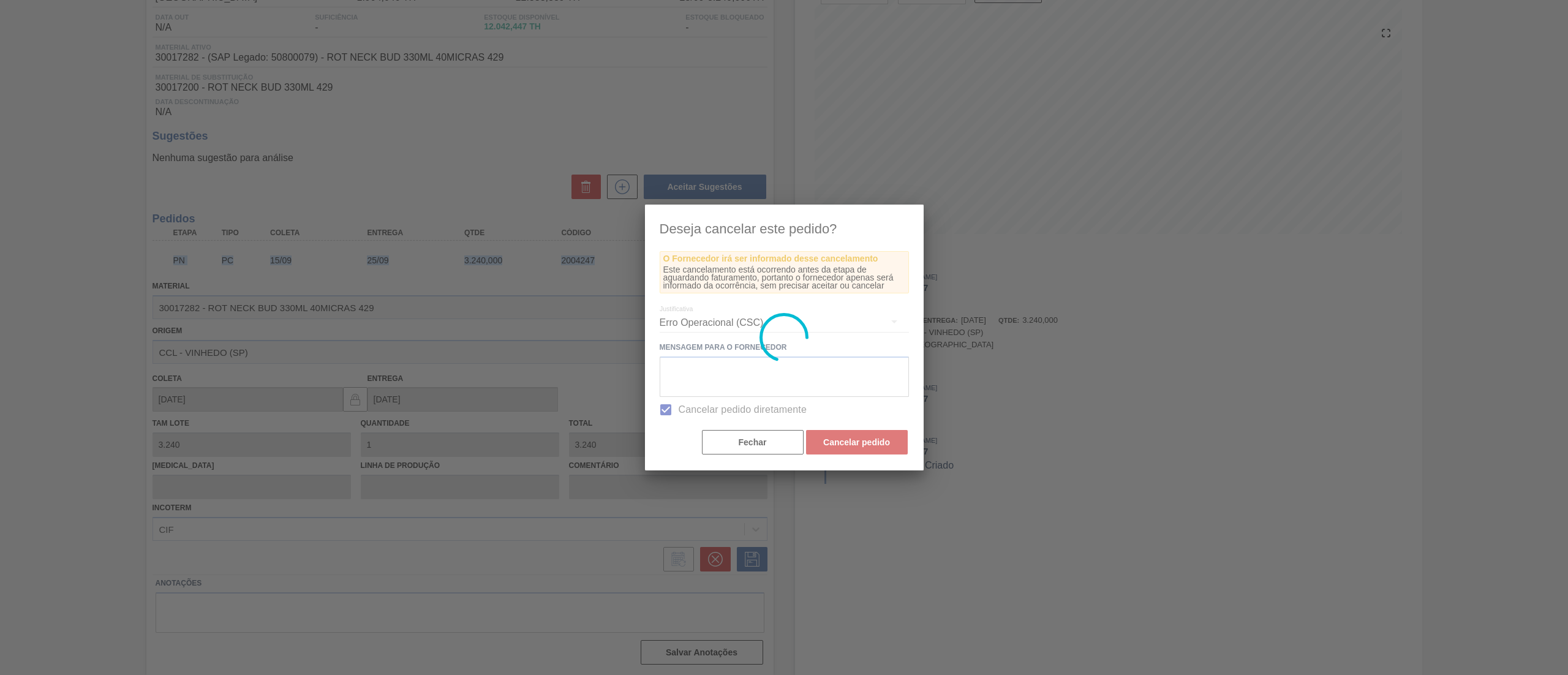
scroll to position [0, 0]
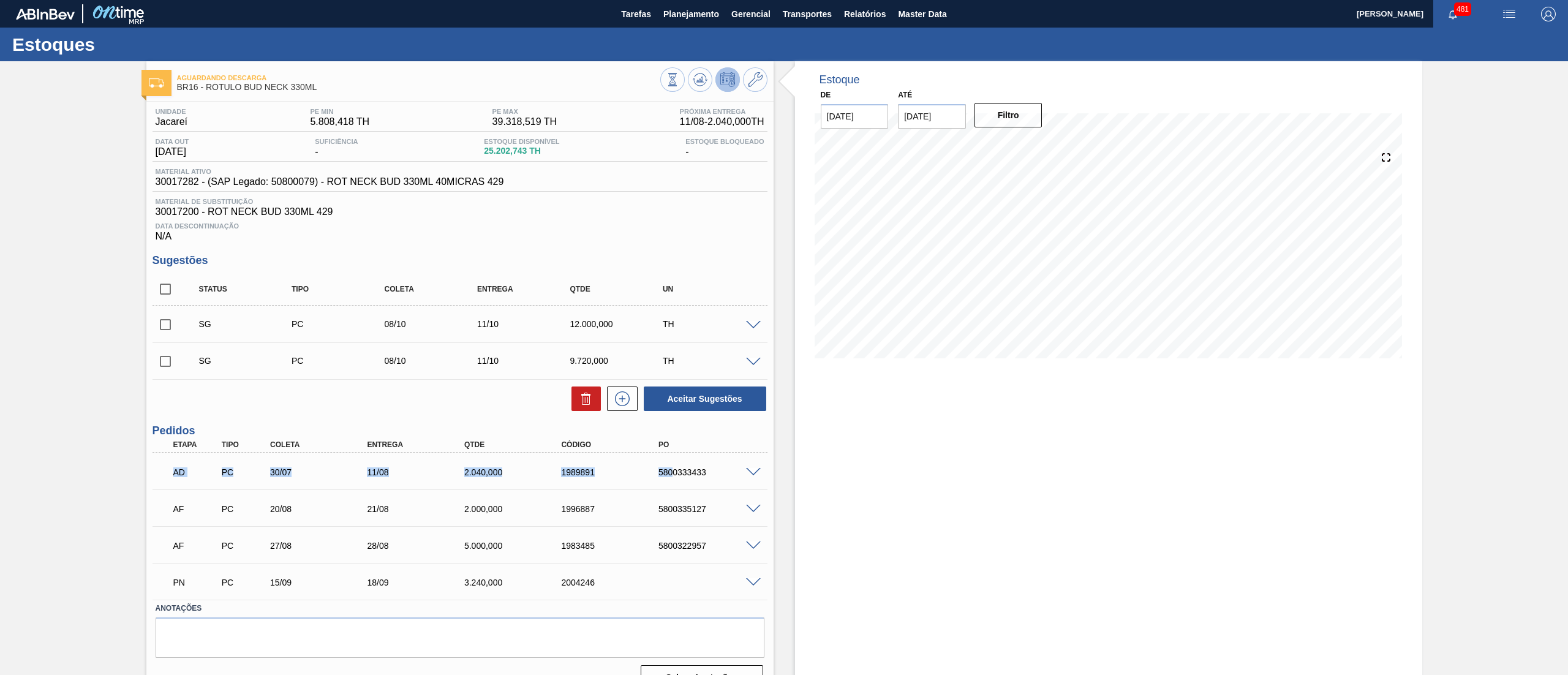
drag, startPoint x: 318, startPoint y: 482, endPoint x: 671, endPoint y: 480, distance: 353.0
click at [671, 480] on div "AD PC 30/07 11/08 2.040,000 1989891 5800333433" at bounding box center [460, 471] width 615 height 30
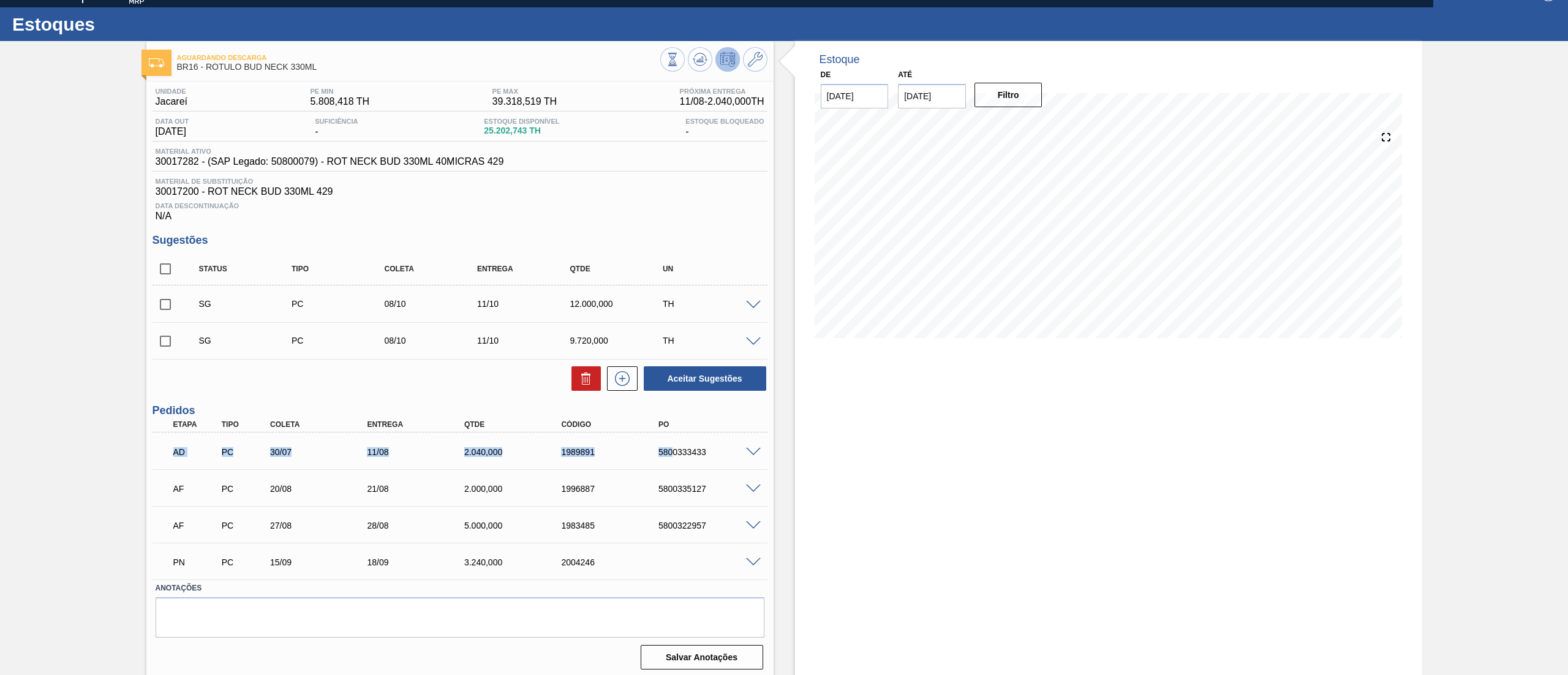
scroll to position [26, 0]
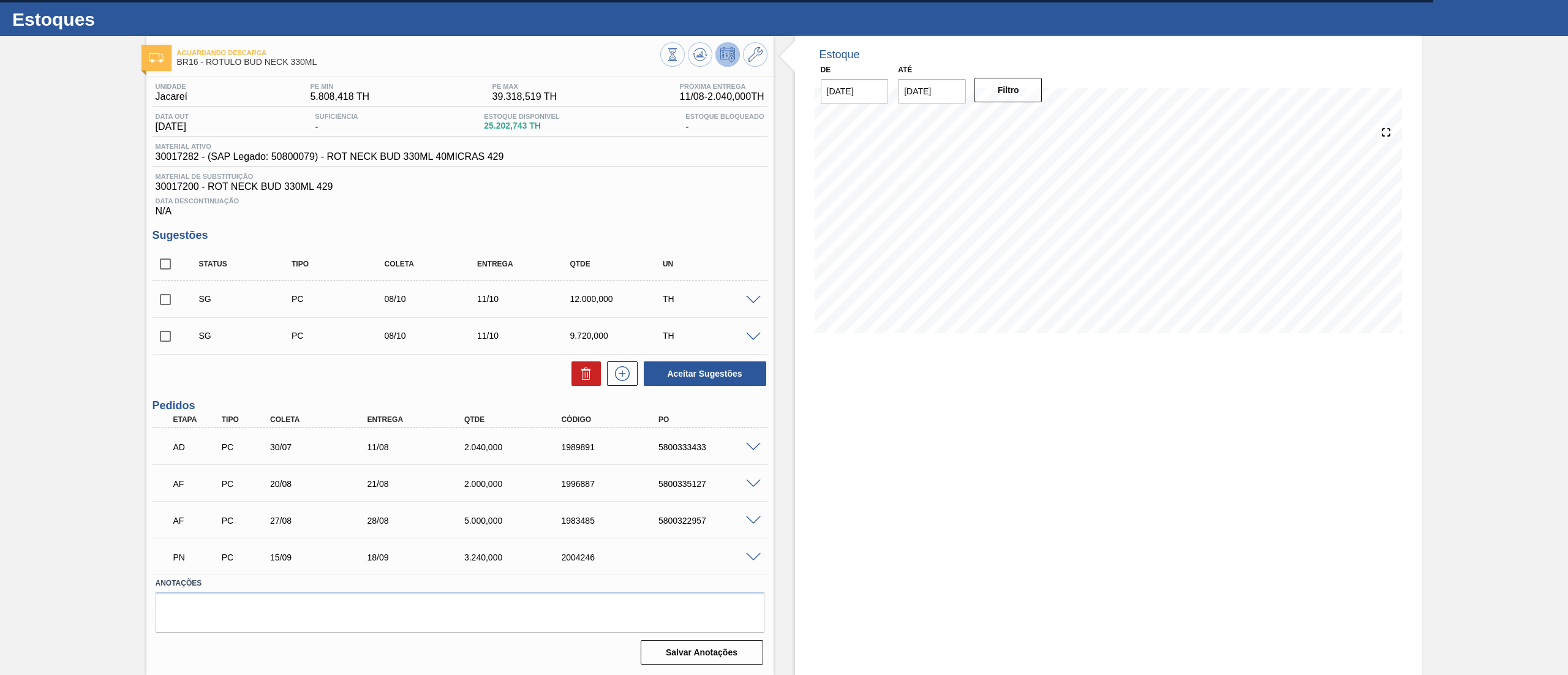
drag, startPoint x: 686, startPoint y: 465, endPoint x: 656, endPoint y: 448, distance: 34.5
click at [681, 462] on div "AD PC 30/07 11/08 2.040,000 1989891 5800333433 Material 30017282 - ROT NECK BUD…" at bounding box center [460, 501] width 615 height 147
drag, startPoint x: 699, startPoint y: 453, endPoint x: 765, endPoint y: 453, distance: 66.0
click at [765, 453] on div "AD PC 30/07 11/08 2.040,000 1989891 5800333433" at bounding box center [460, 445] width 615 height 30
click at [752, 443] on span at bounding box center [753, 447] width 15 height 9
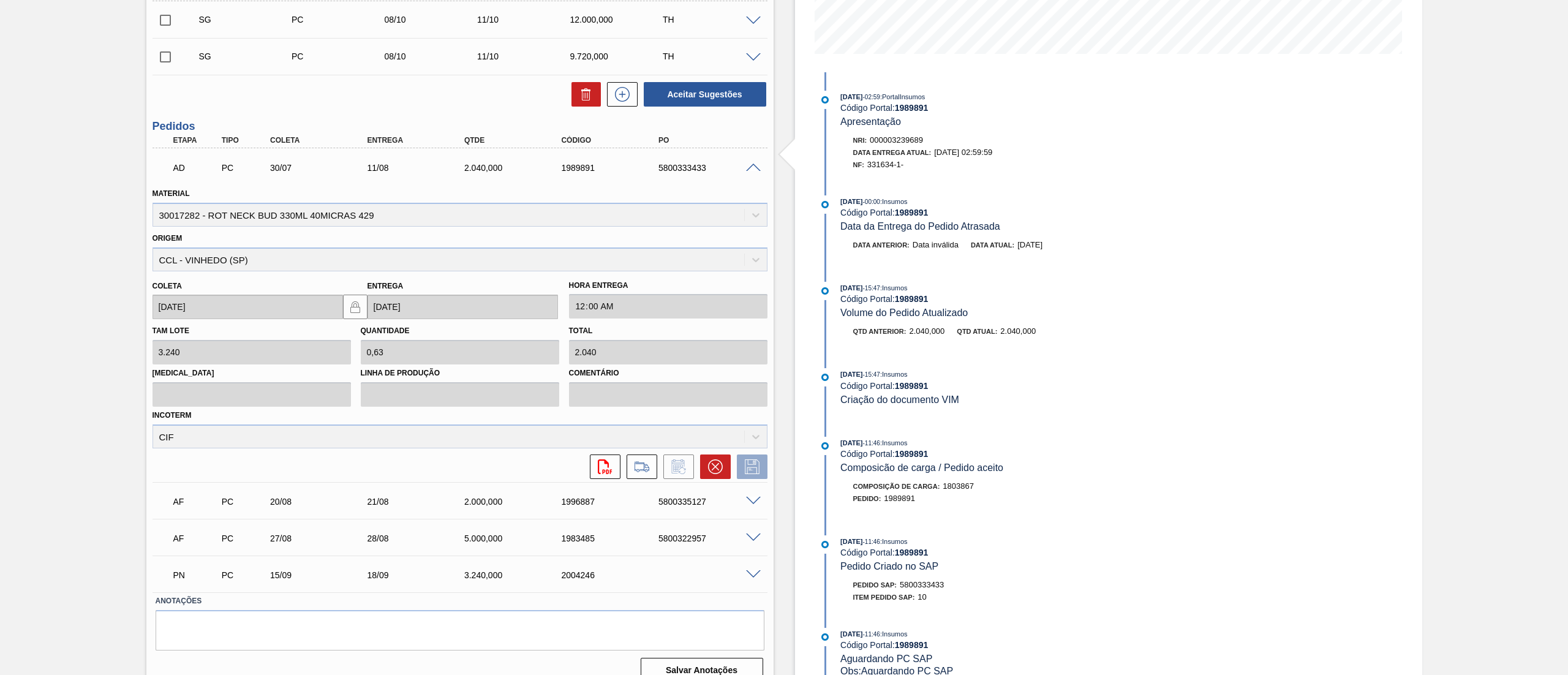
scroll to position [322, 0]
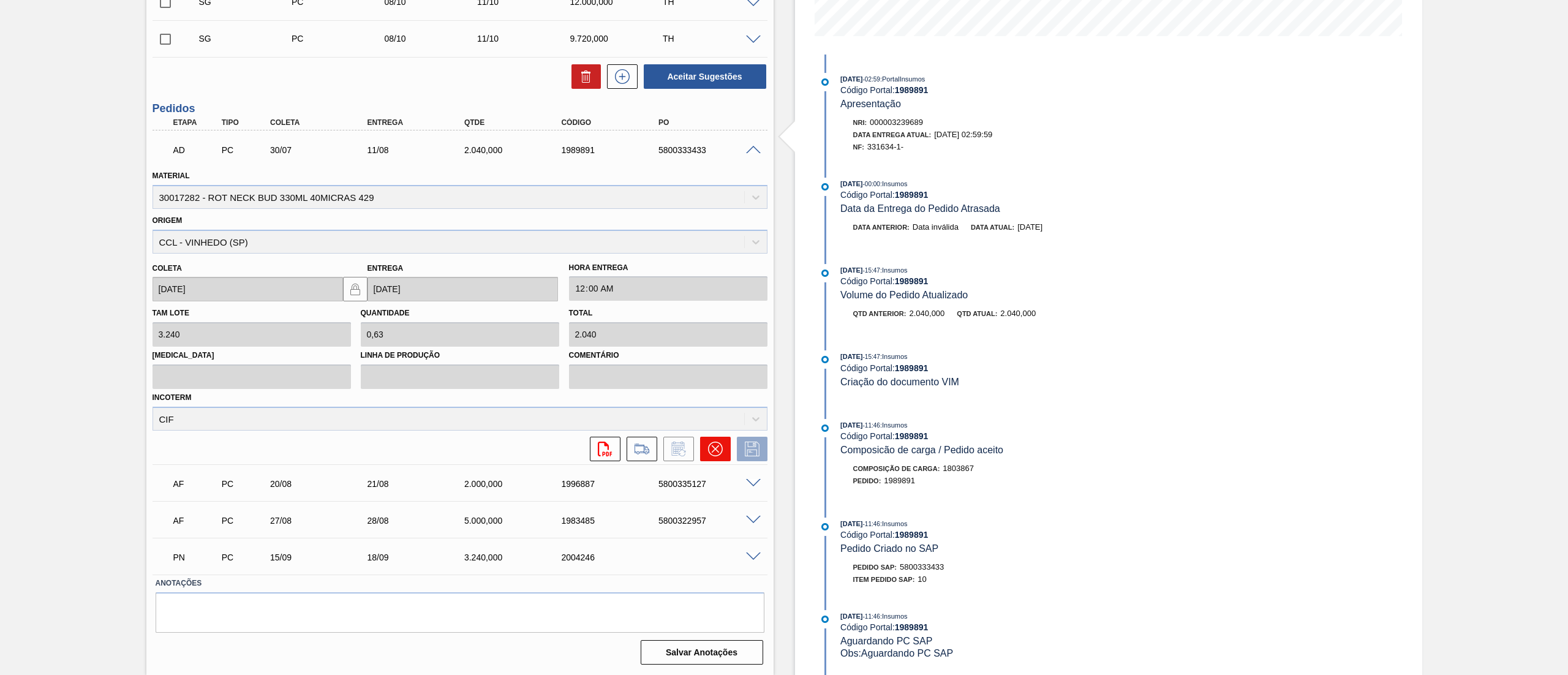
click at [714, 447] on icon at bounding box center [715, 449] width 15 height 15
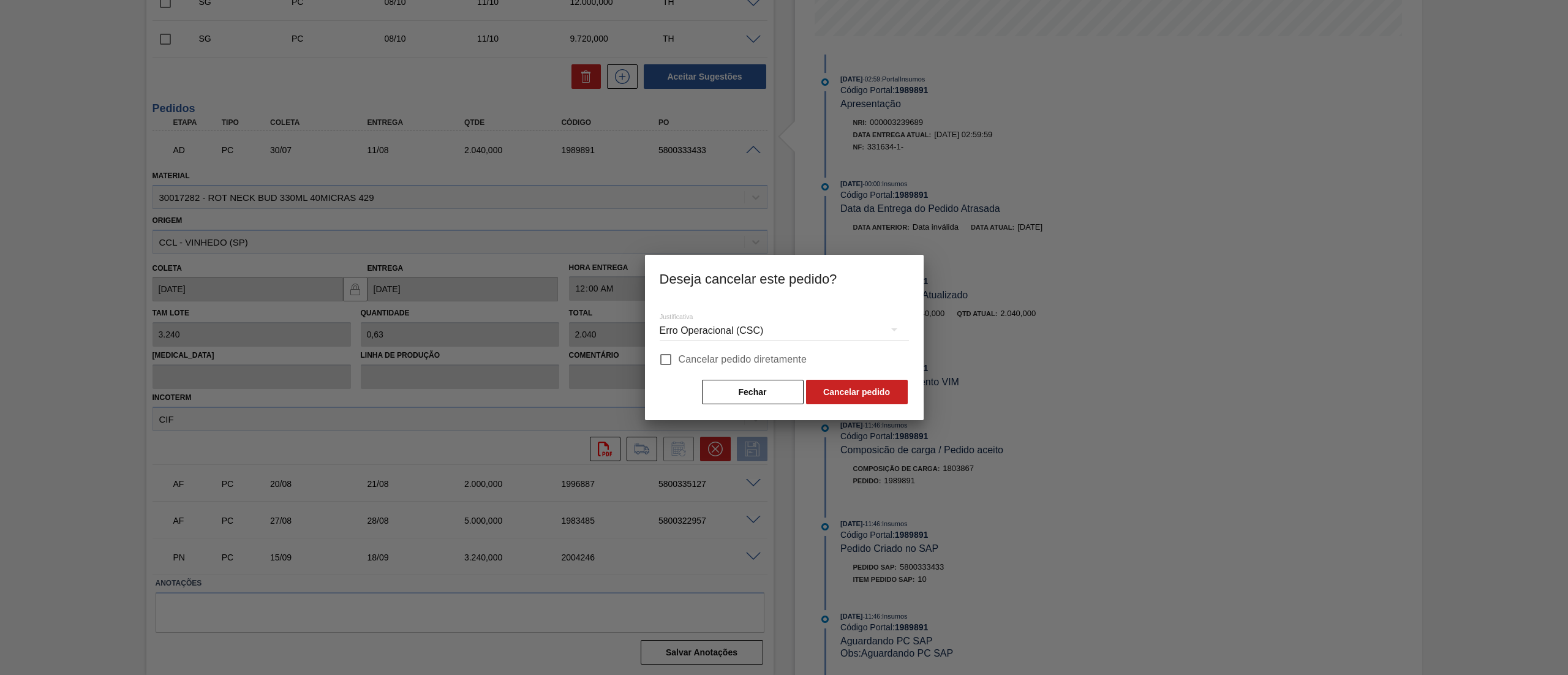
click at [661, 354] on input "Cancelar pedido diretamente" at bounding box center [666, 360] width 26 height 26
checkbox input "true"
click at [839, 386] on button "Cancelar pedido" at bounding box center [857, 392] width 102 height 25
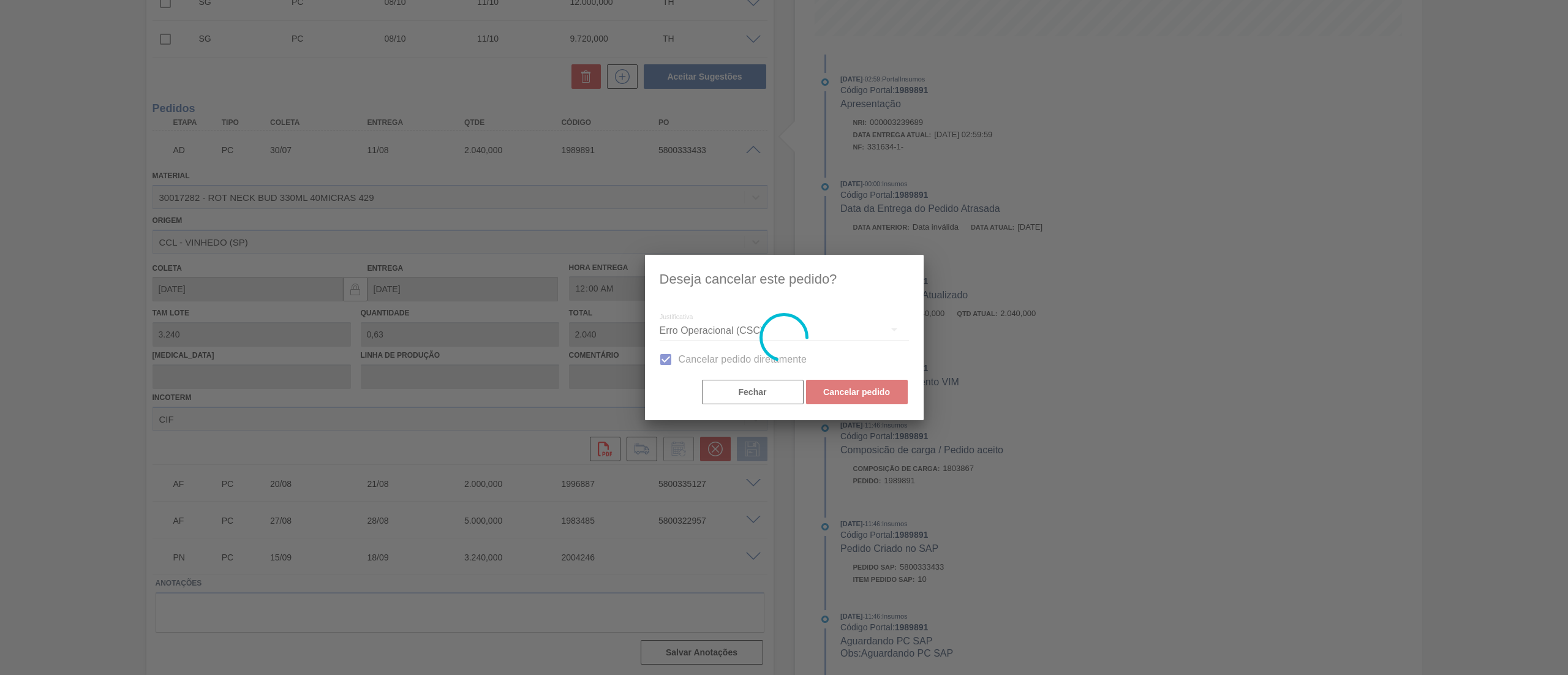
scroll to position [0, 0]
